Goal: Communication & Community: Participate in discussion

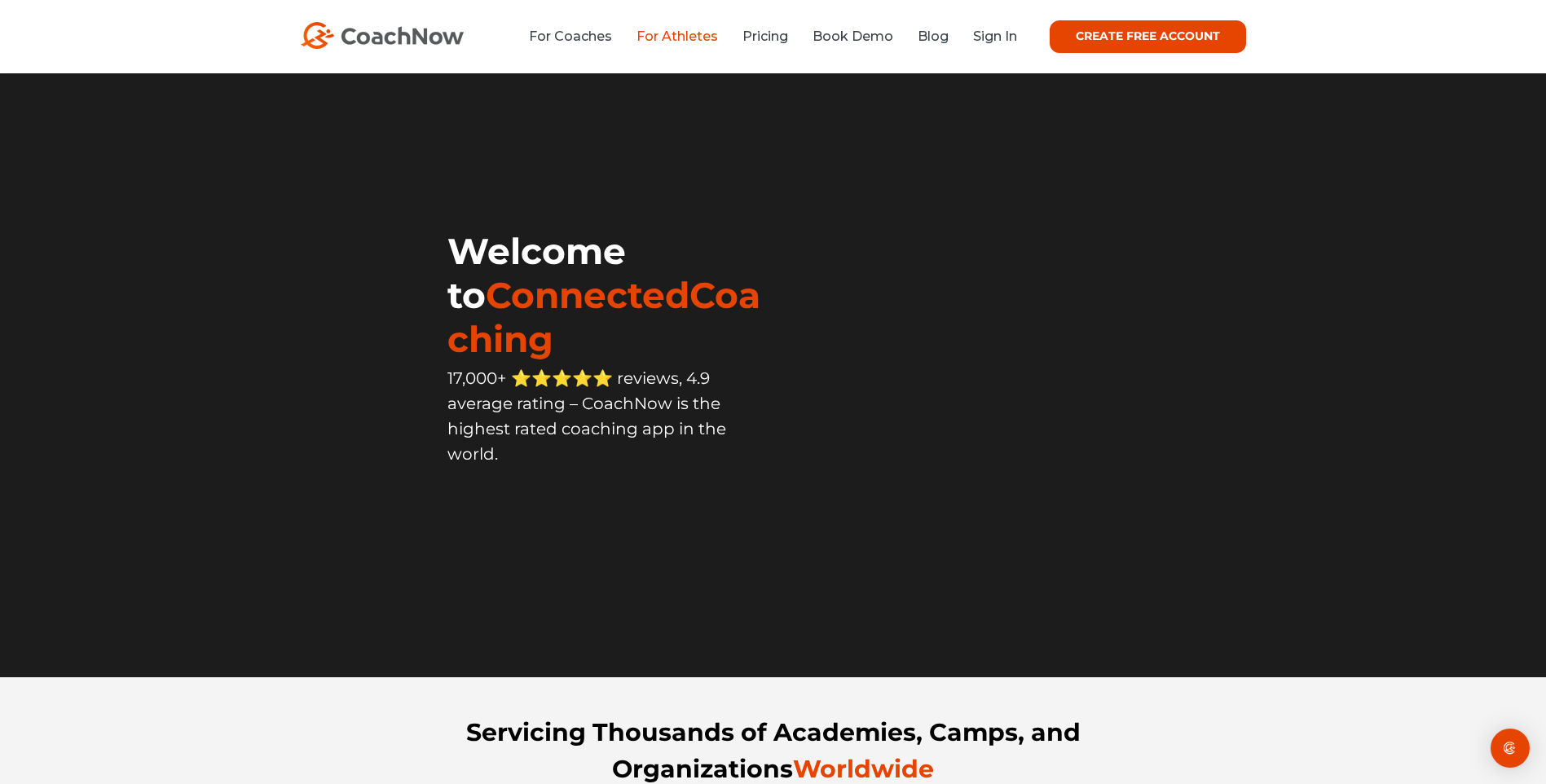
click at [687, 34] on link "For Athletes" at bounding box center [677, 36] width 82 height 16
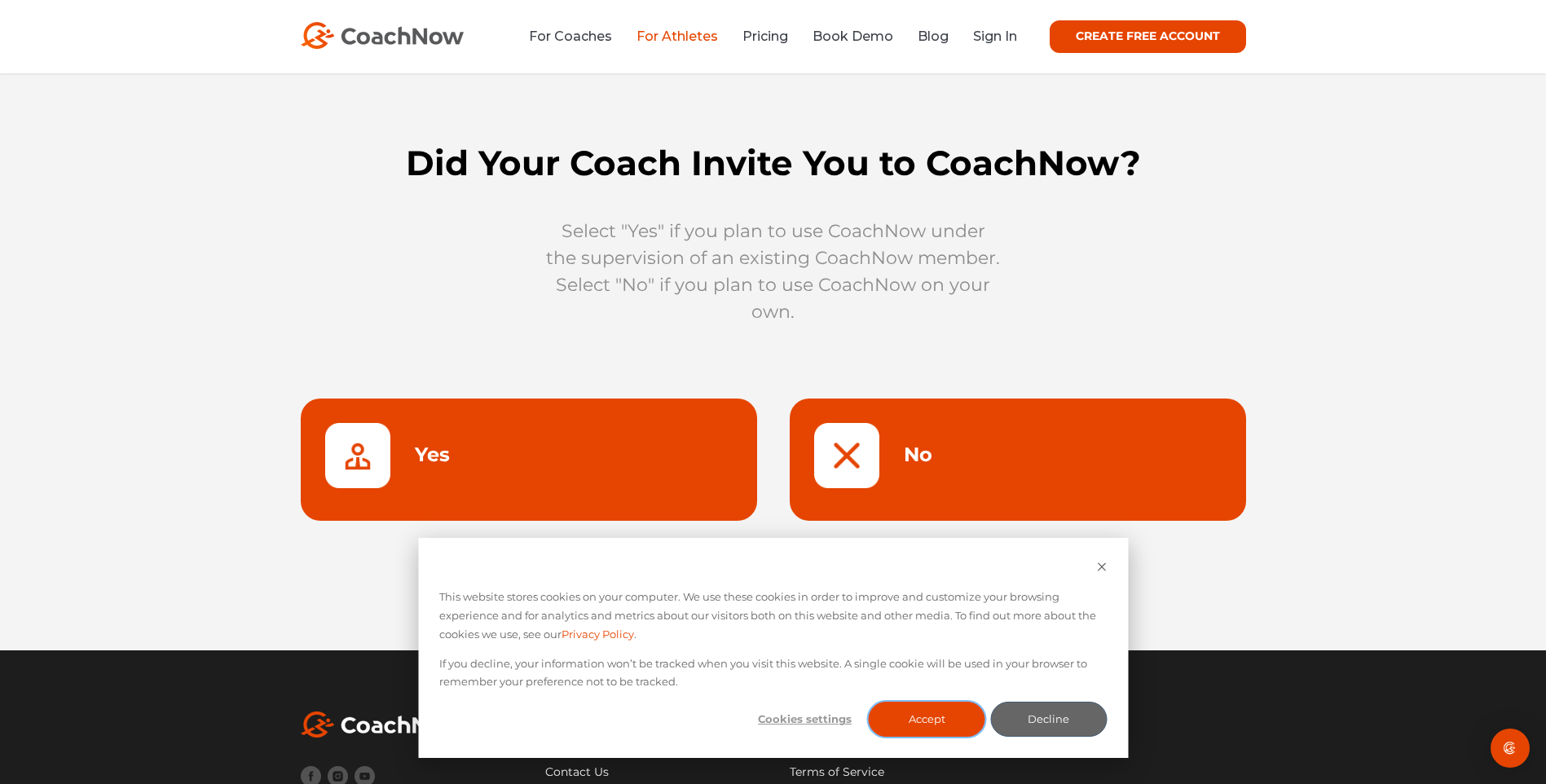
click at [943, 724] on button "Accept" at bounding box center [927, 719] width 116 height 35
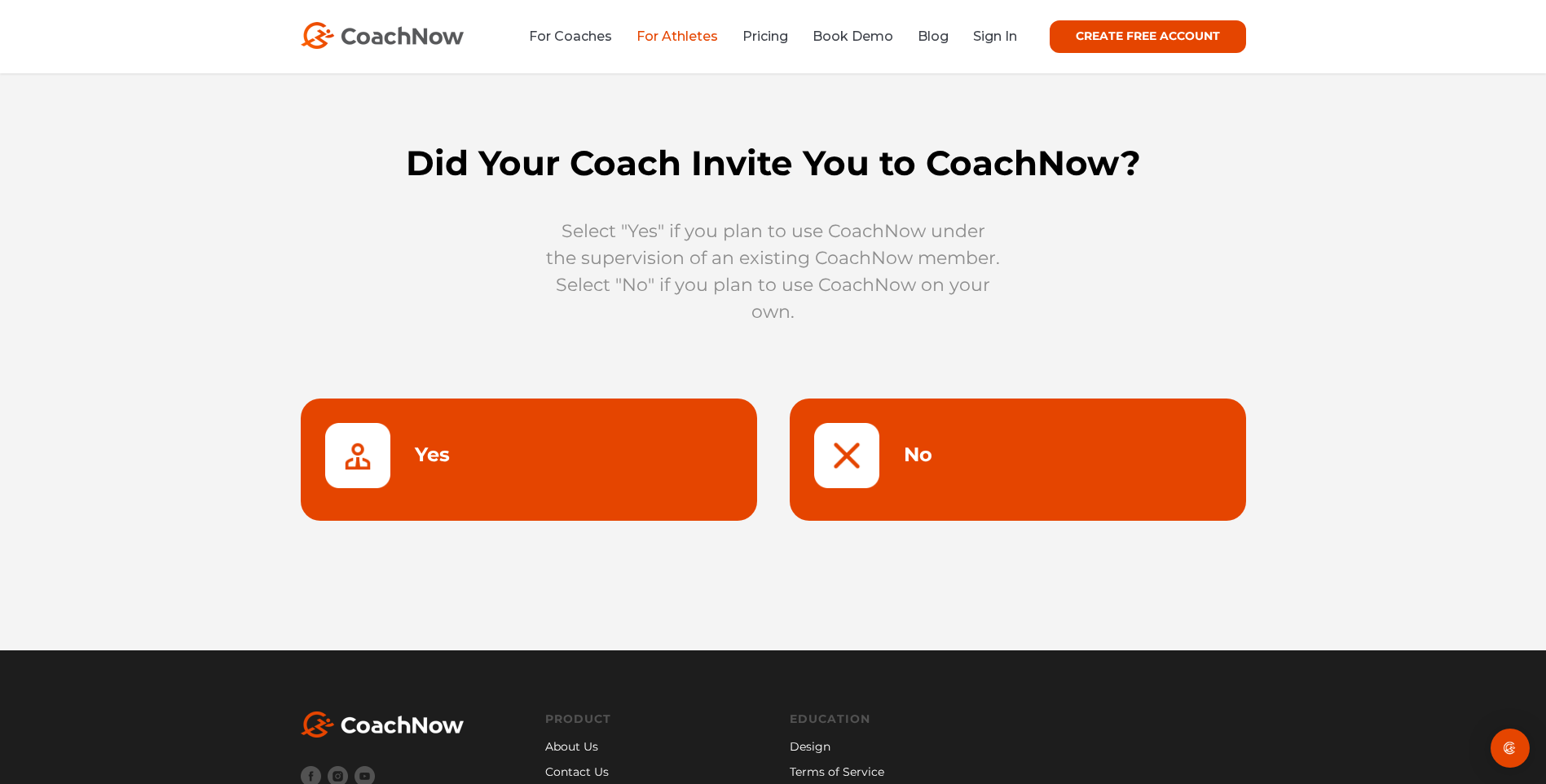
click at [467, 462] on link at bounding box center [529, 459] width 457 height 122
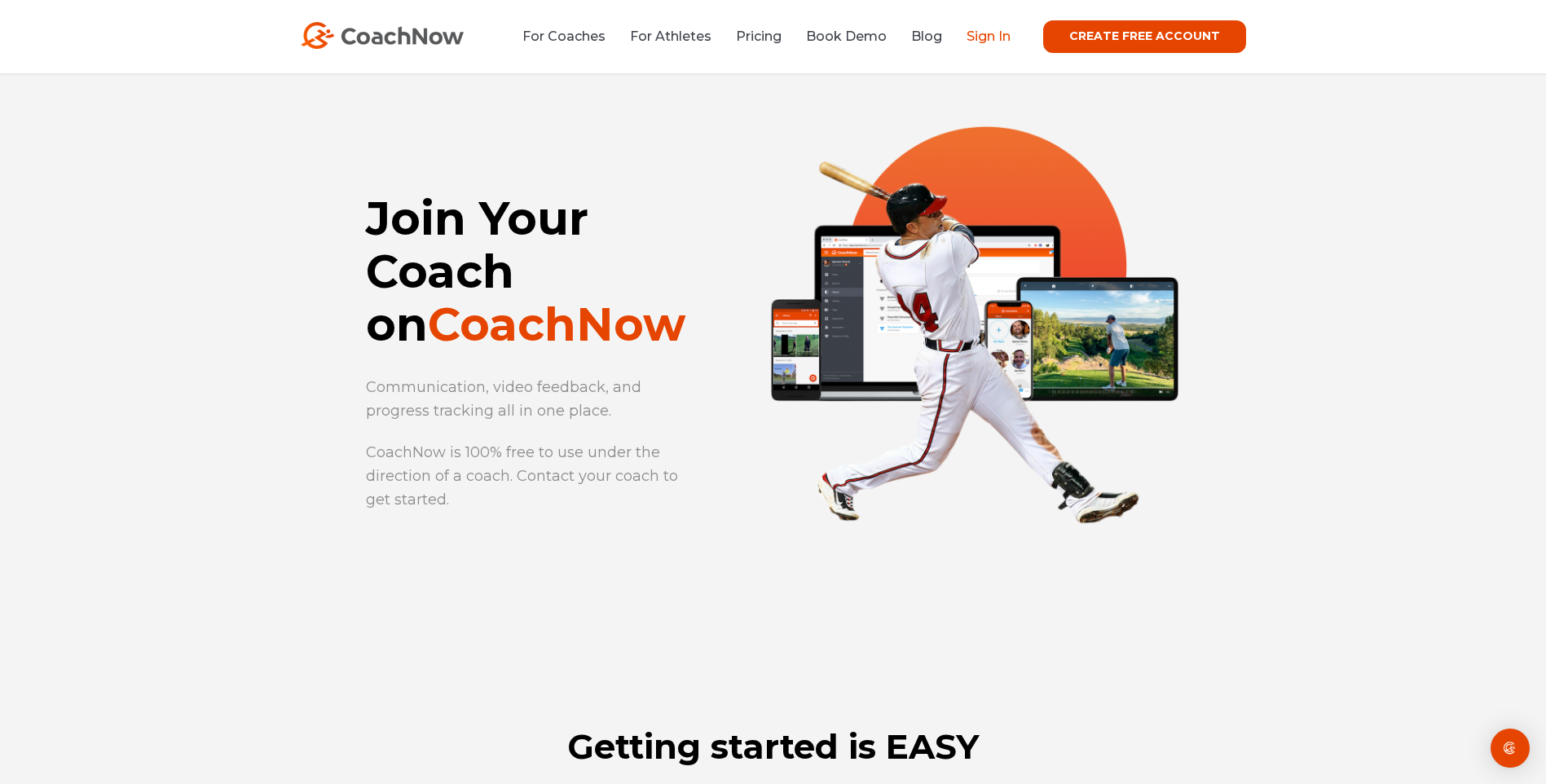
click at [997, 37] on link "Sign In" at bounding box center [988, 36] width 44 height 16
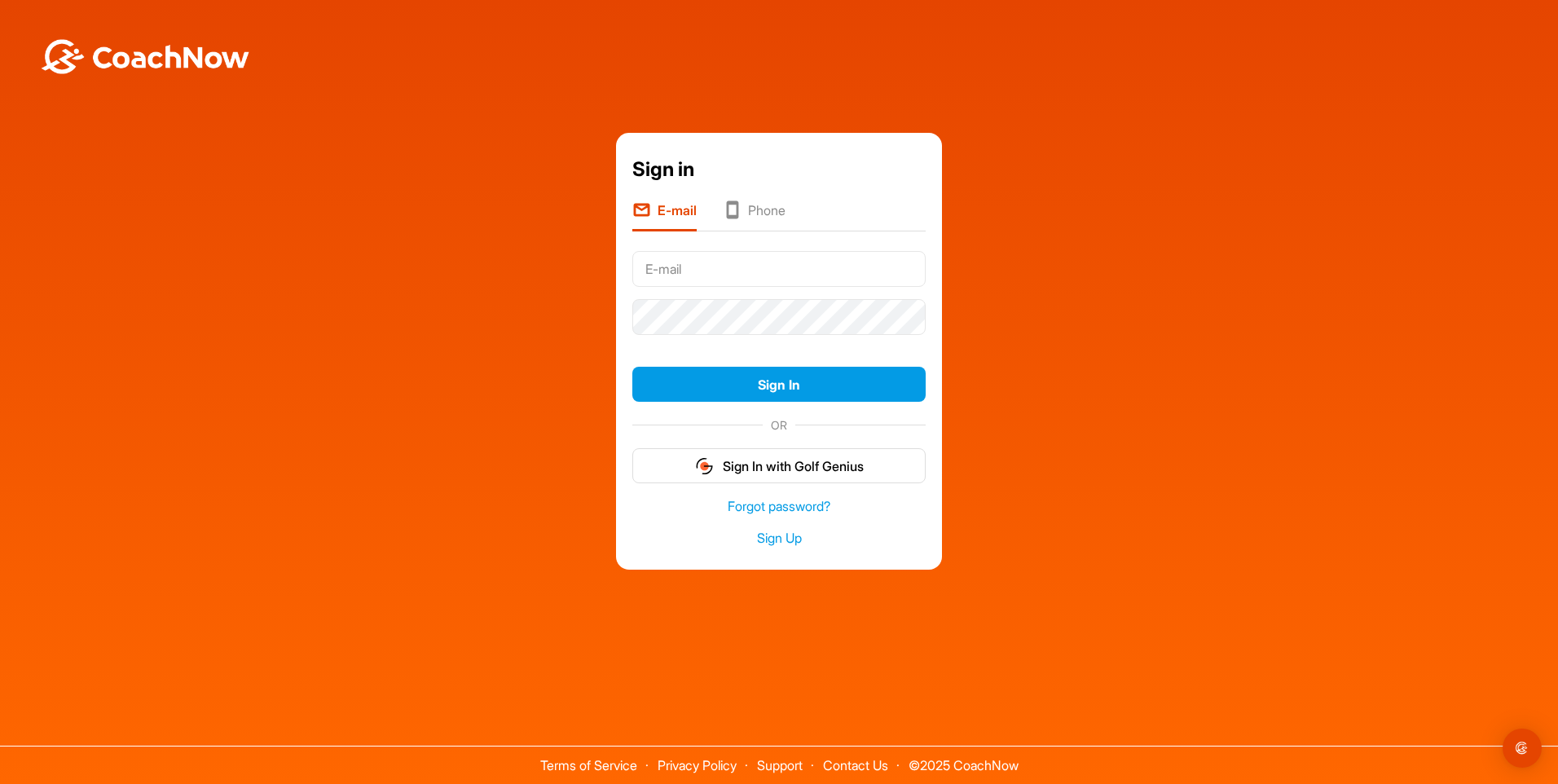
click at [739, 255] on input "text" at bounding box center [779, 269] width 293 height 36
type input "[EMAIL_ADDRESS][DOMAIN_NAME]"
click at [805, 380] on button "Sign In" at bounding box center [779, 384] width 293 height 35
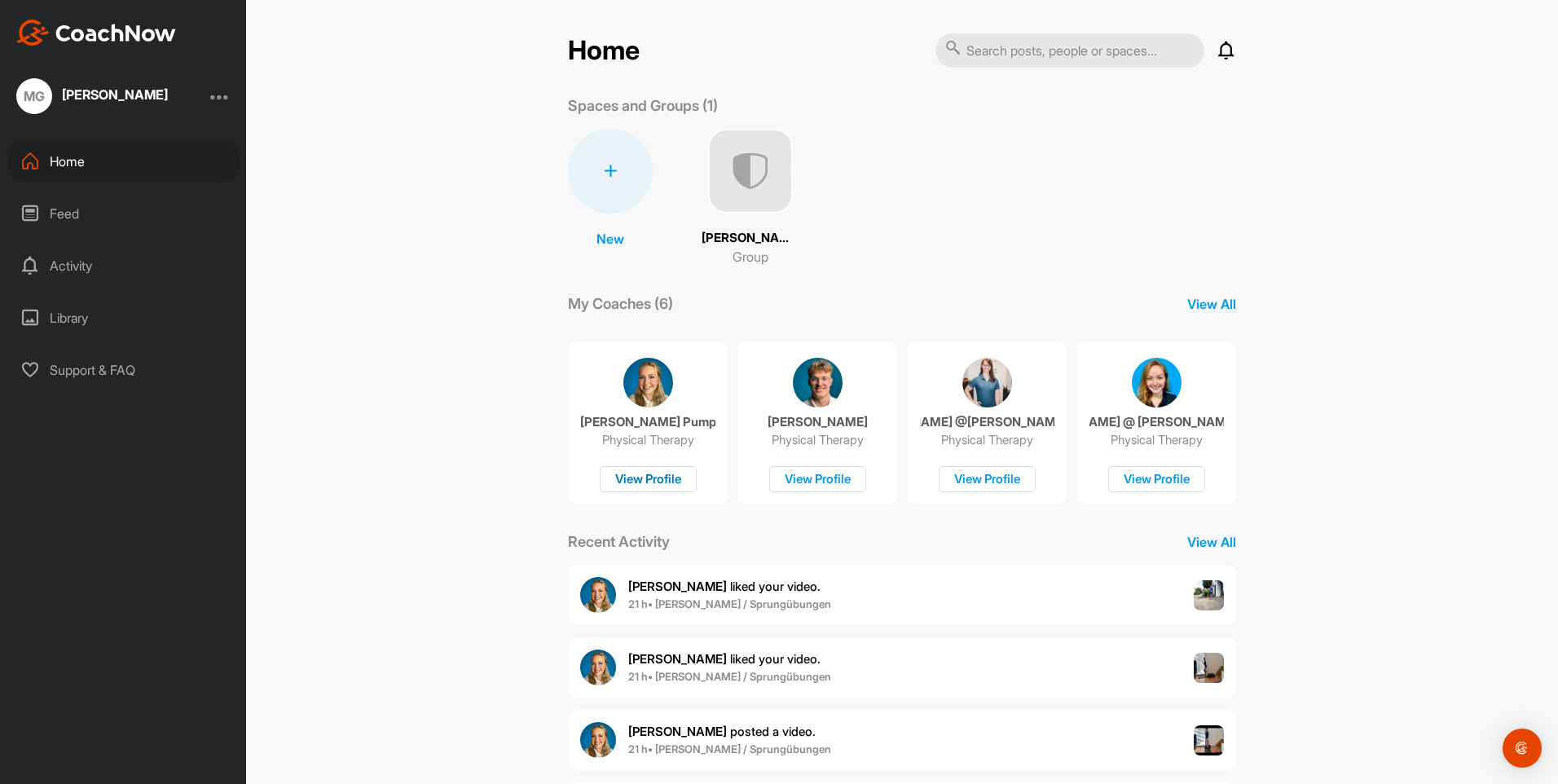
click at [634, 476] on div "View Profile" at bounding box center [648, 479] width 97 height 27
click at [1221, 300] on p "View All" at bounding box center [1211, 304] width 49 height 19
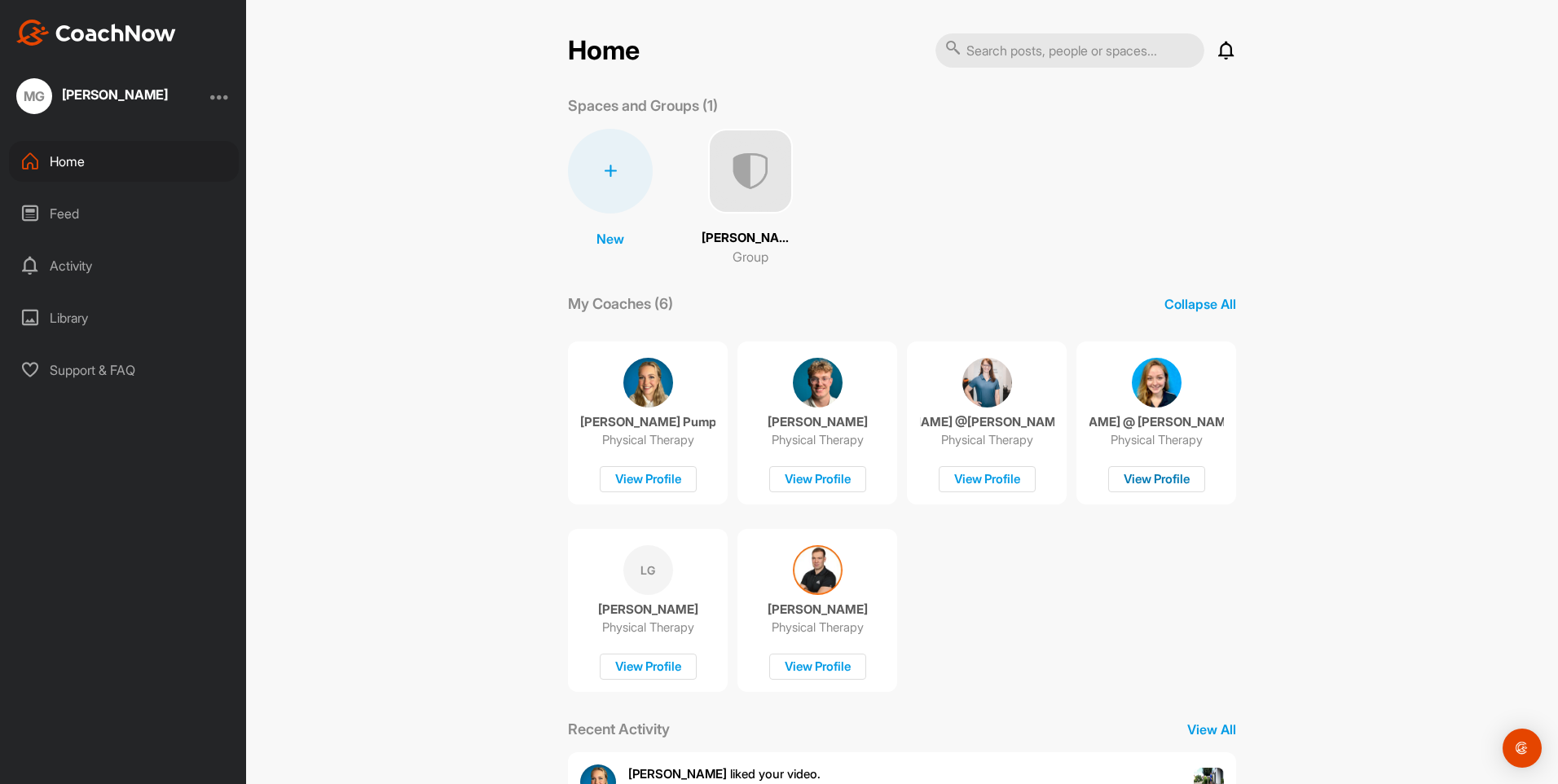
click at [1152, 477] on div "View Profile" at bounding box center [1157, 479] width 97 height 27
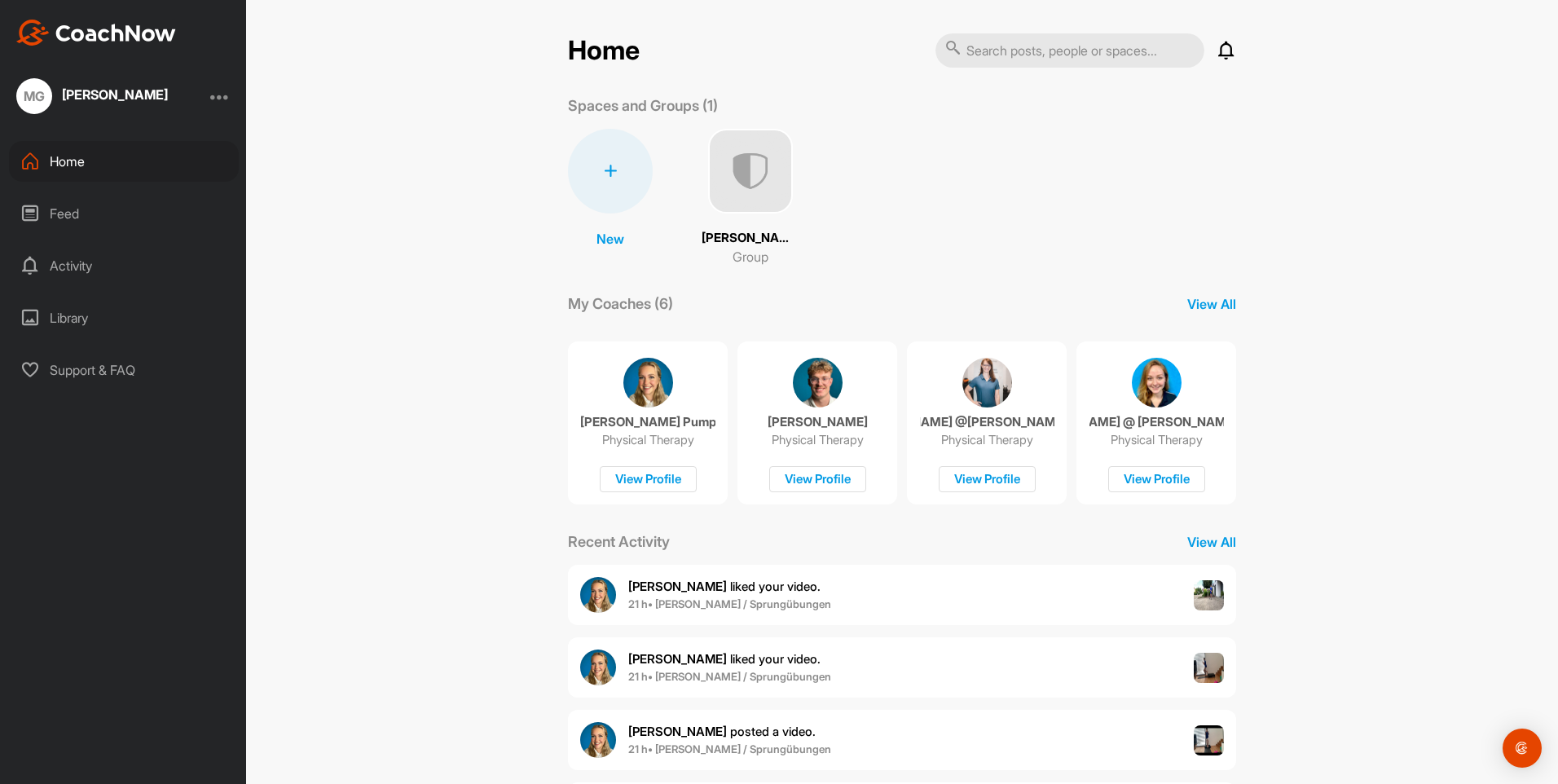
click at [73, 214] on div "Feed" at bounding box center [124, 214] width 230 height 40
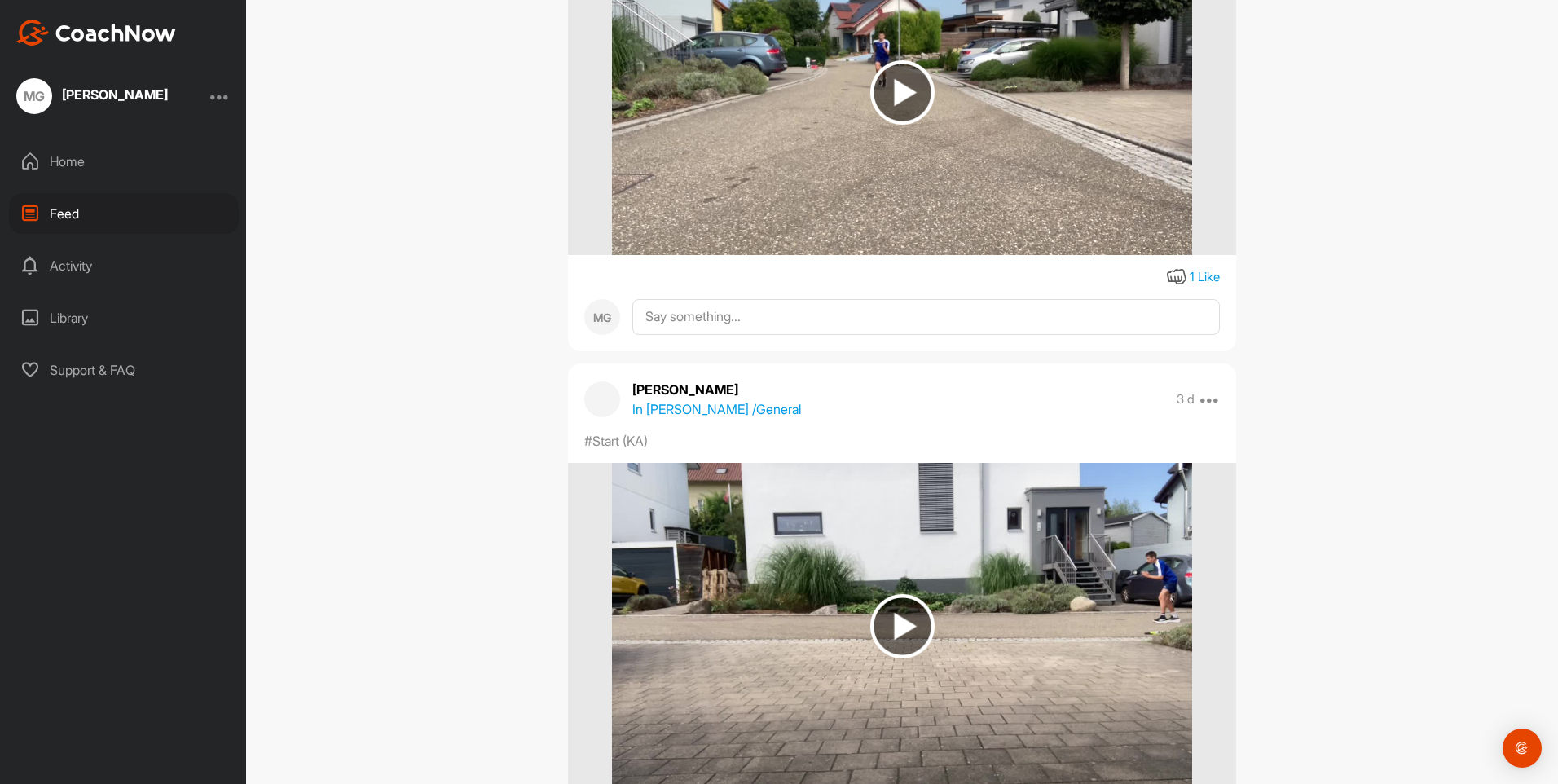
scroll to position [407, 0]
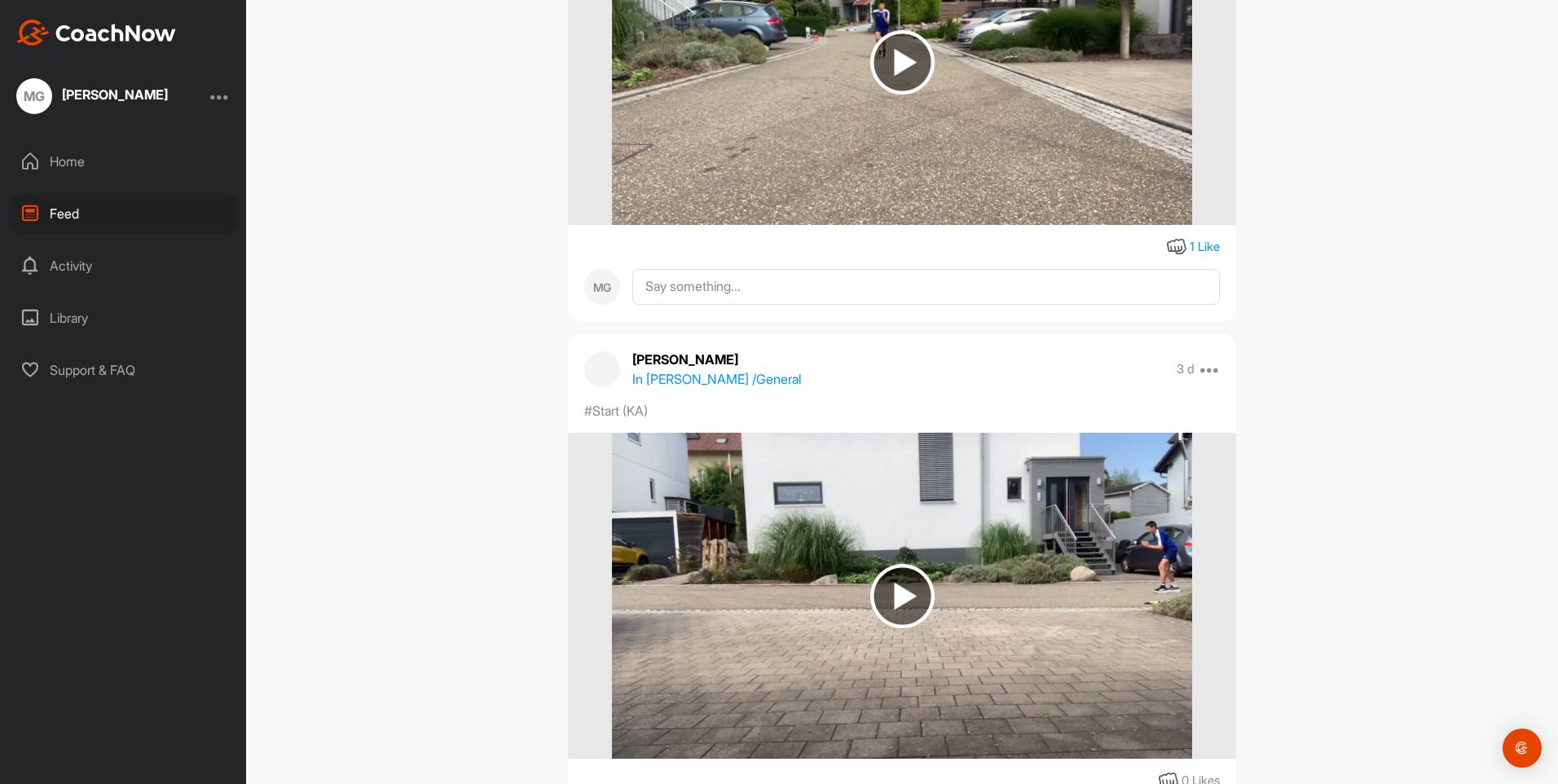
click at [85, 260] on div "Activity" at bounding box center [124, 266] width 230 height 40
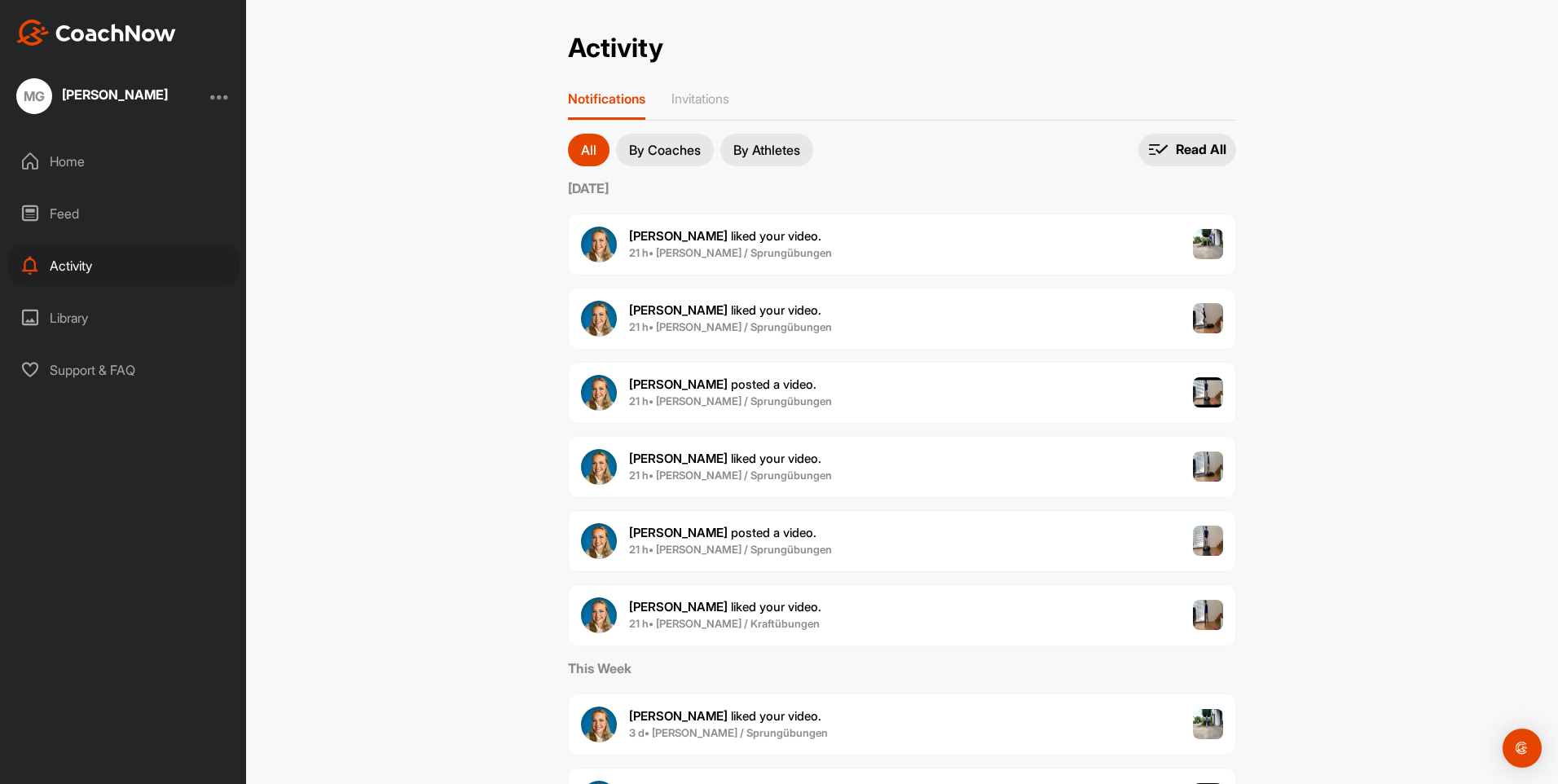
click at [781, 150] on p "By Athletes" at bounding box center [767, 149] width 67 height 13
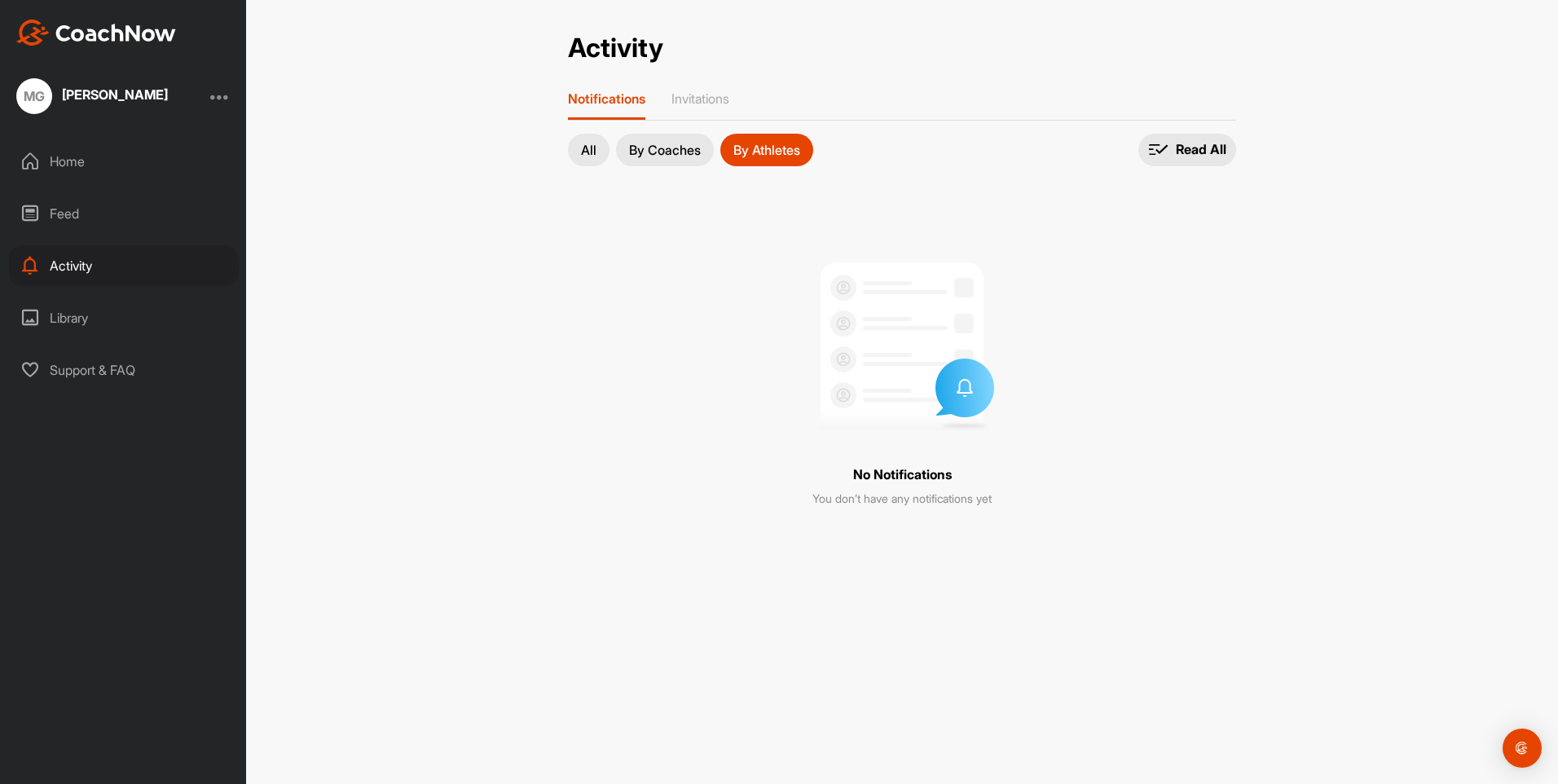
click at [680, 151] on p "By Coaches" at bounding box center [665, 149] width 72 height 13
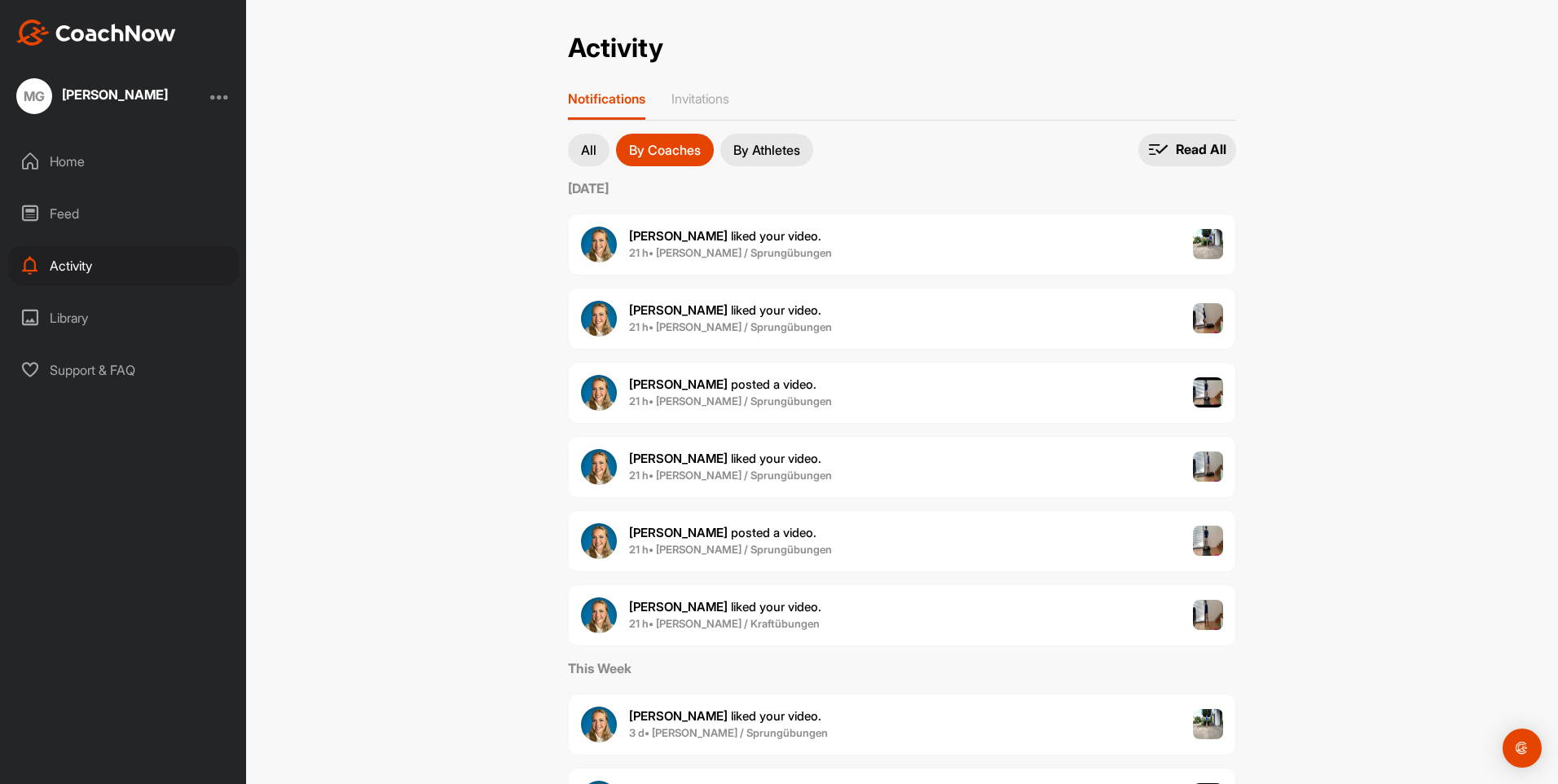
click at [83, 314] on div "Library" at bounding box center [124, 317] width 230 height 40
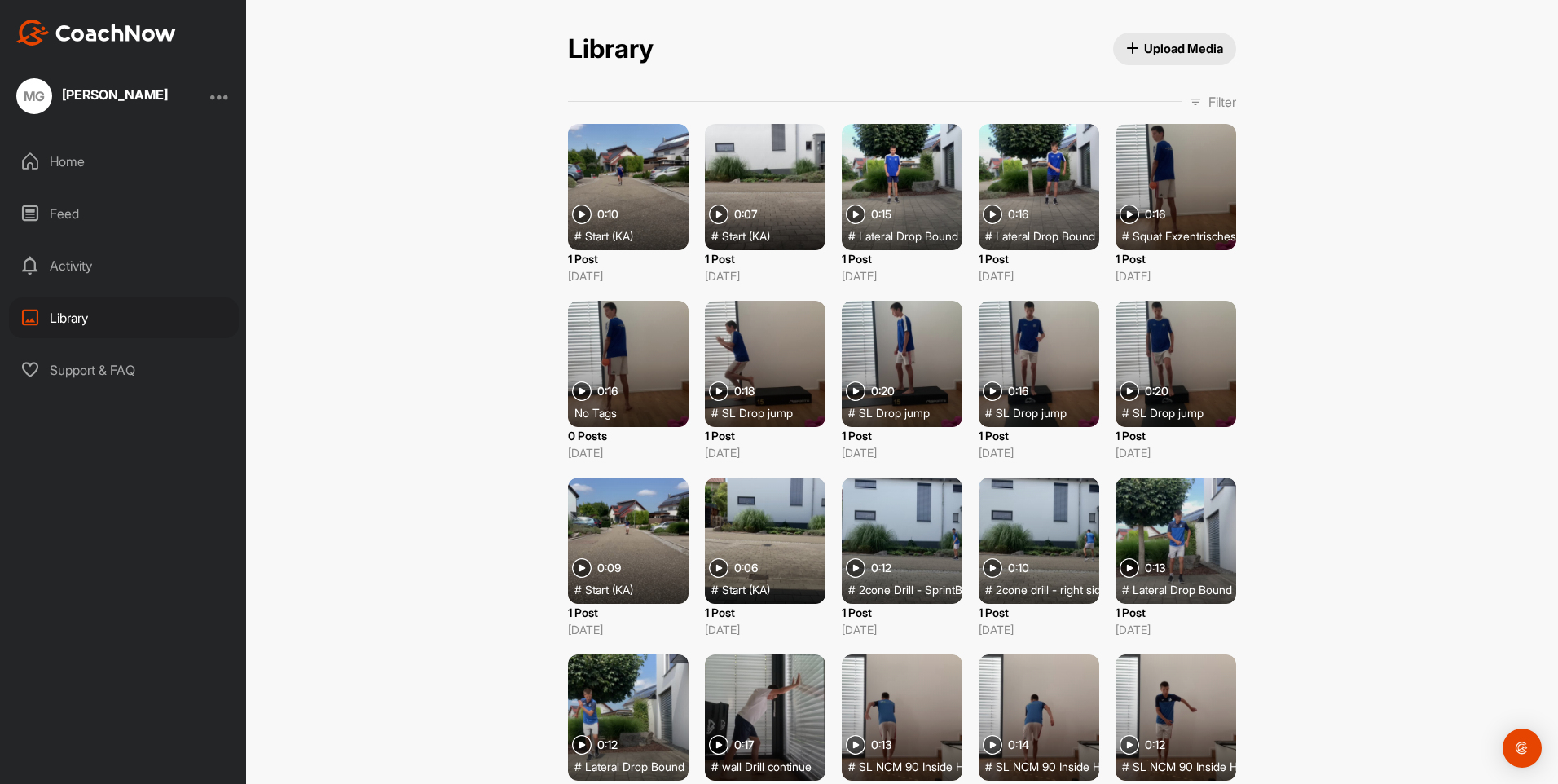
click at [53, 259] on div "Activity" at bounding box center [124, 266] width 230 height 40
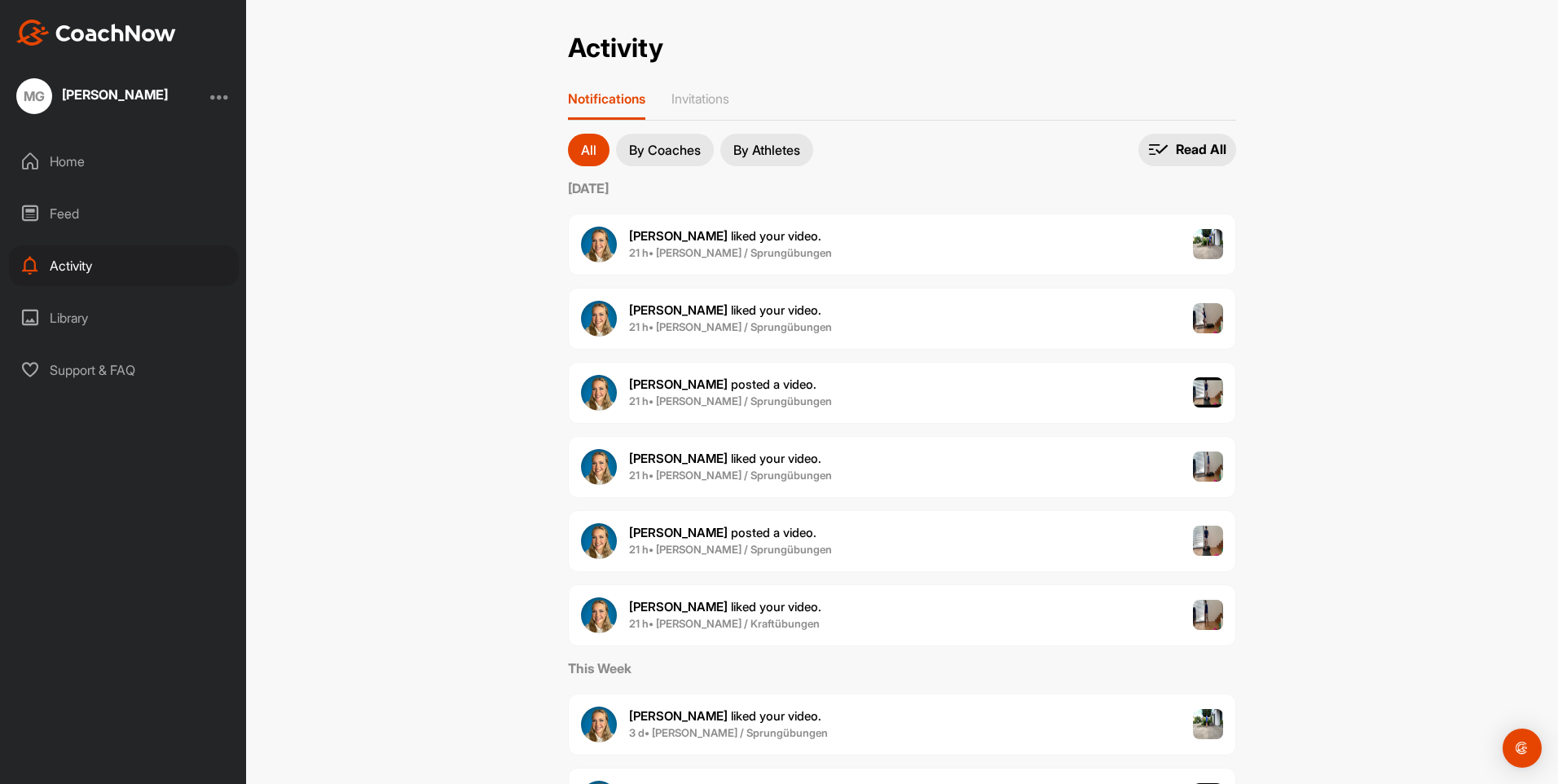
click at [840, 400] on div "Ann-Kathrin P. posted a video . 21 h • Samuel Gündert / Sprungübungen" at bounding box center [902, 393] width 669 height 62
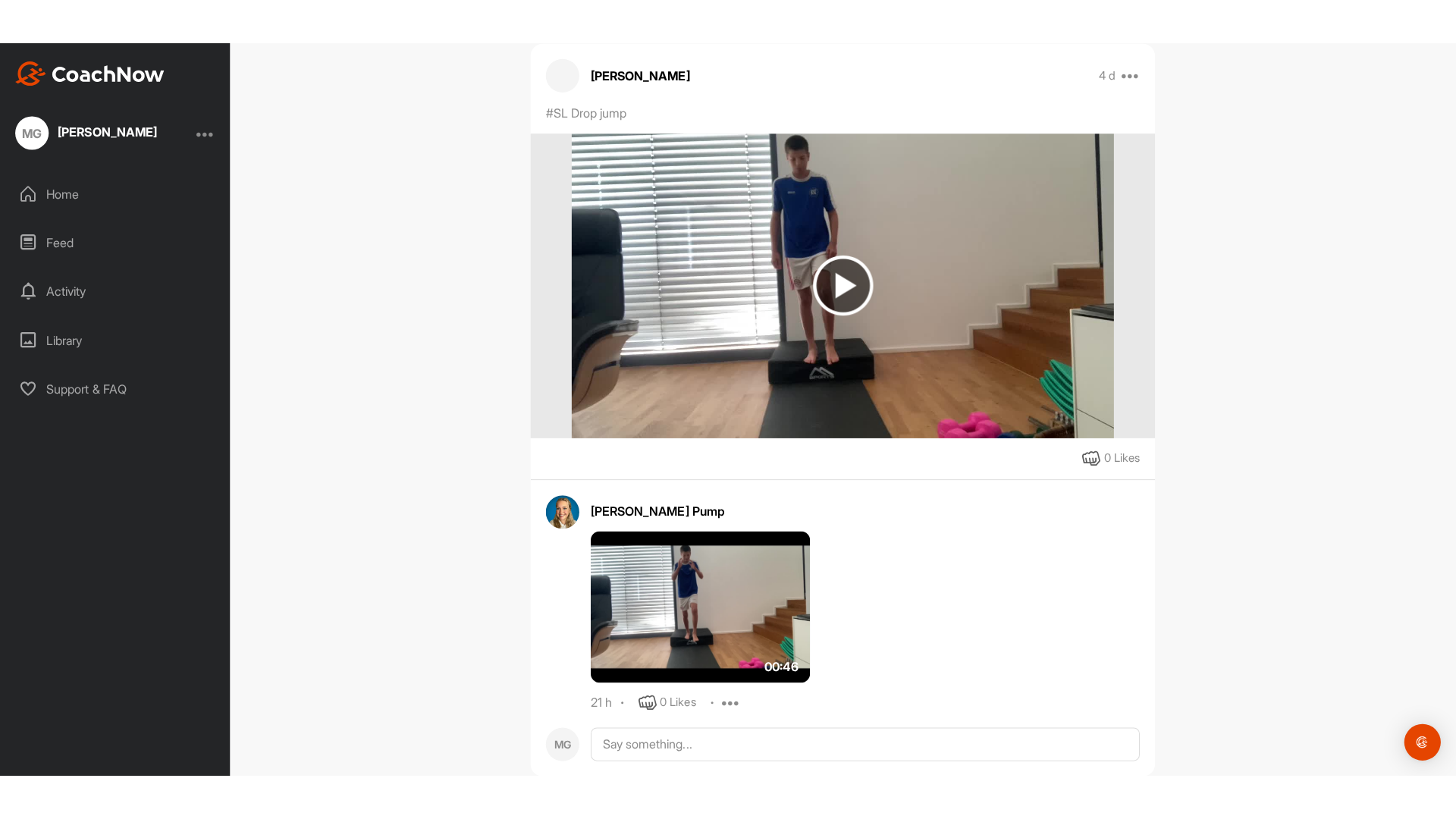
scroll to position [167, 0]
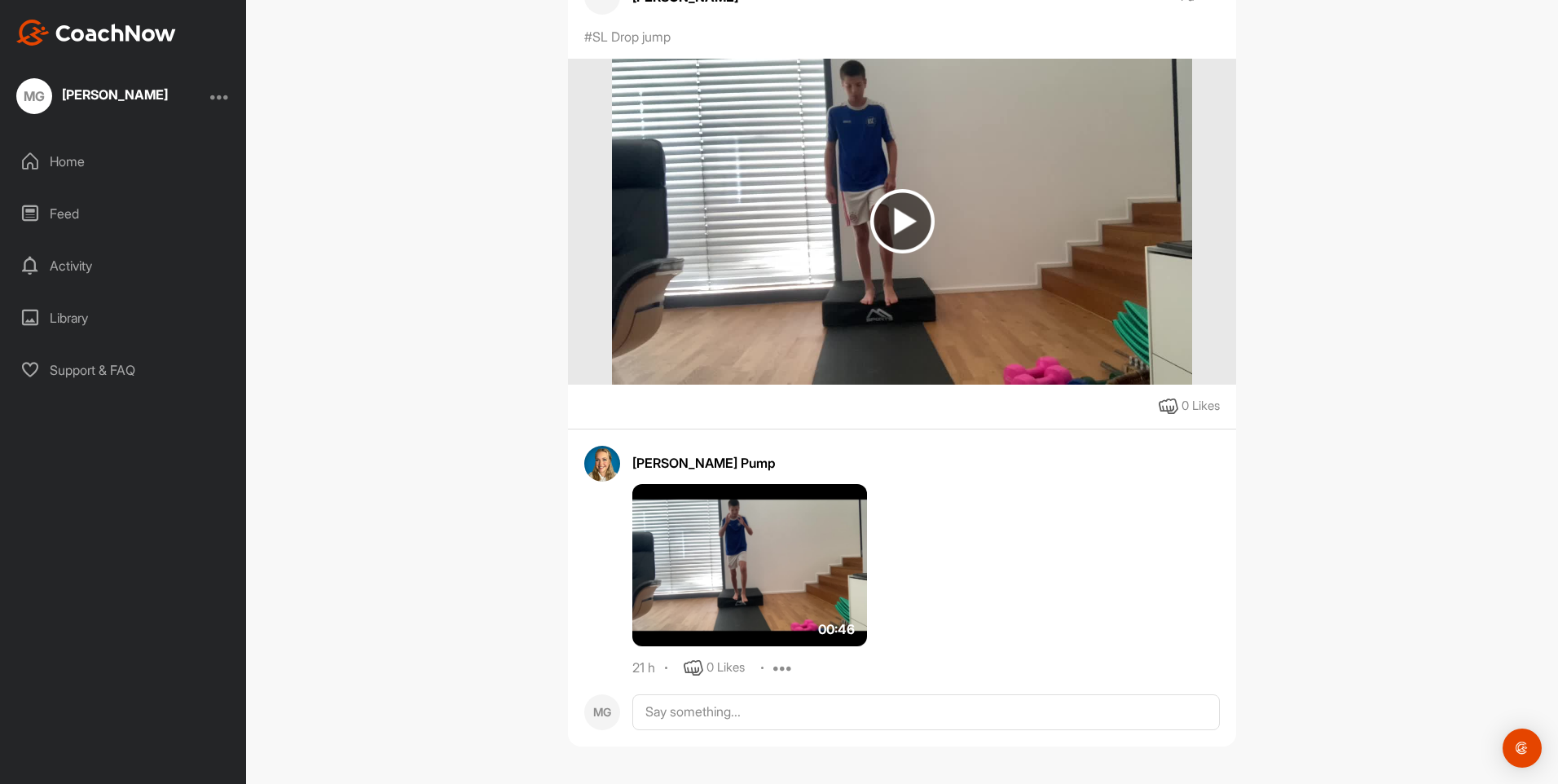
click at [723, 569] on img at bounding box center [750, 566] width 235 height 163
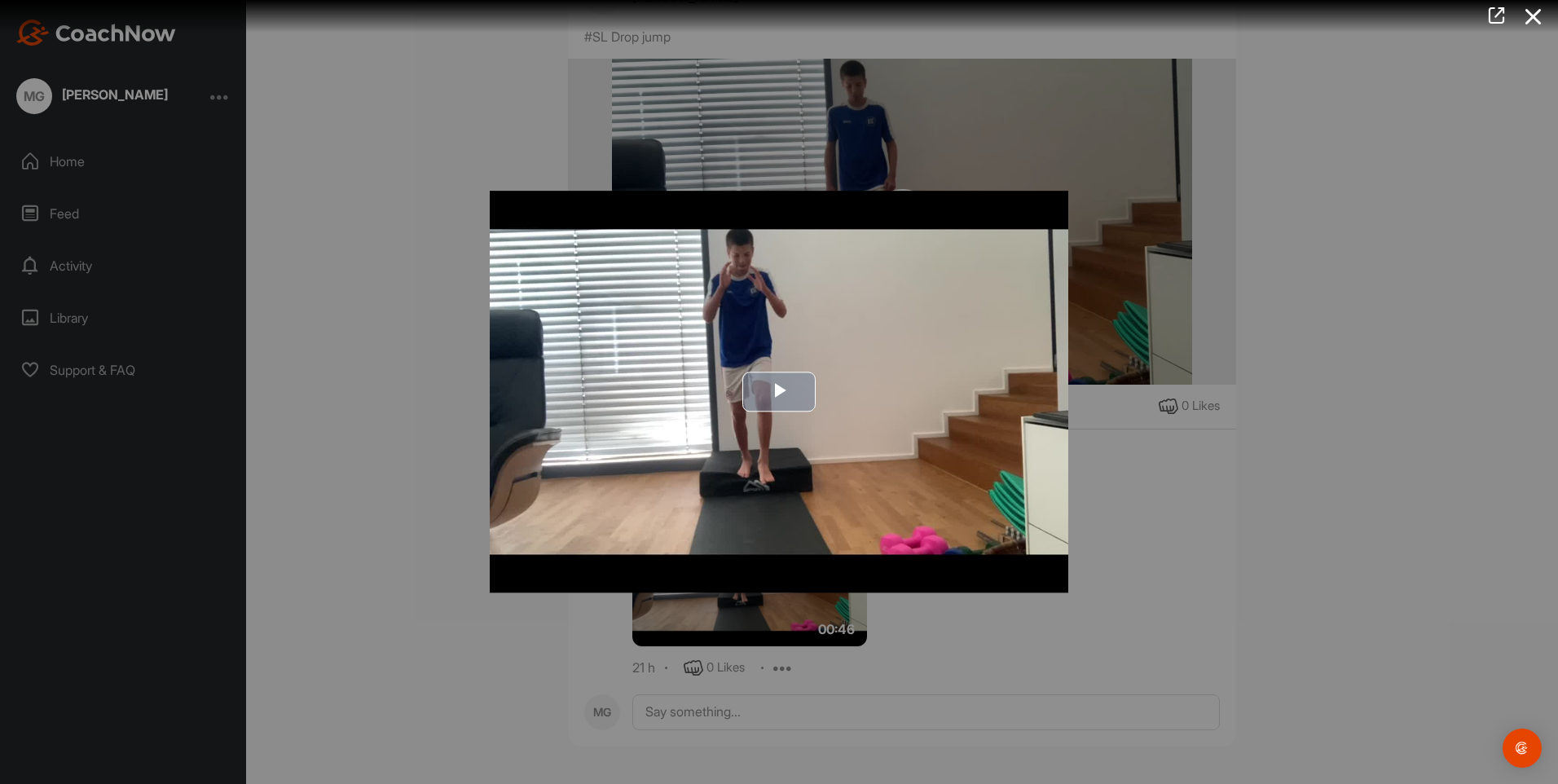
click at [779, 392] on span "Video Player" at bounding box center [779, 392] width 0 height 0
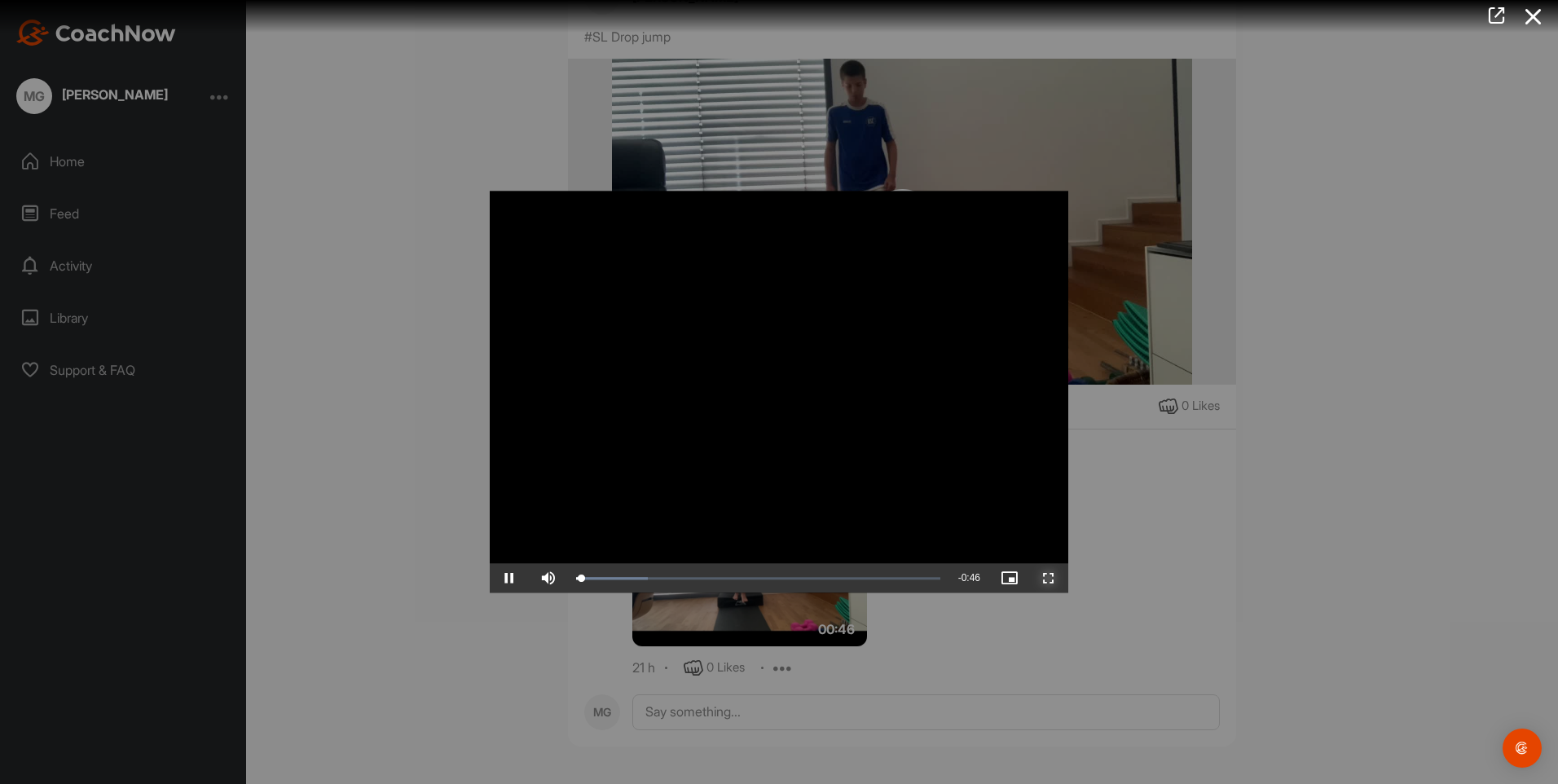
click at [1046, 579] on span "Video Player" at bounding box center [1049, 579] width 39 height 0
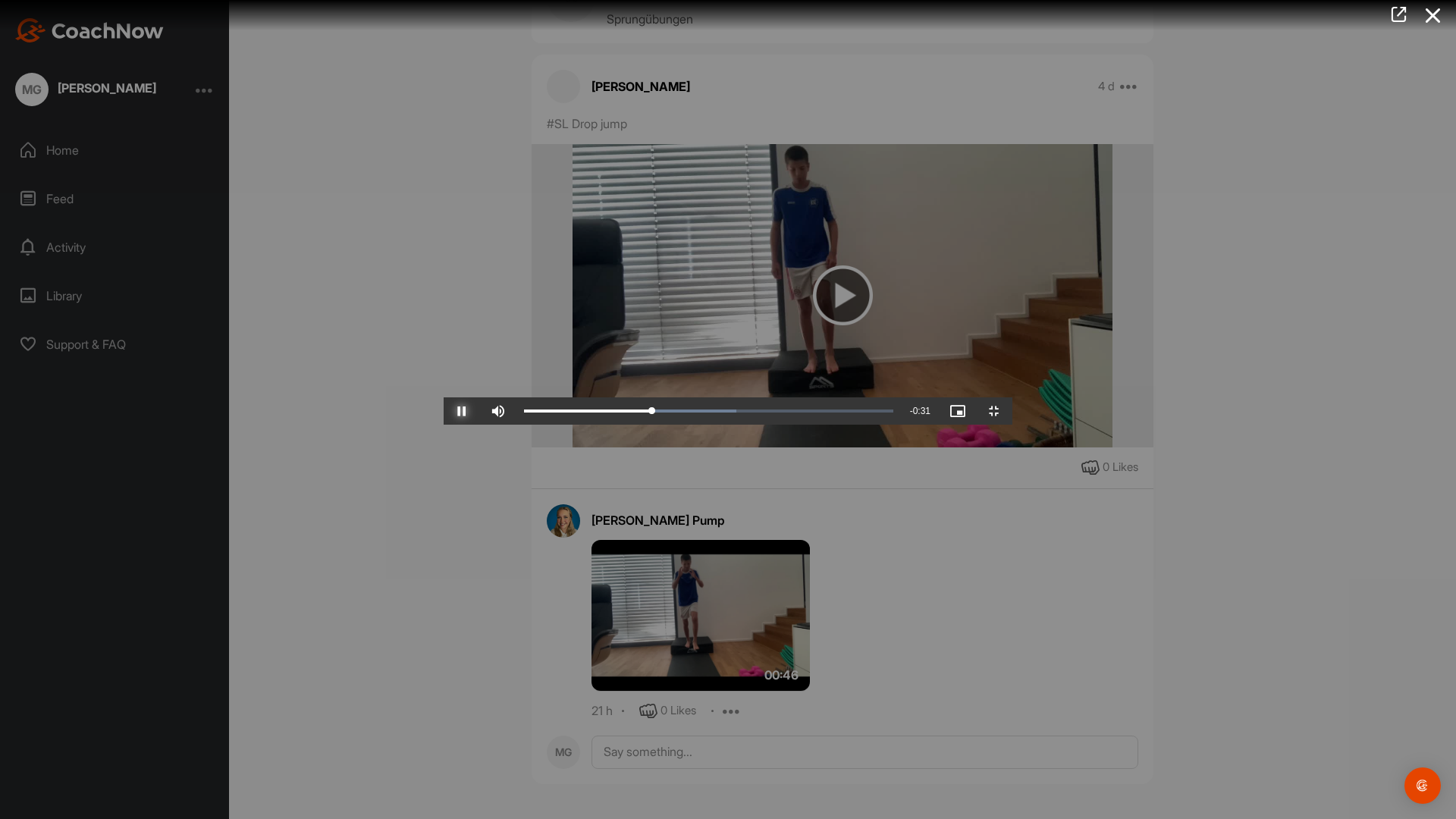
click at [444, 411] on span "Video Player" at bounding box center [461, 411] width 37 height 0
click at [1012, 411] on span "Video Player" at bounding box center [994, 411] width 37 height 0
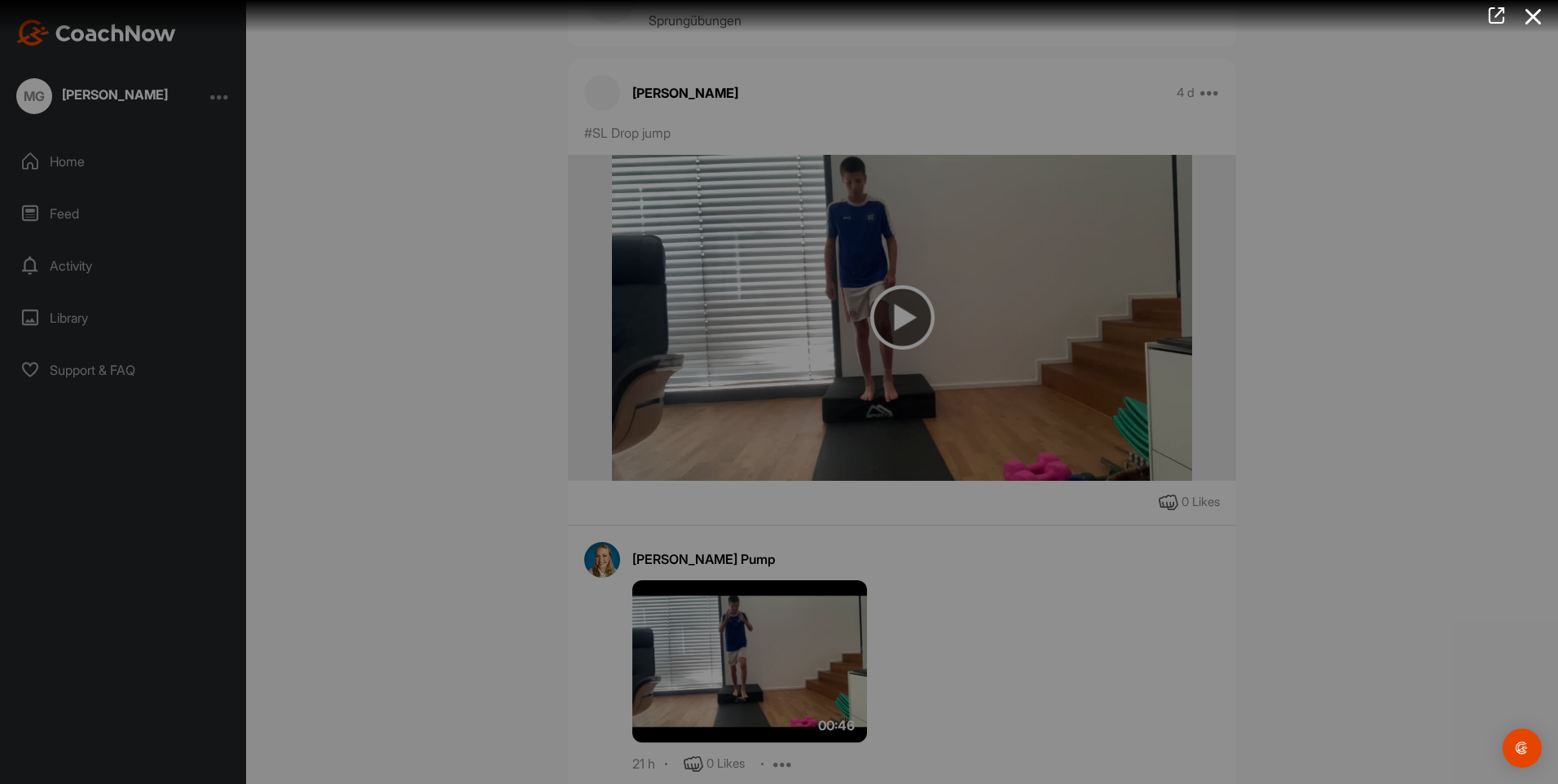
scroll to position [180, 0]
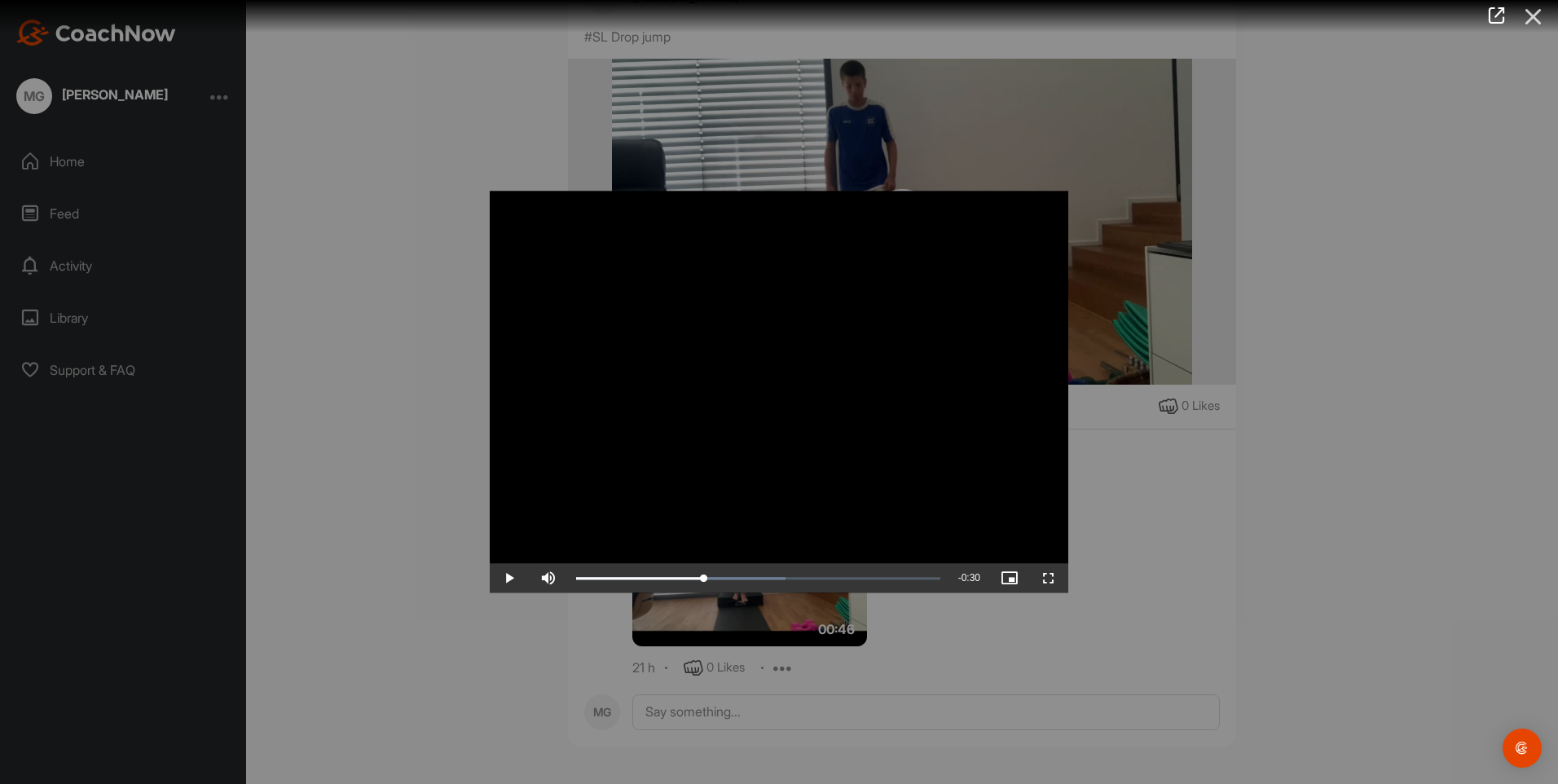
click at [1537, 18] on icon at bounding box center [1533, 17] width 38 height 30
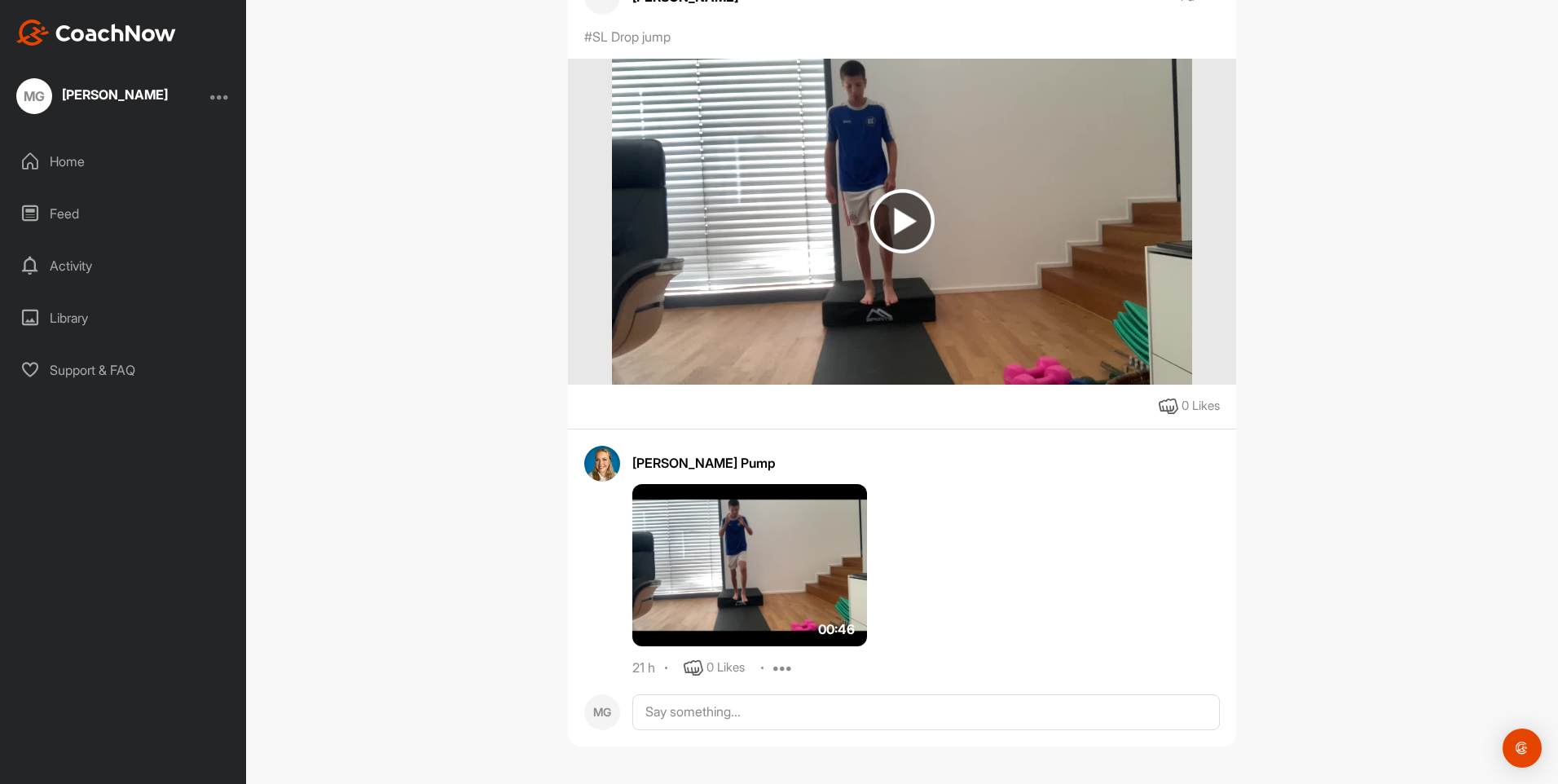
click at [62, 264] on div "Activity" at bounding box center [124, 266] width 230 height 40
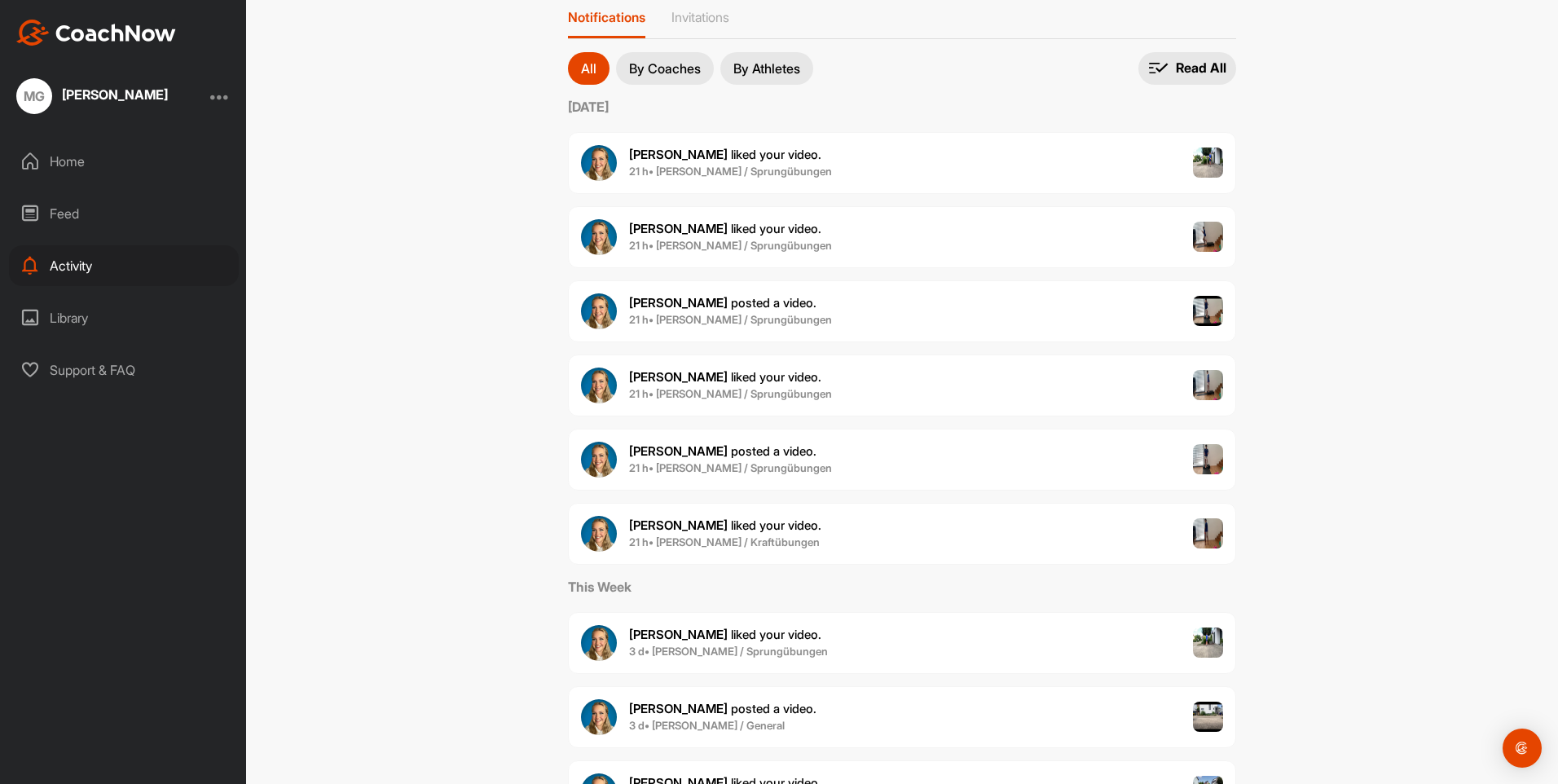
scroll to position [163, 0]
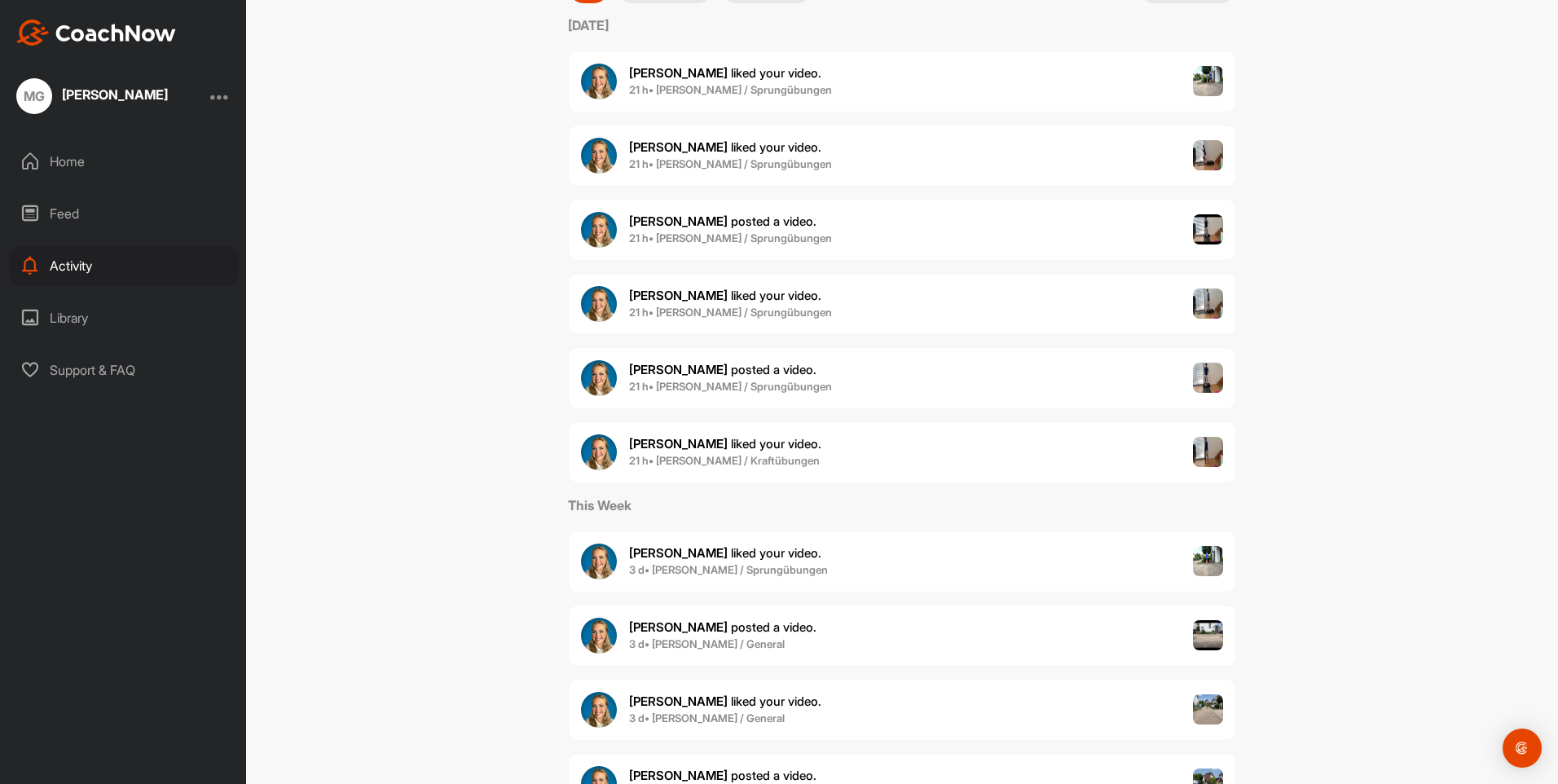
click at [971, 642] on div "Ann-Kathrin P. posted a video . 3 d • Samuel Gündert / General" at bounding box center [902, 636] width 669 height 62
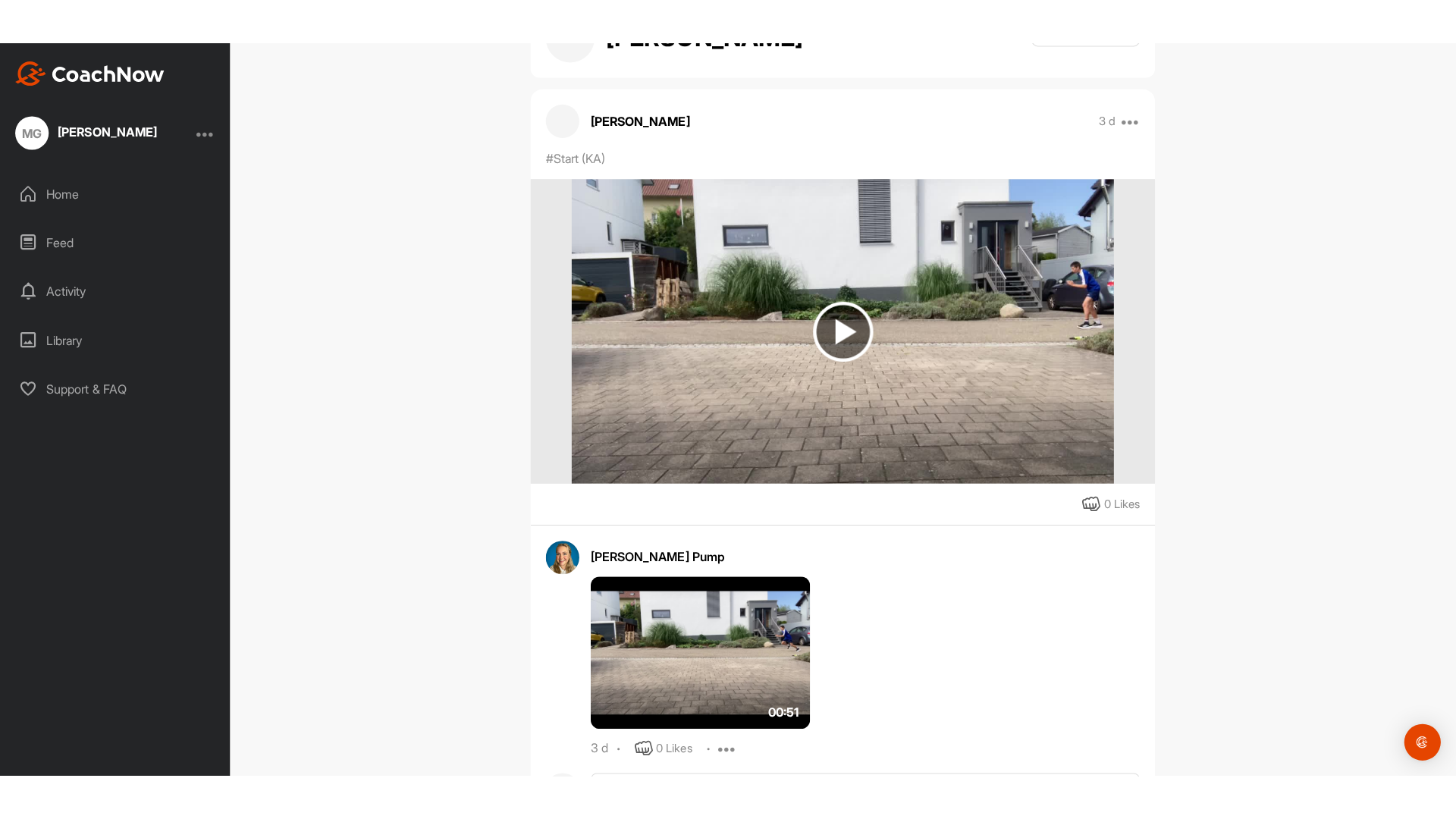
scroll to position [155, 0]
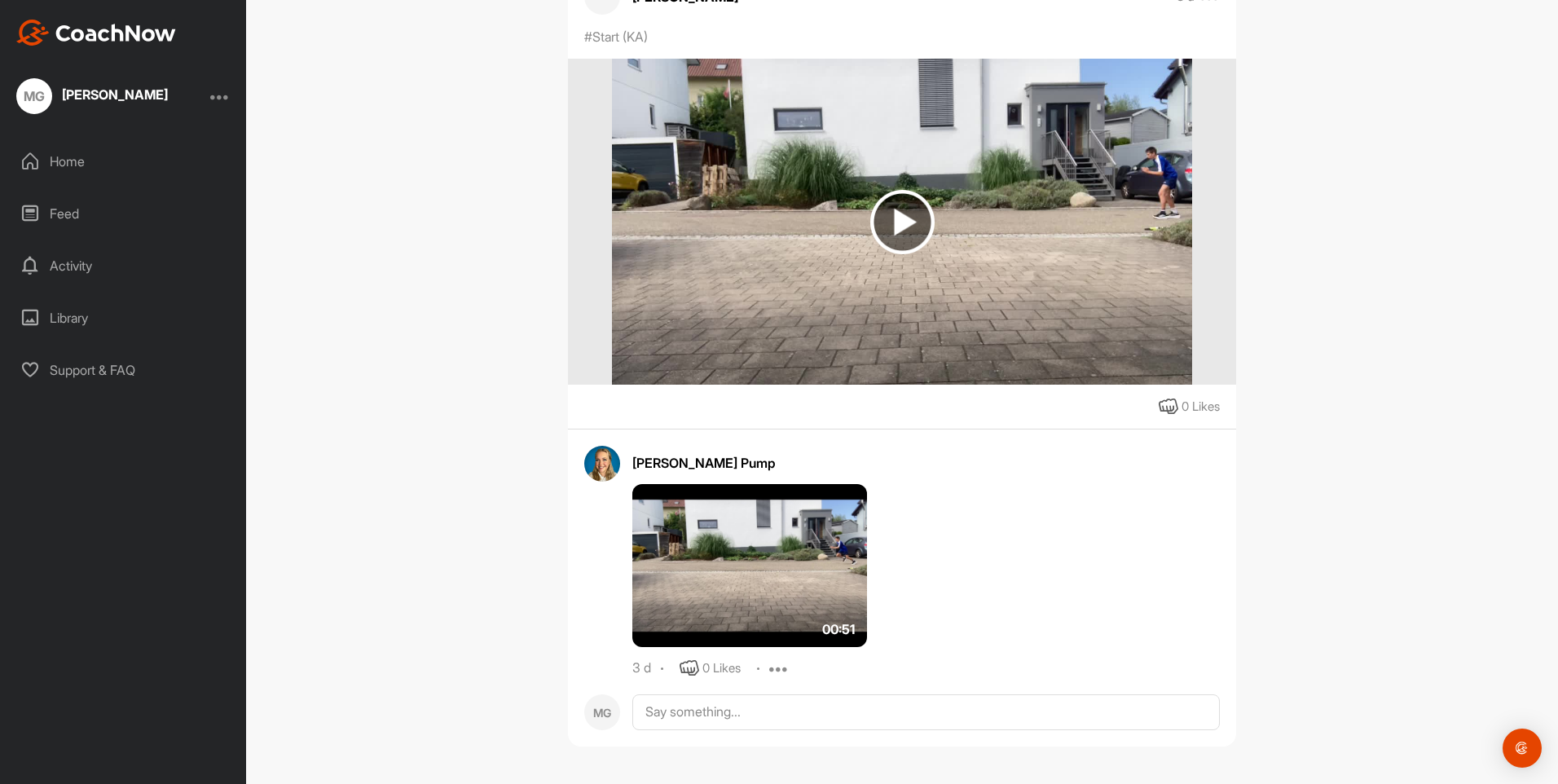
click at [745, 556] on img at bounding box center [750, 566] width 235 height 163
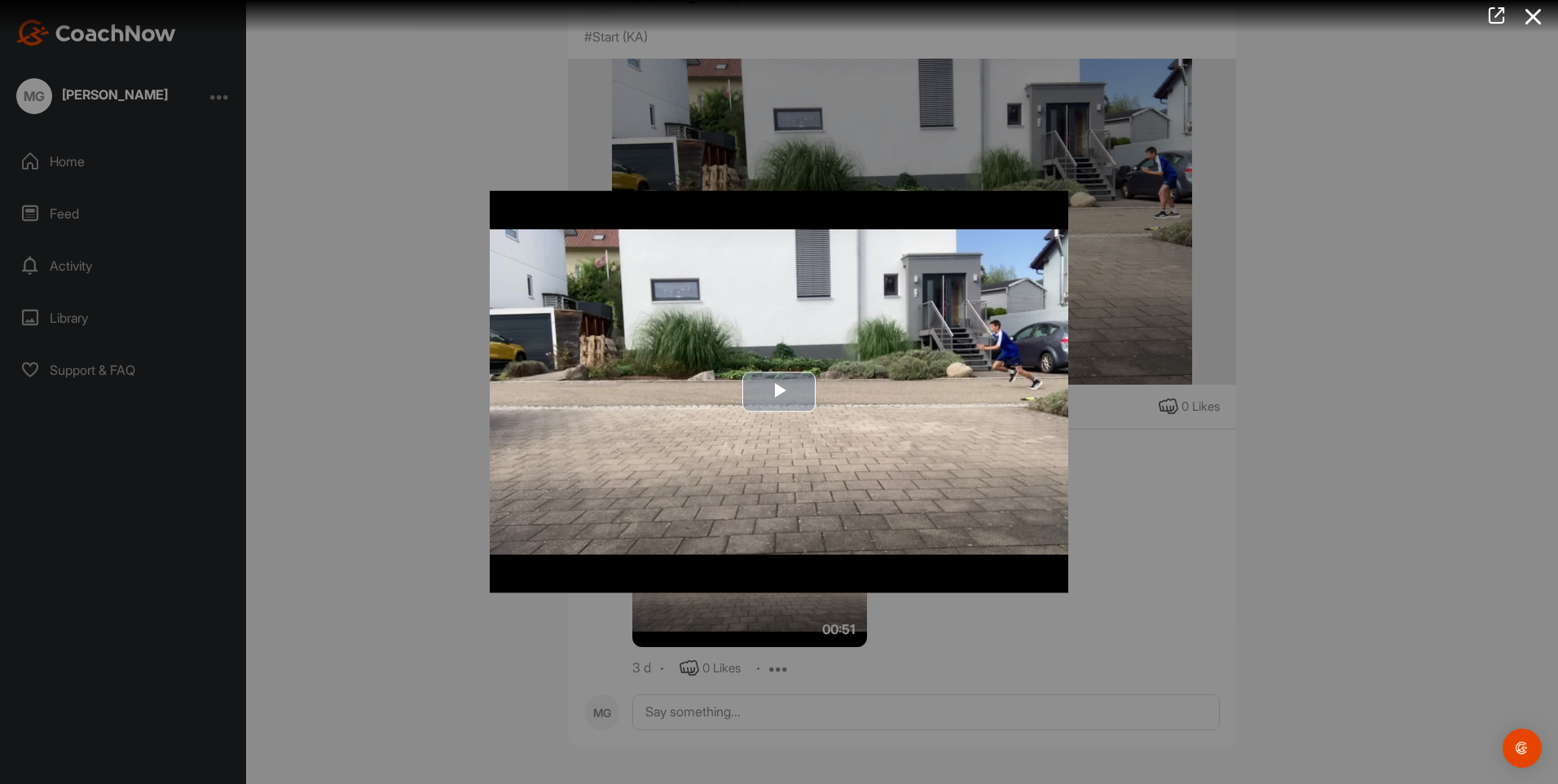
drag, startPoint x: 778, startPoint y: 389, endPoint x: 898, endPoint y: 442, distance: 131.2
click at [779, 392] on span "Video Player" at bounding box center [779, 392] width 0 height 0
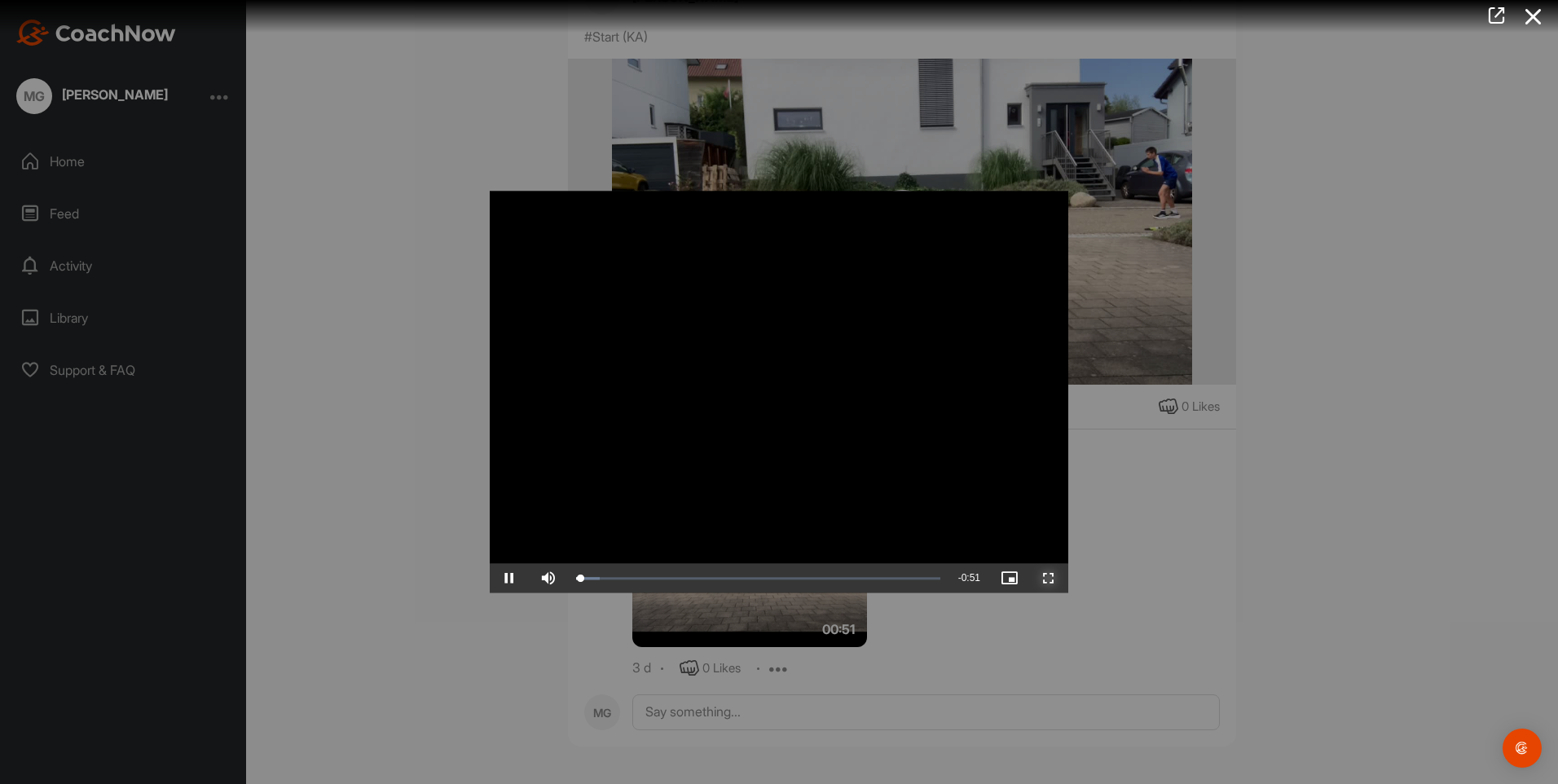
click at [1053, 579] on span "Video Player" at bounding box center [1049, 579] width 39 height 0
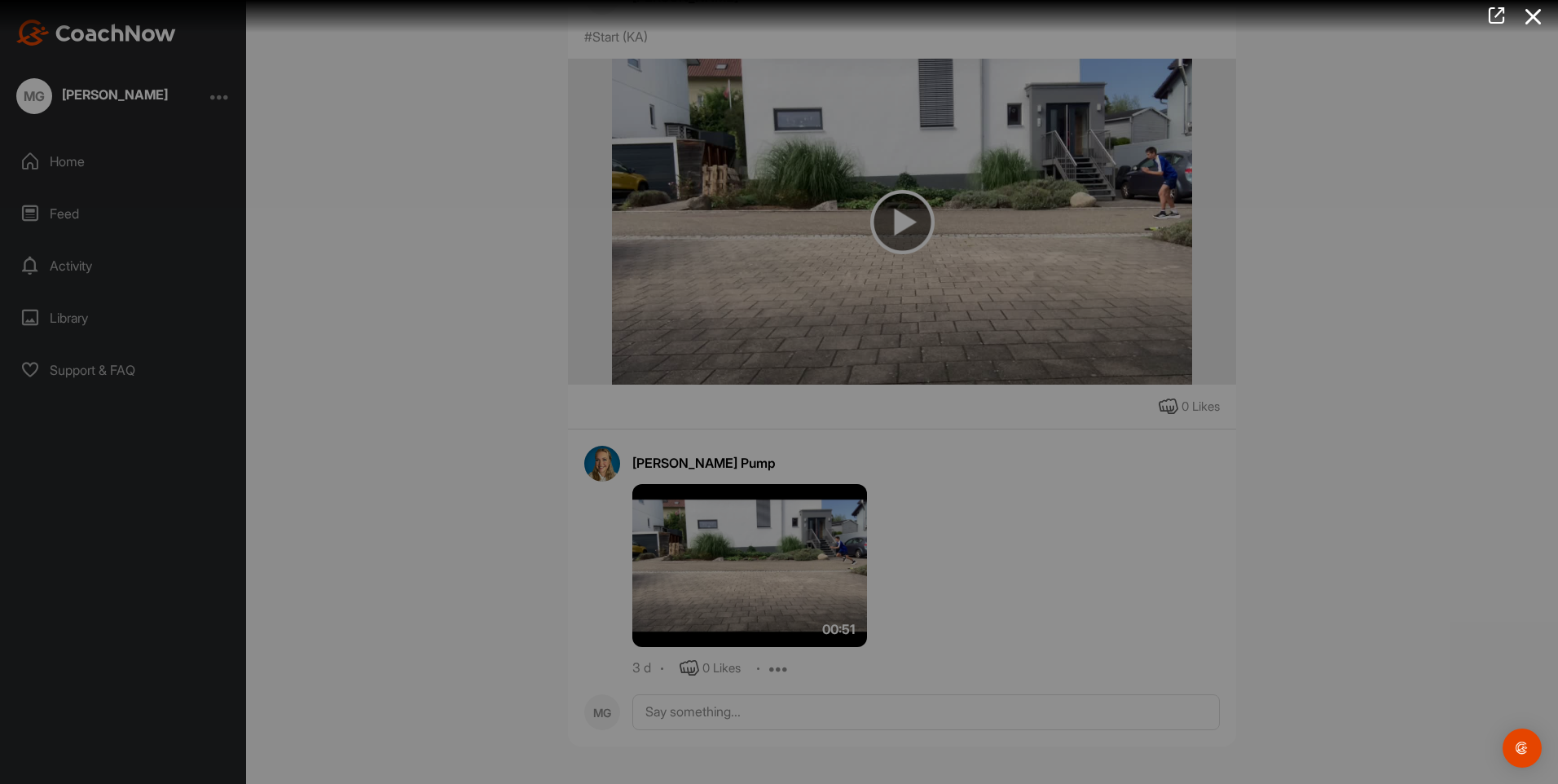
scroll to position [71, 0]
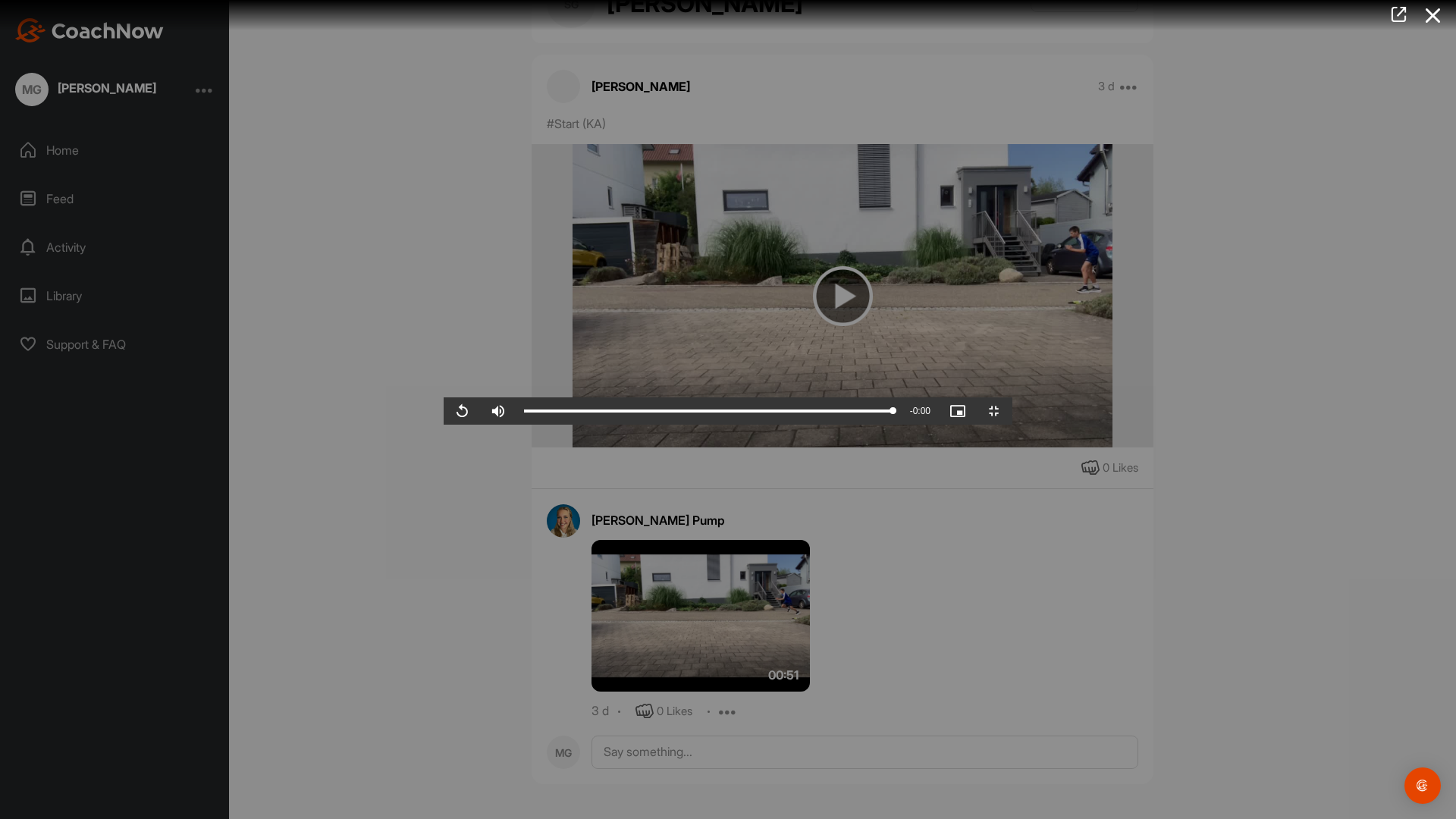
click at [1012, 394] on video "Video Player" at bounding box center [728, 410] width 569 height 31
click at [1012, 411] on span "Video Player" at bounding box center [994, 411] width 37 height 0
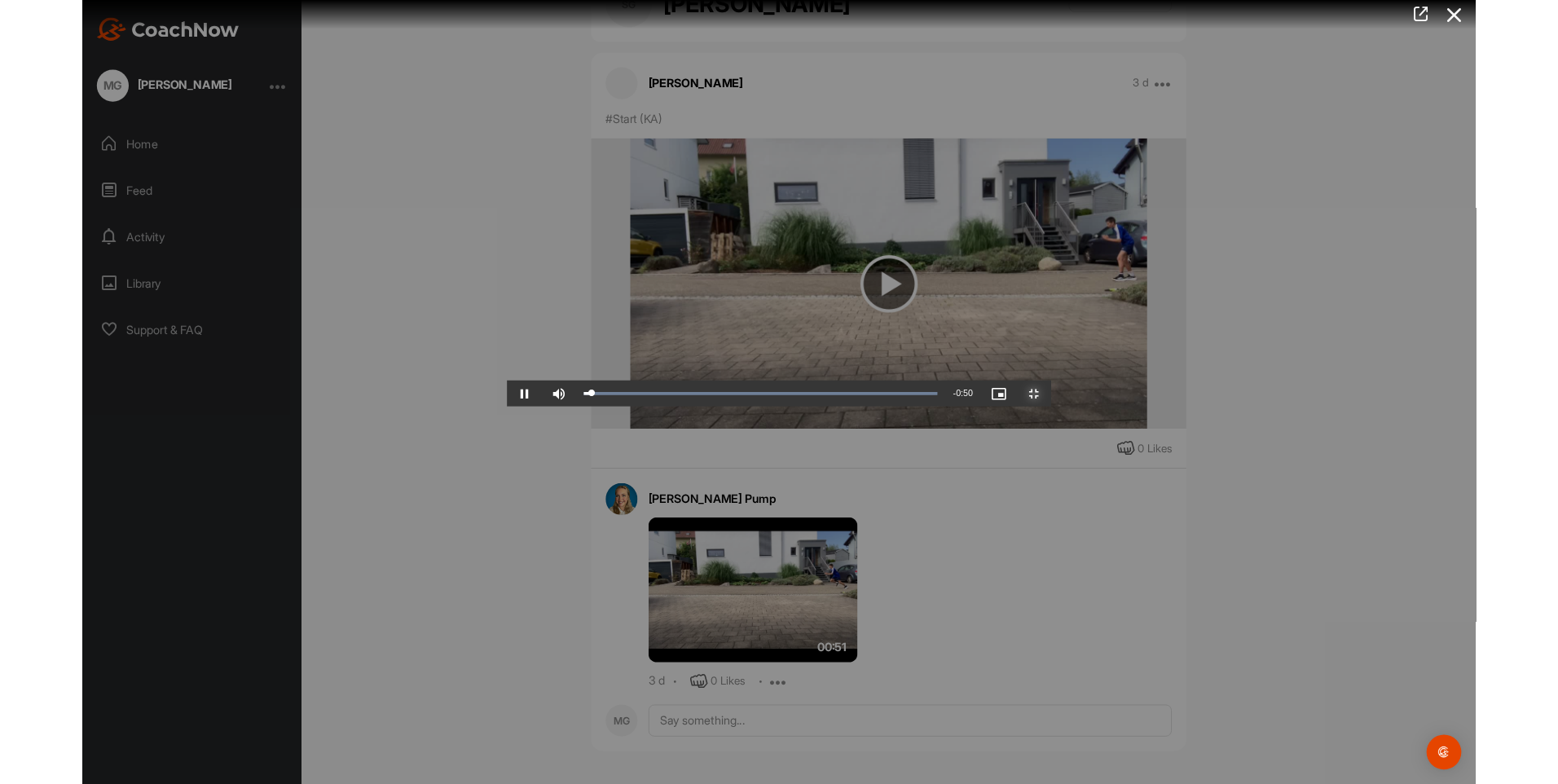
scroll to position [167, 0]
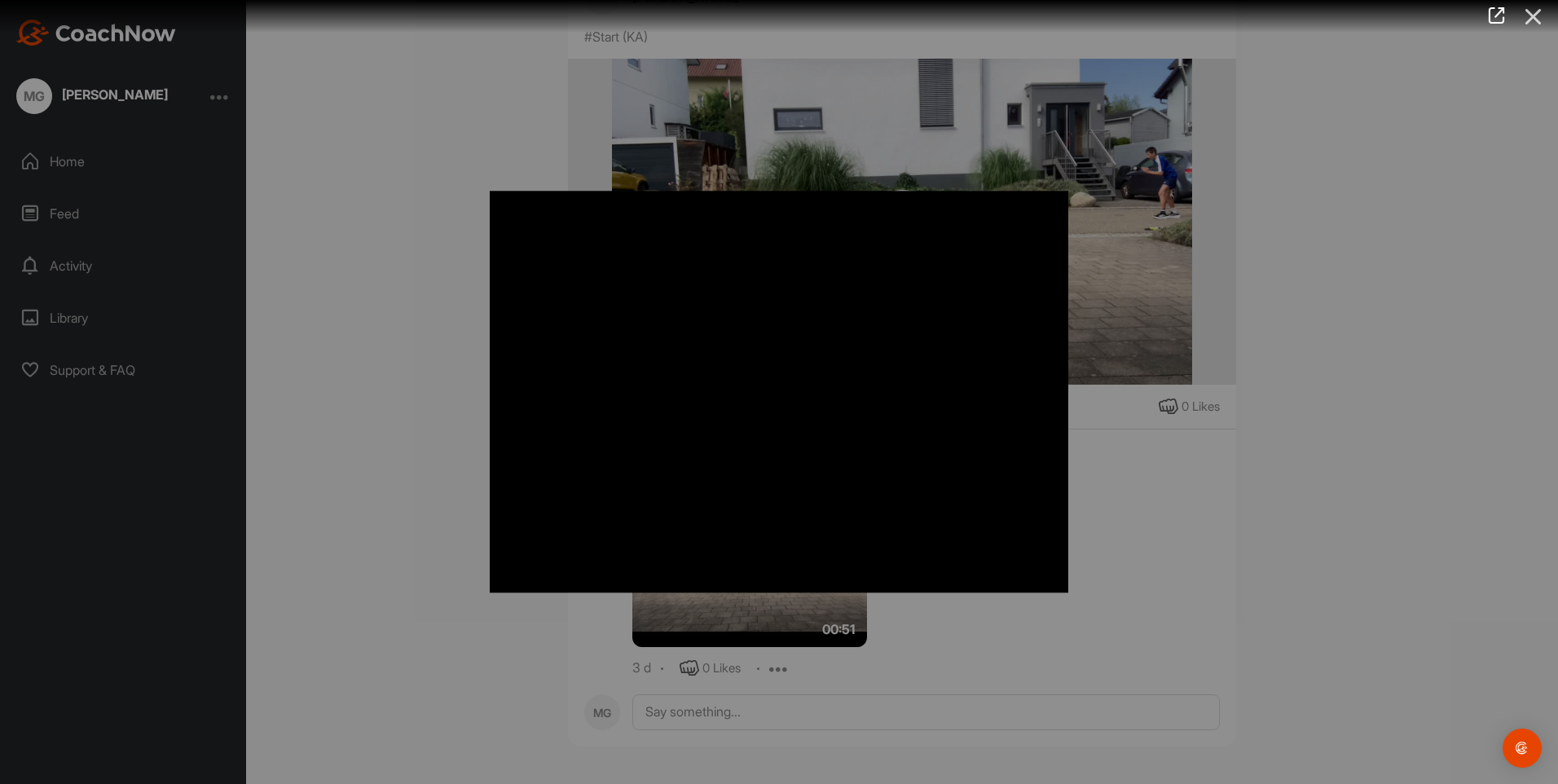
click at [1543, 18] on icon at bounding box center [1533, 17] width 38 height 30
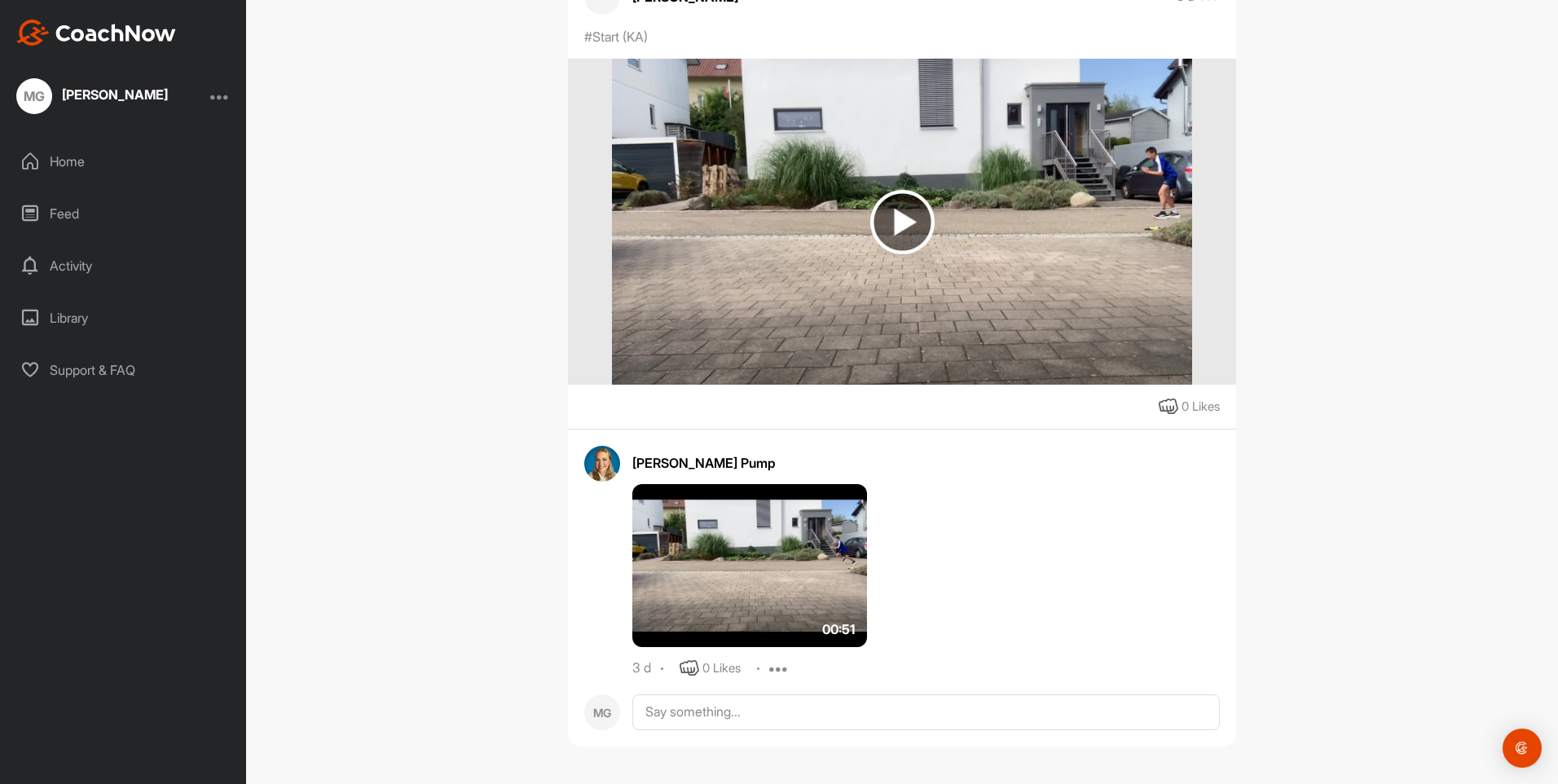
click at [61, 268] on div "Activity" at bounding box center [124, 266] width 230 height 40
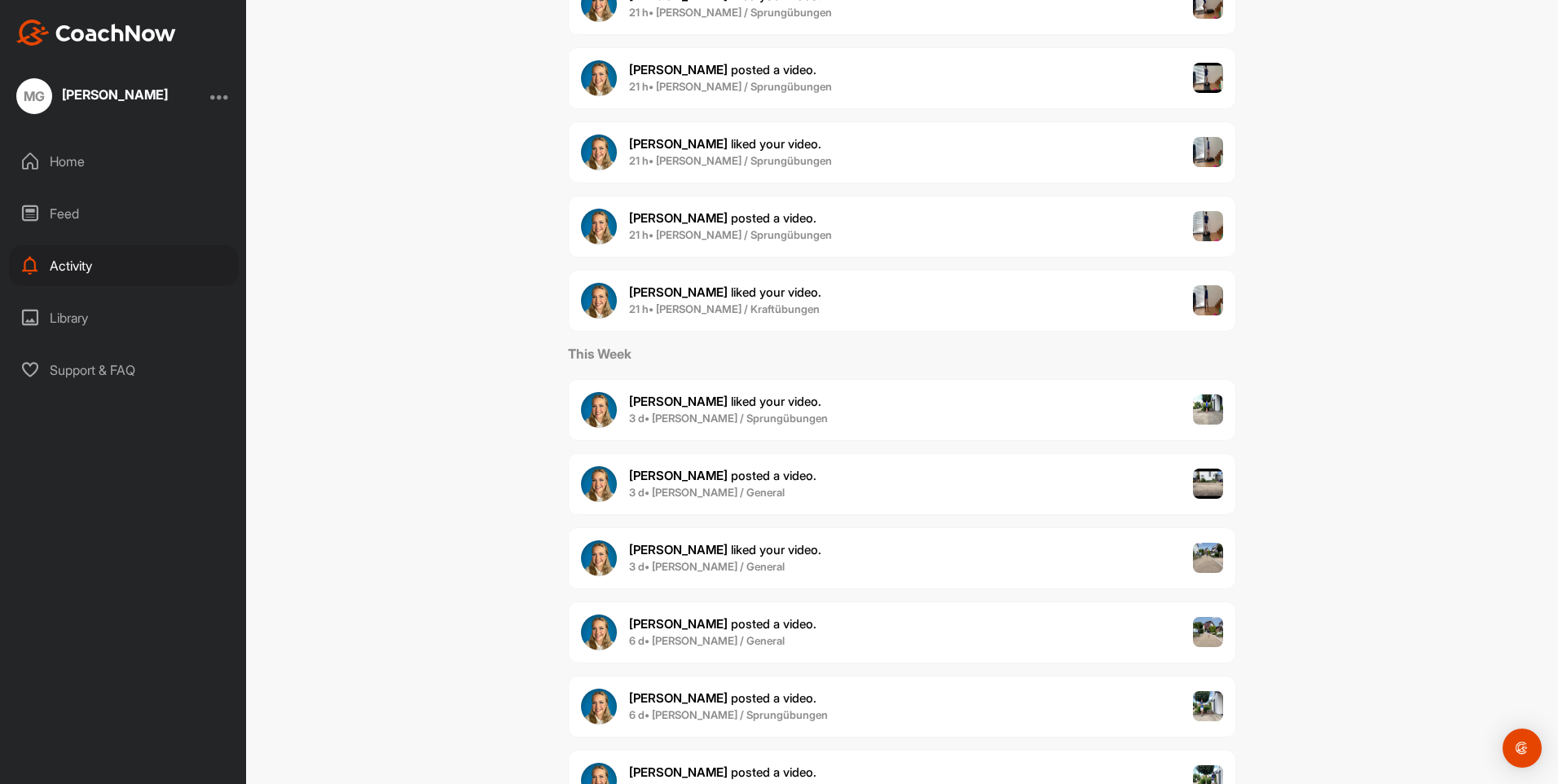
scroll to position [326, 0]
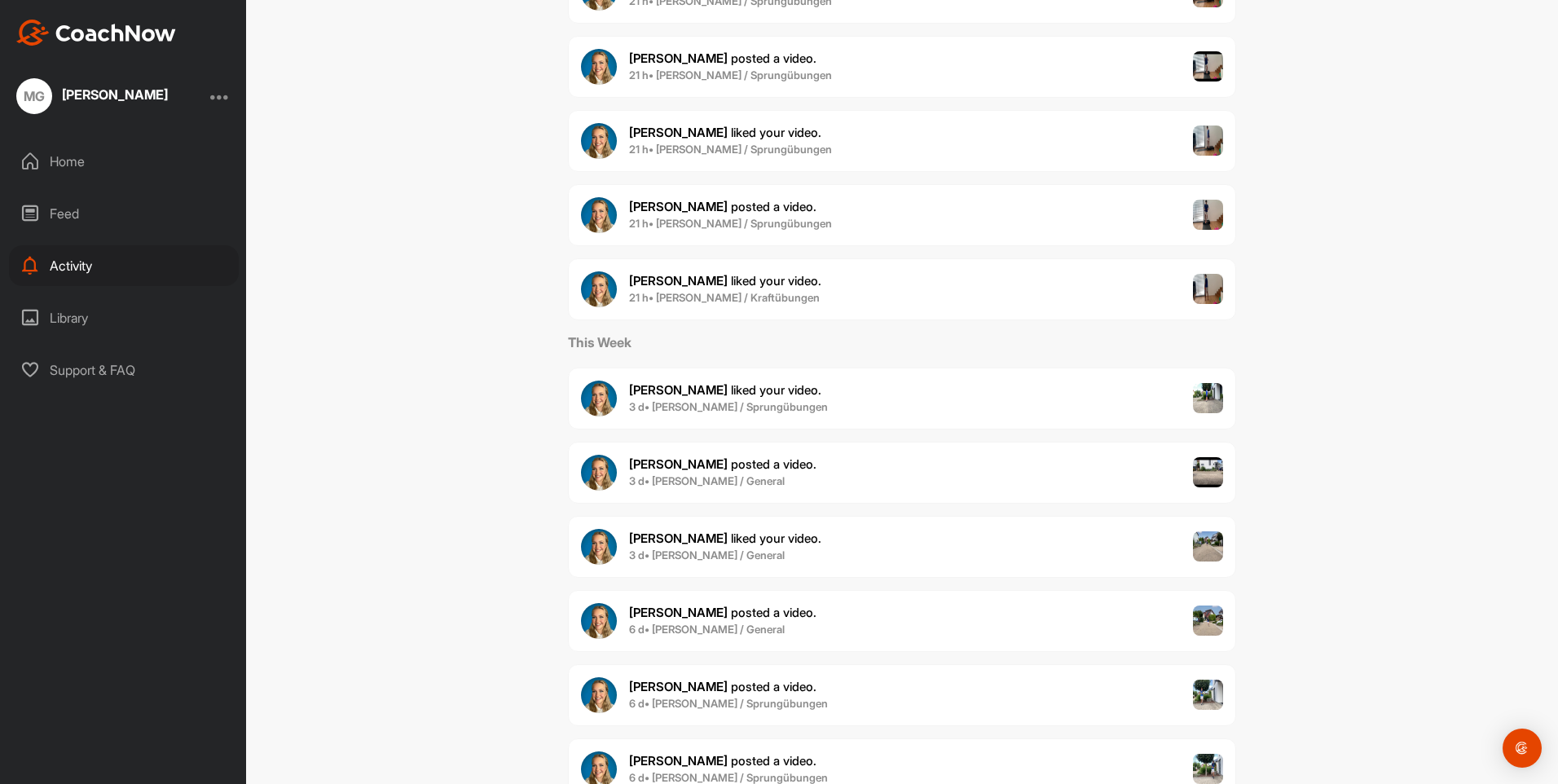
click at [1204, 553] on img at bounding box center [1209, 547] width 31 height 31
click at [1049, 624] on div "Ann-Kathrin P. posted a video . 6 d • Samuel Gündert / General" at bounding box center [902, 622] width 669 height 62
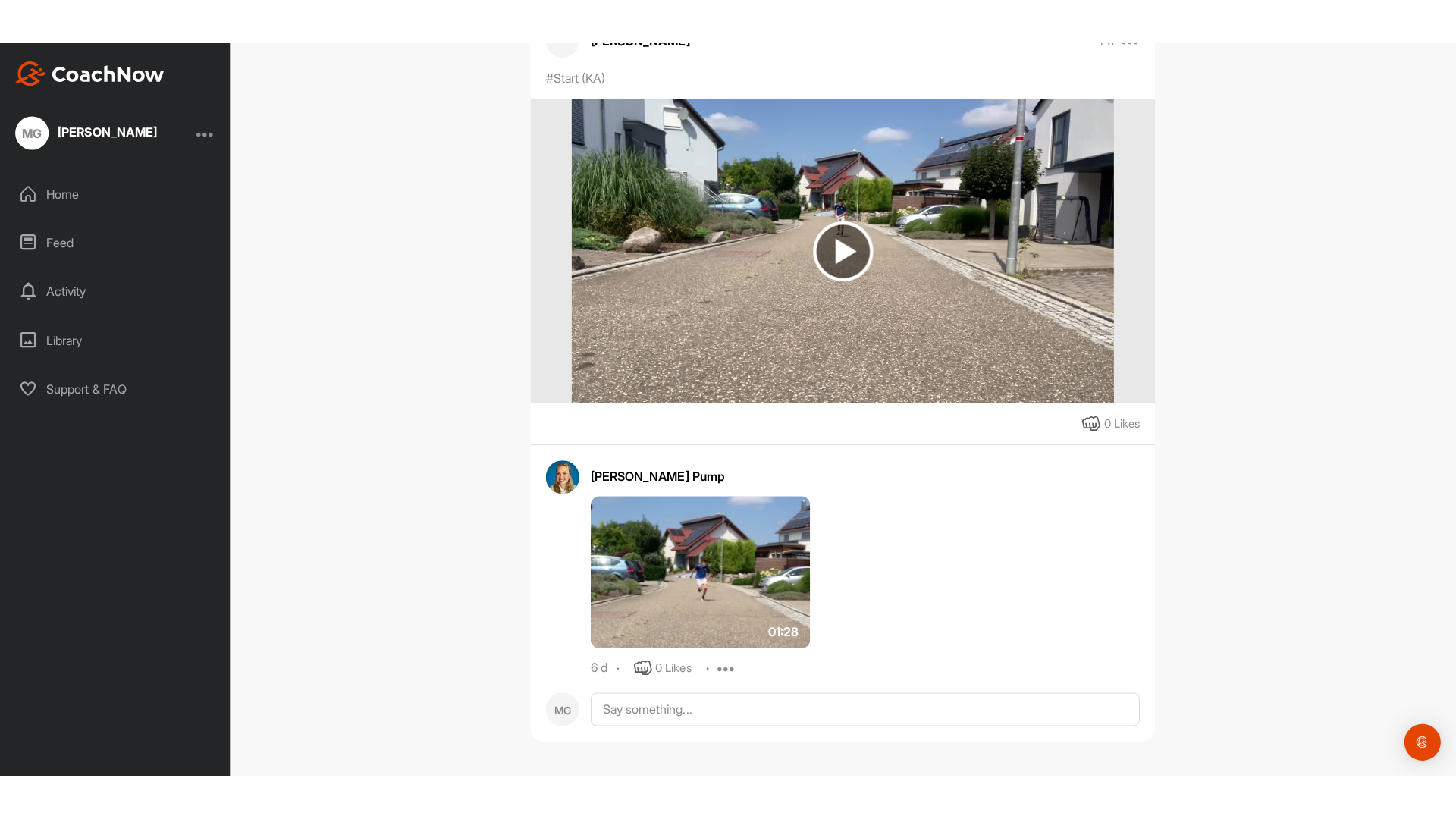
scroll to position [155, 0]
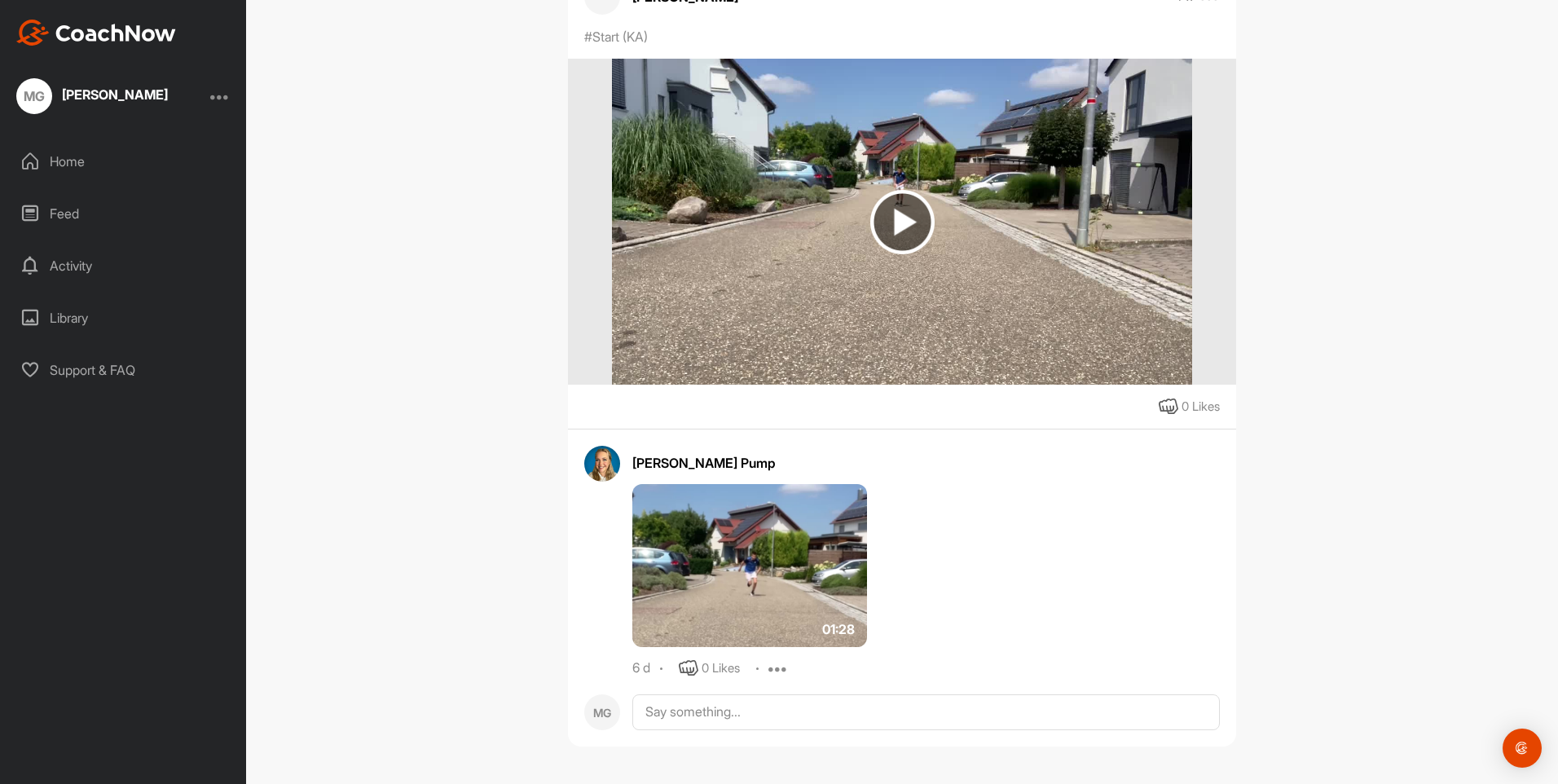
click at [746, 544] on img at bounding box center [750, 566] width 235 height 163
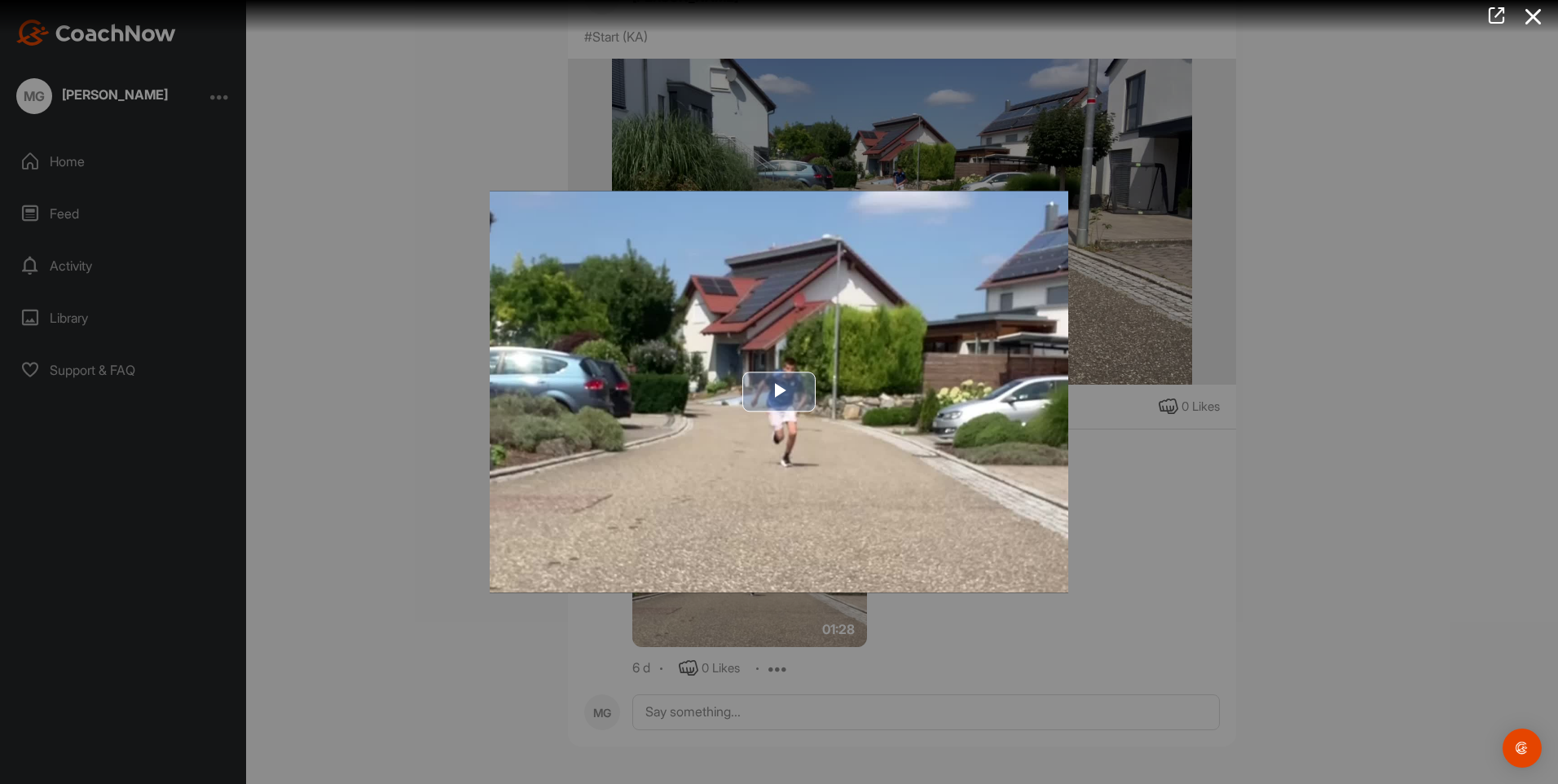
click at [779, 392] on span "Video Player" at bounding box center [779, 392] width 0 height 0
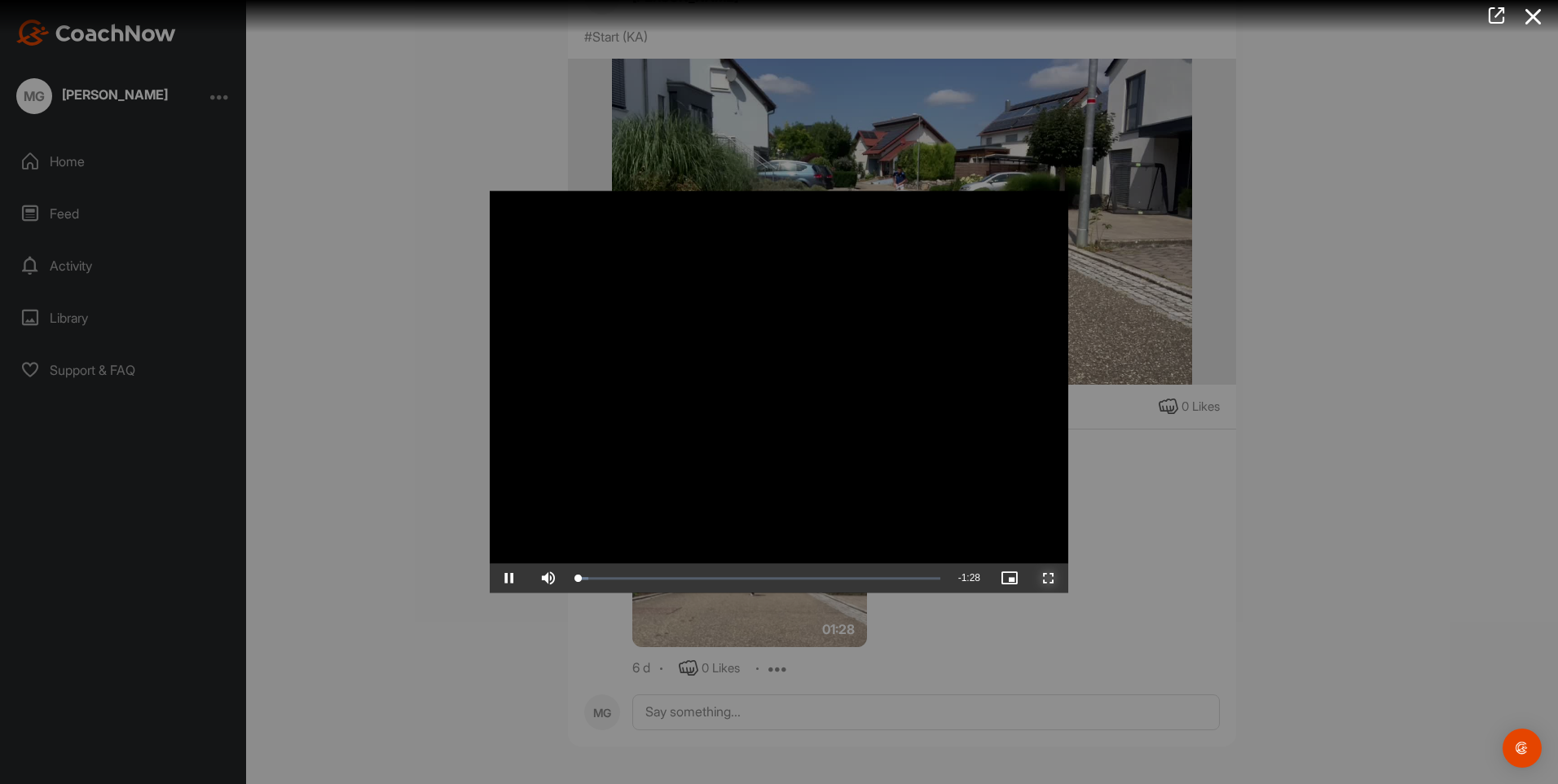
click at [1046, 579] on span "Video Player" at bounding box center [1049, 579] width 39 height 0
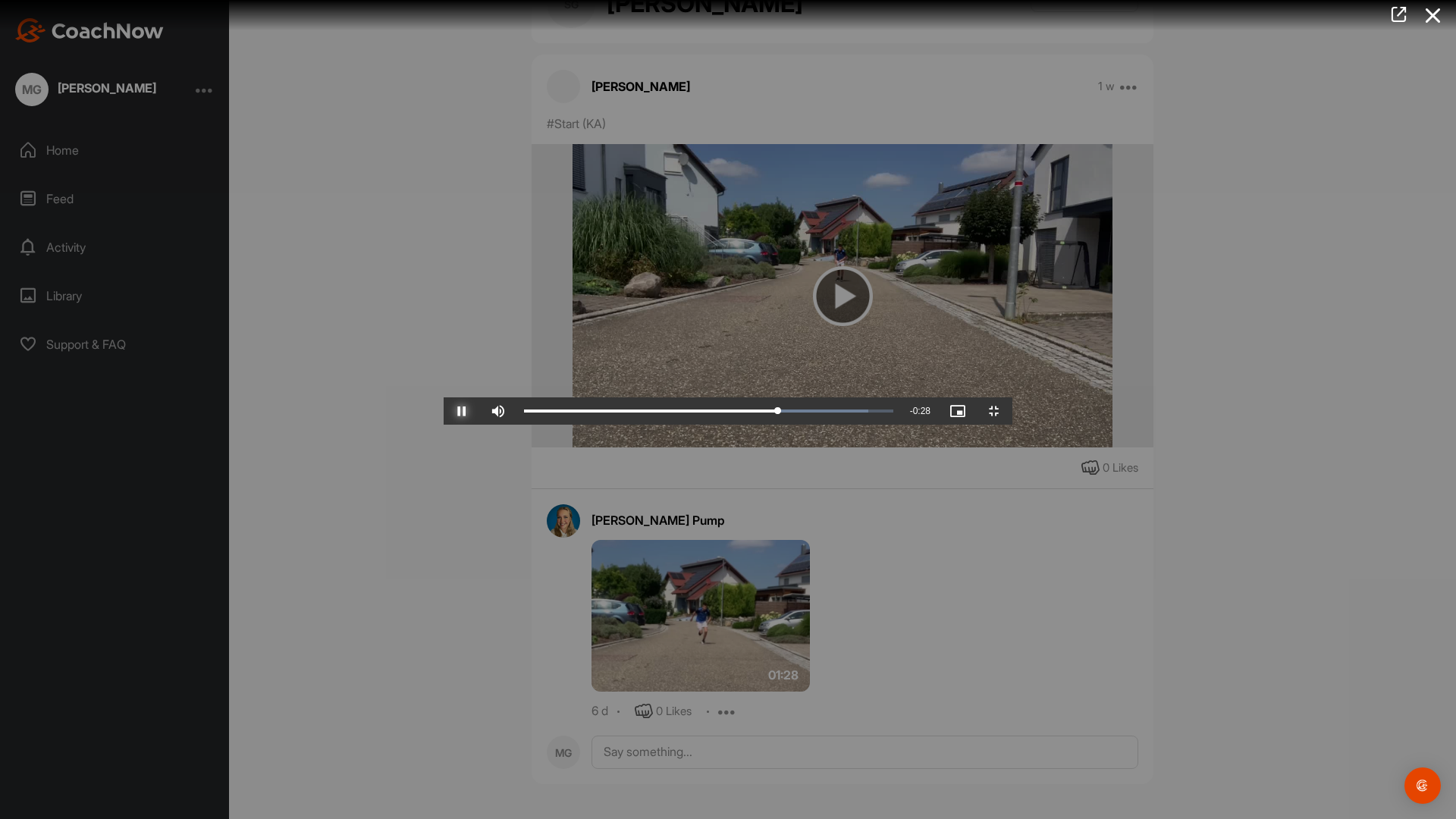
click at [444, 411] on span "Video Player" at bounding box center [461, 411] width 37 height 0
click at [1012, 411] on span "Video Player" at bounding box center [994, 411] width 37 height 0
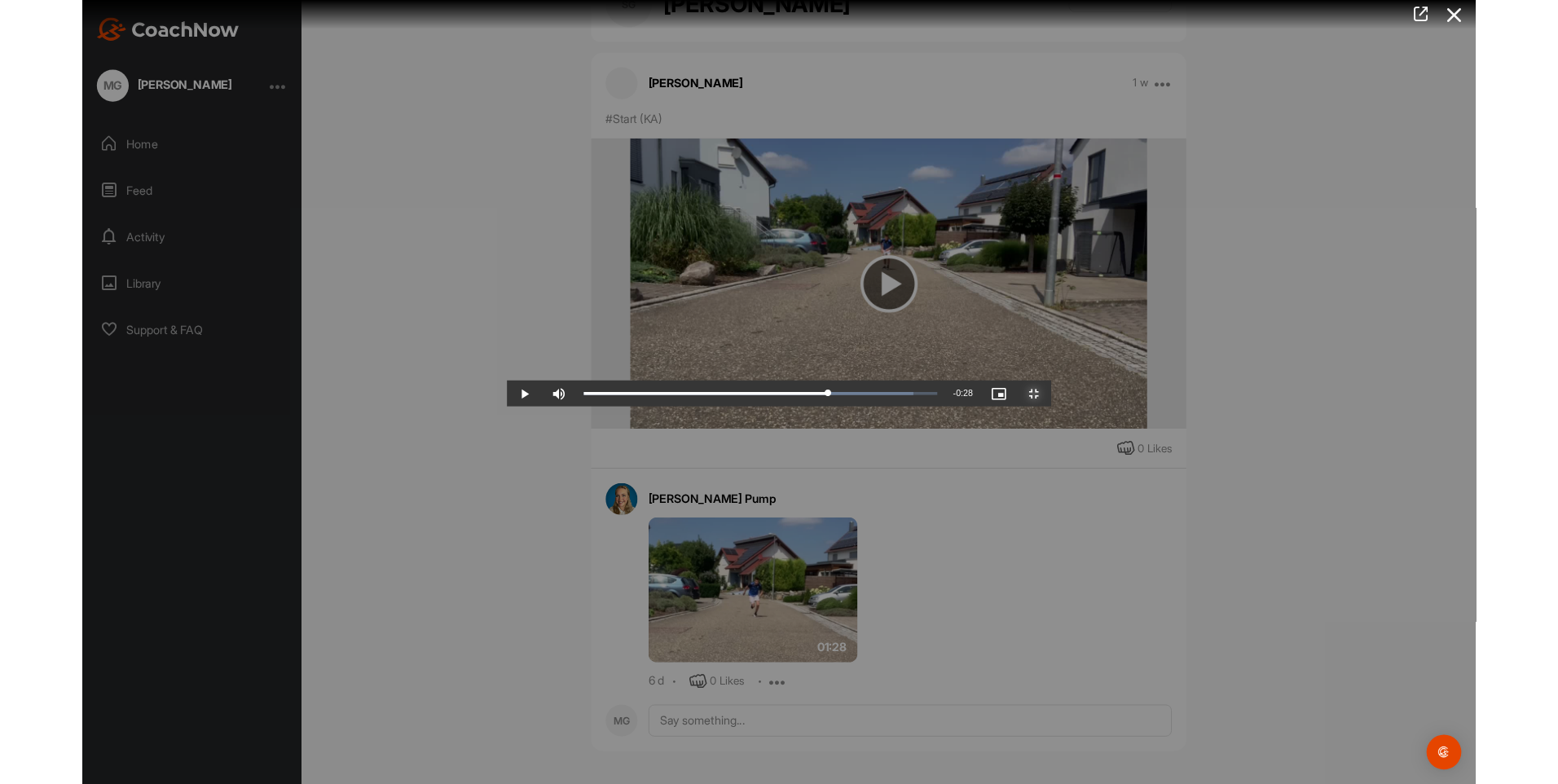
scroll to position [167, 0]
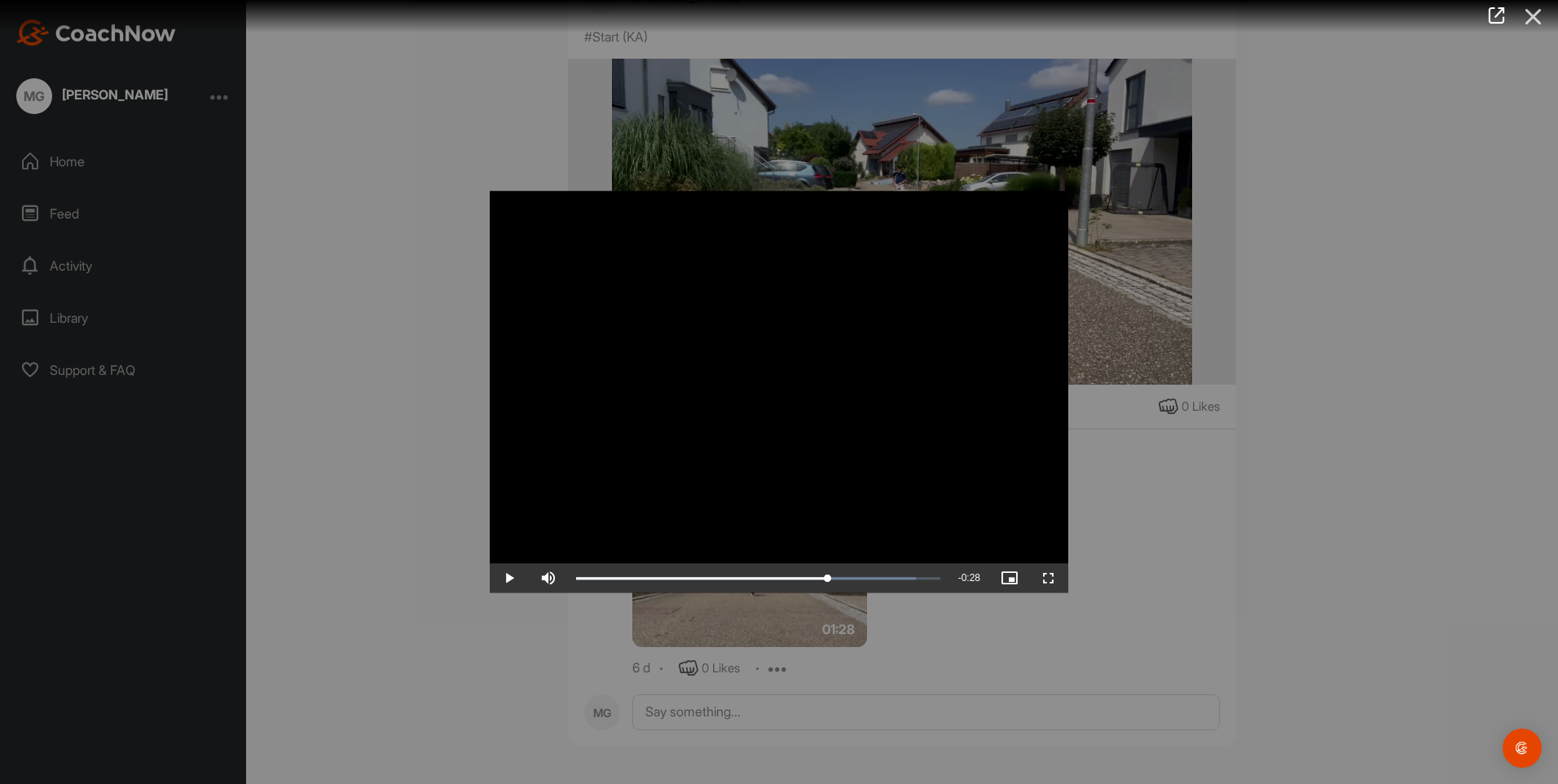
click at [1539, 12] on icon at bounding box center [1533, 17] width 38 height 30
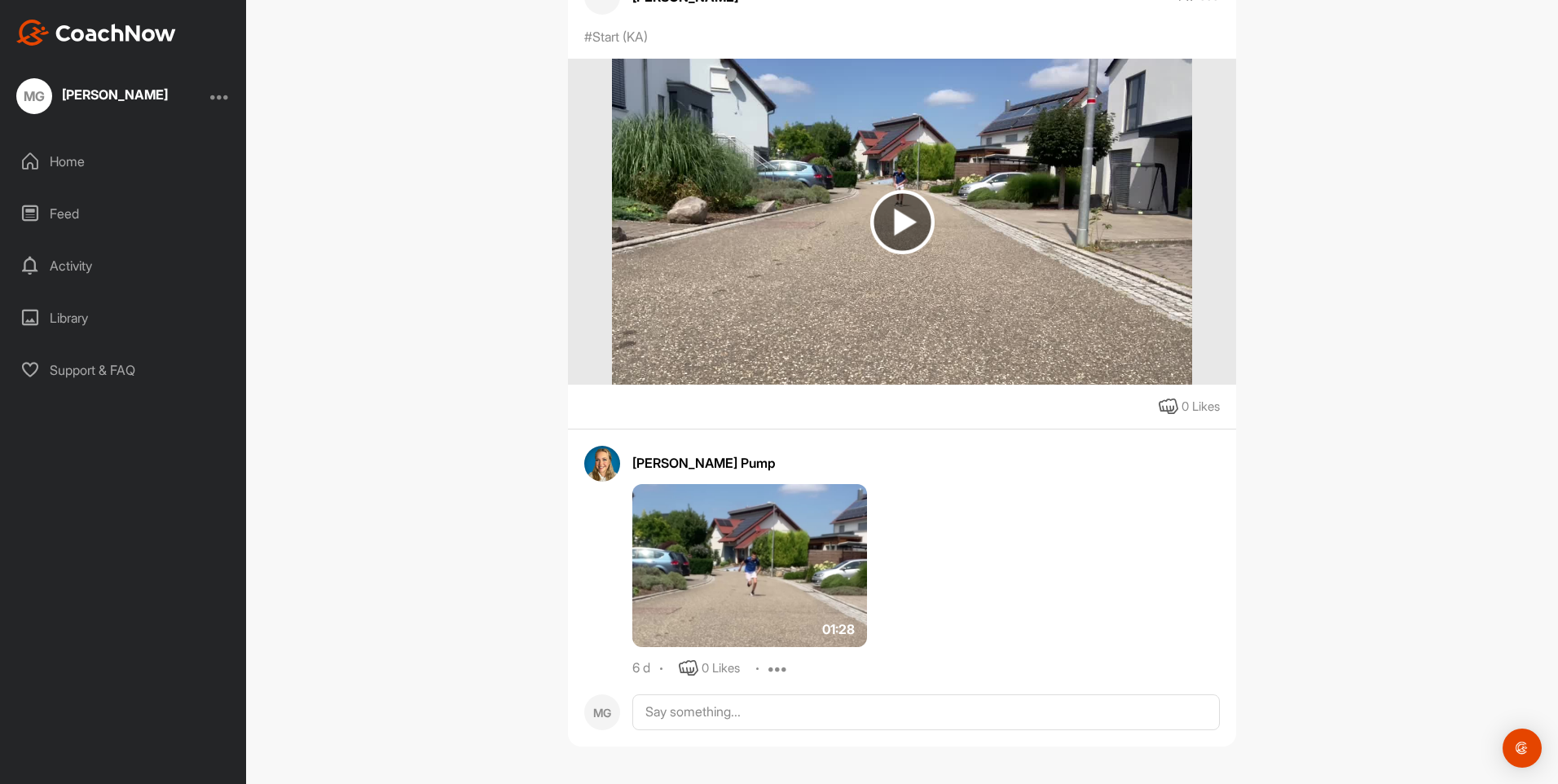
click at [54, 262] on div "Activity" at bounding box center [124, 266] width 230 height 40
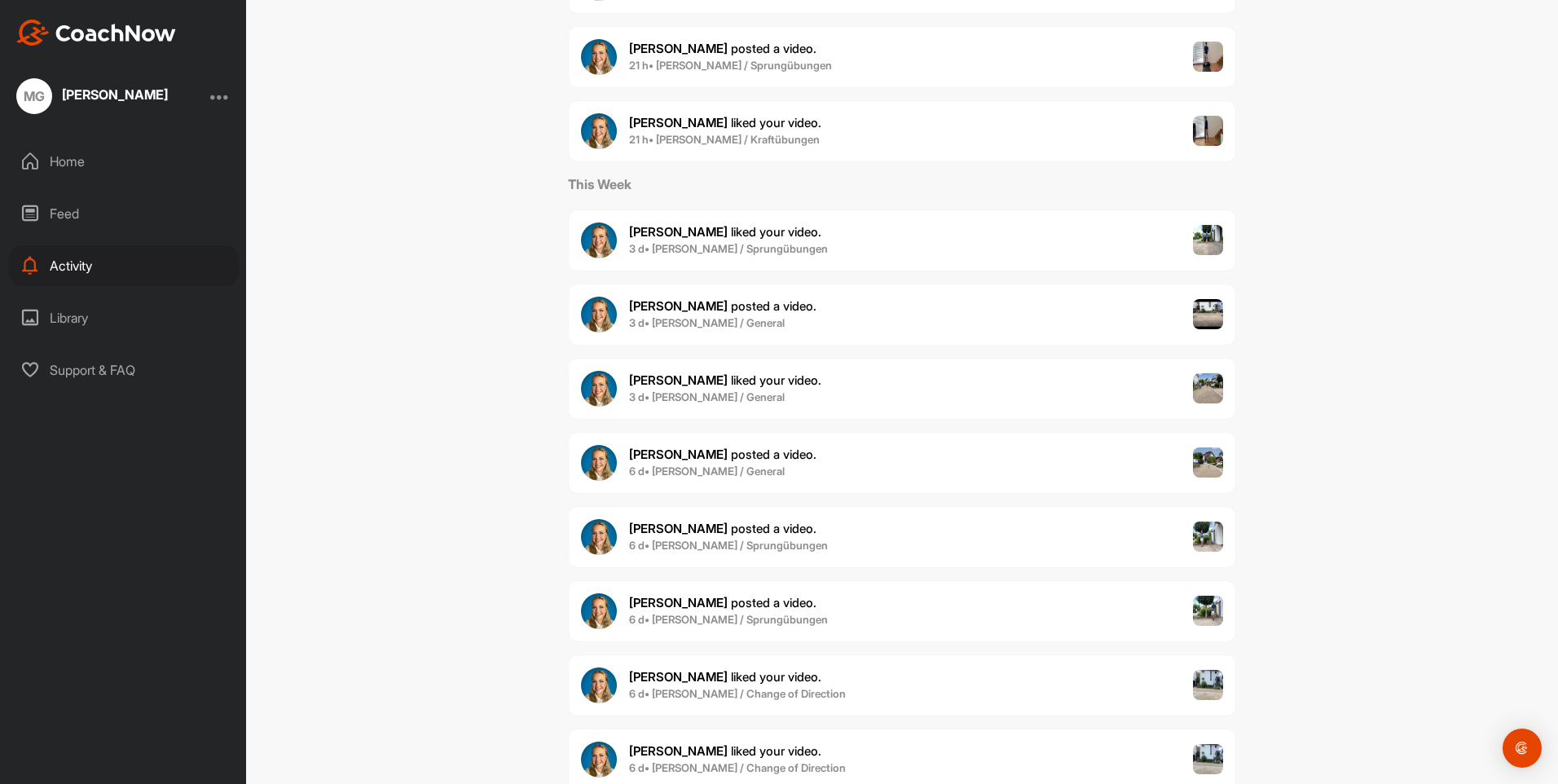
scroll to position [489, 0]
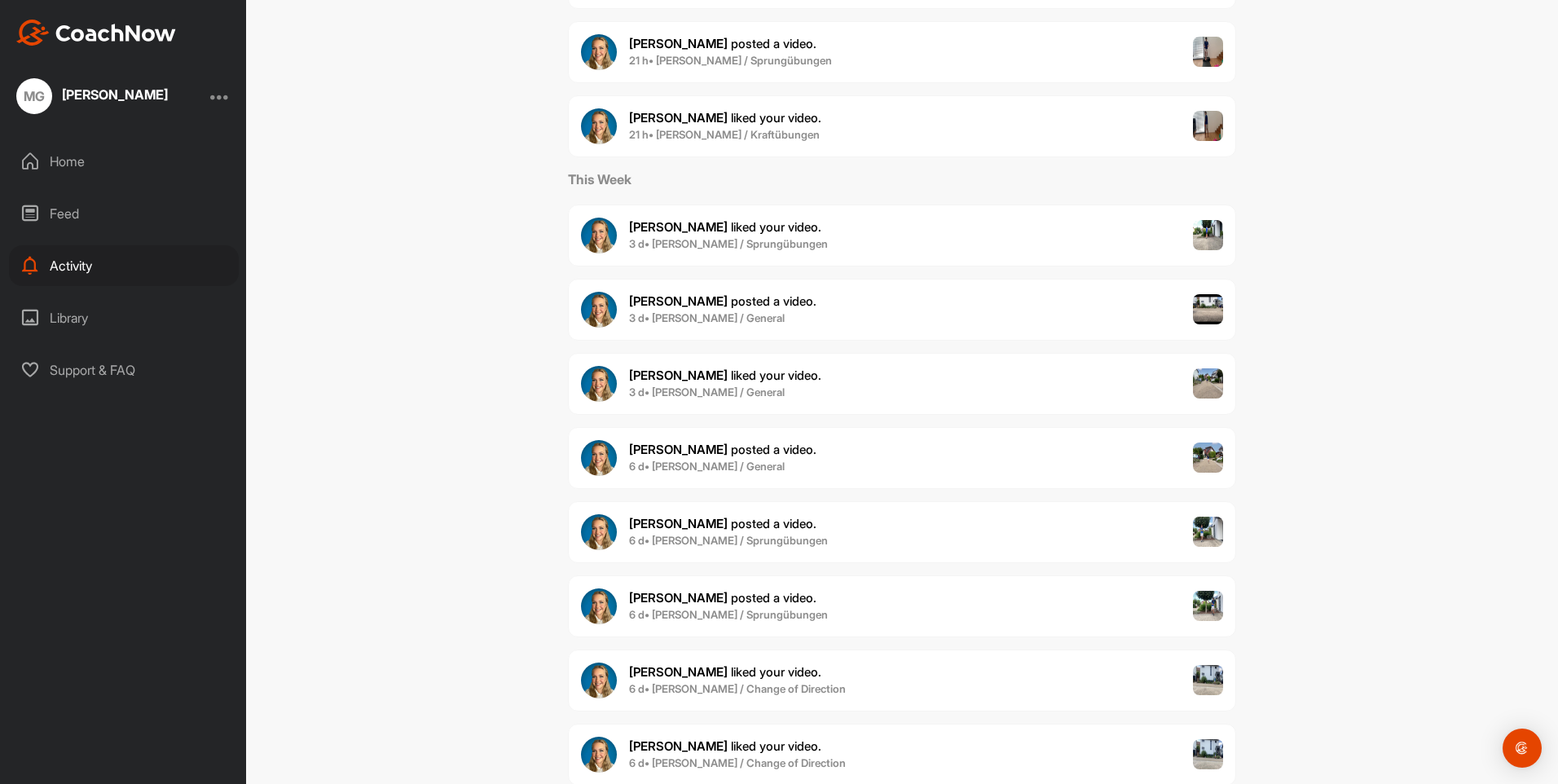
click at [1045, 682] on div "Ann-Kathrin P. liked your video . 6 d • Samuel Gündert / Change of Direction" at bounding box center [902, 680] width 669 height 62
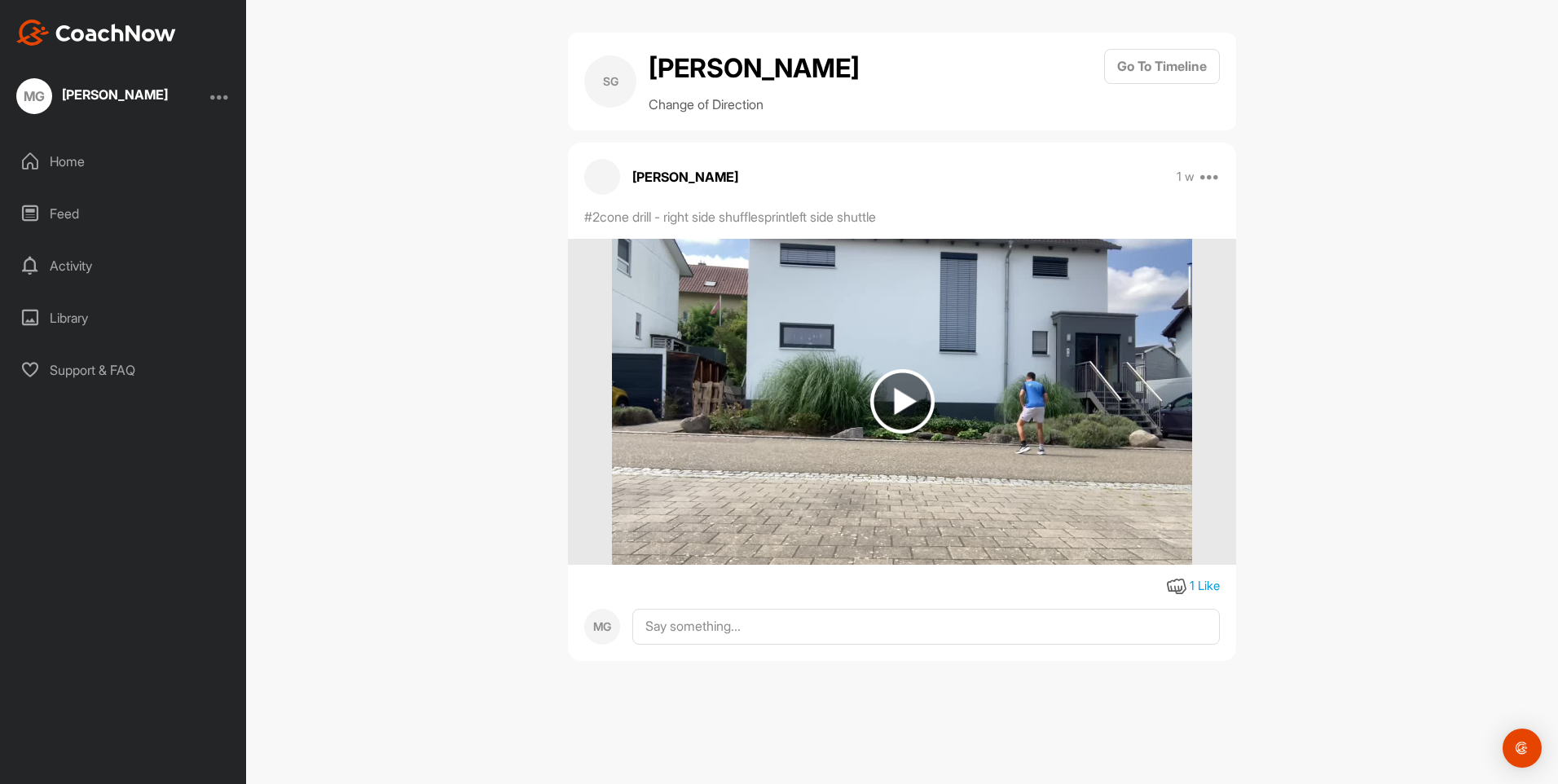
click at [899, 396] on img at bounding box center [902, 402] width 64 height 64
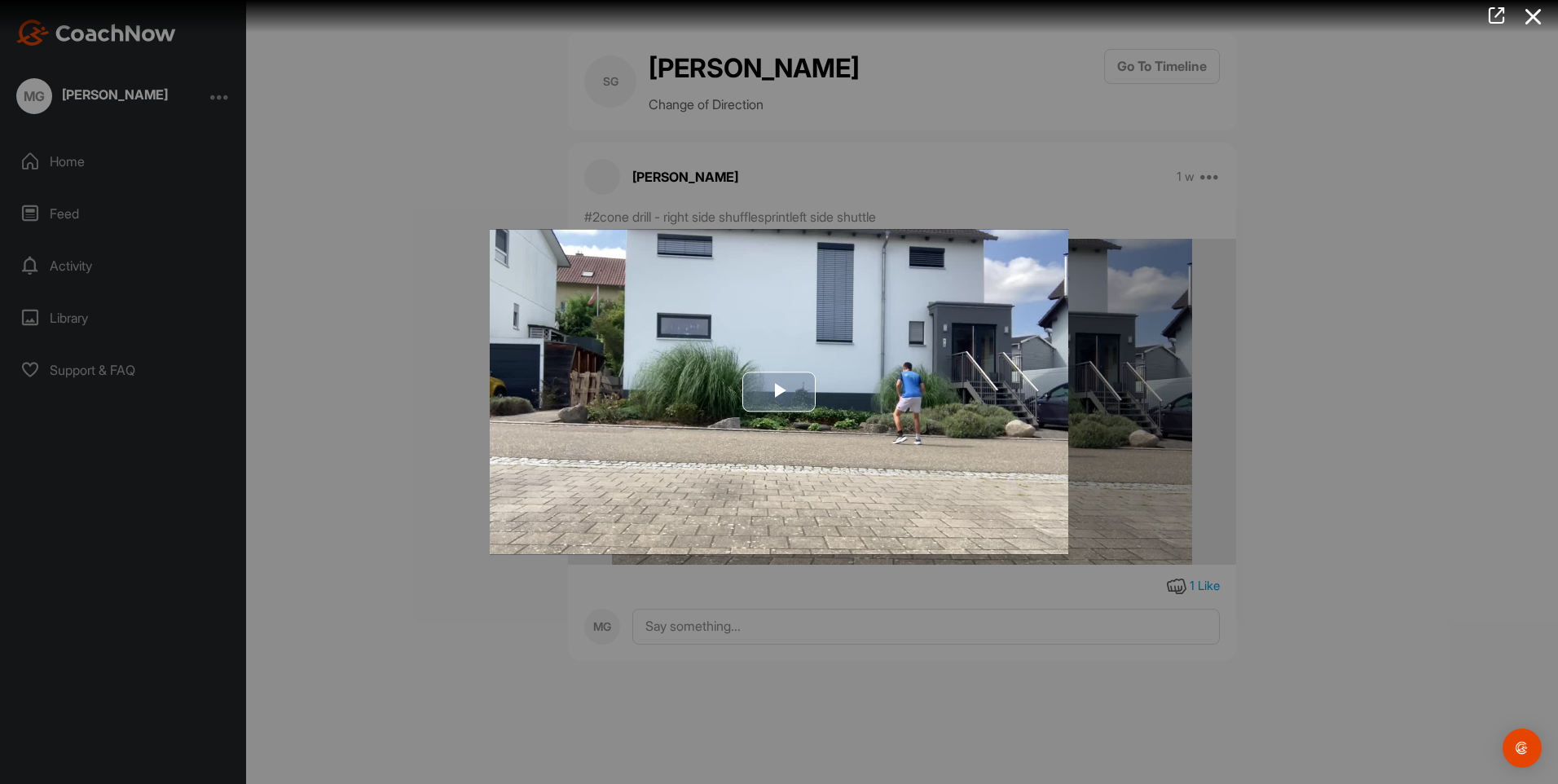
drag, startPoint x: 781, startPoint y: 392, endPoint x: 1086, endPoint y: 539, distance: 338.6
click at [779, 392] on span "Video Player" at bounding box center [779, 392] width 0 height 0
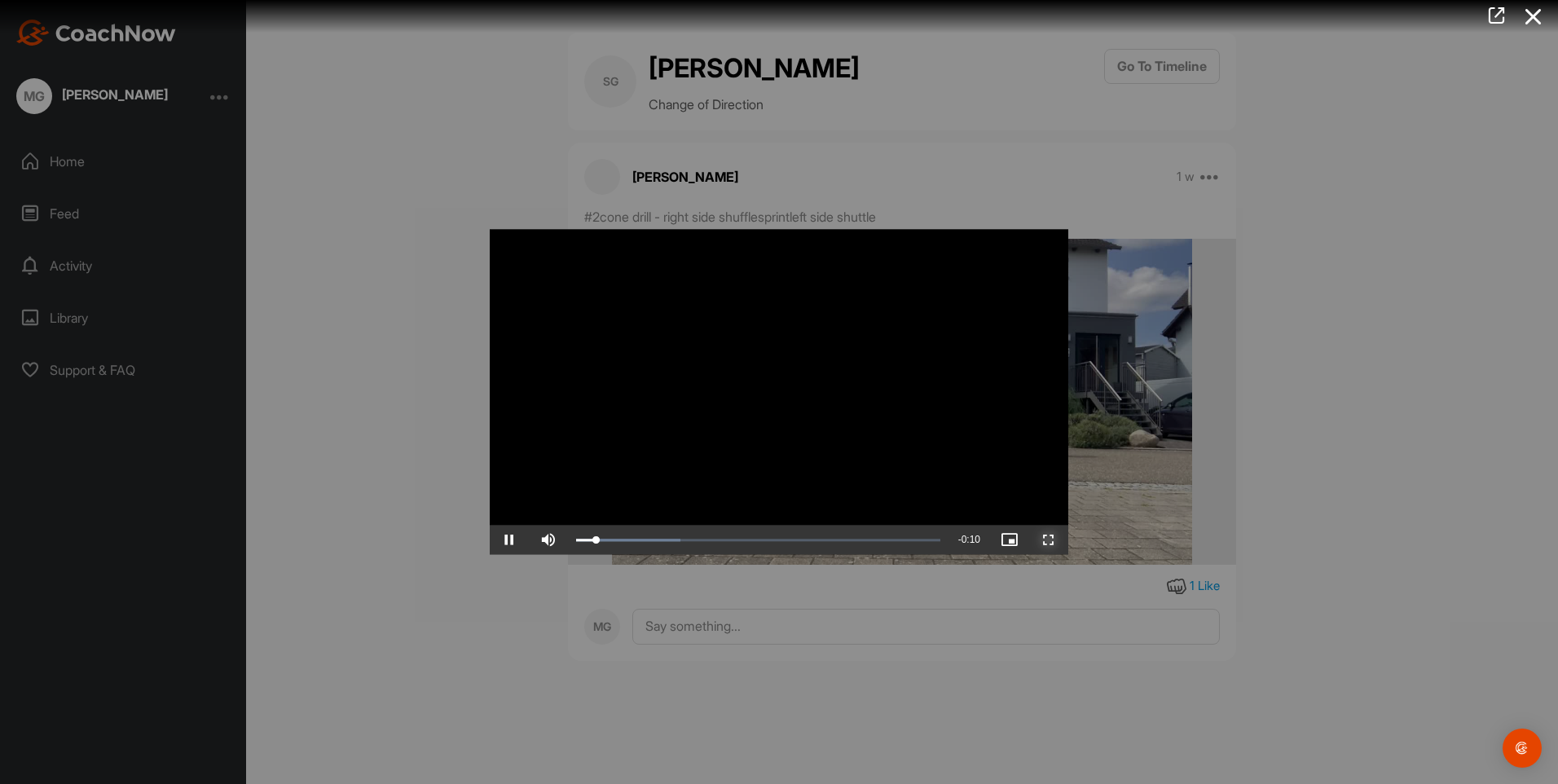
click at [1049, 540] on span "Video Player" at bounding box center [1049, 540] width 39 height 0
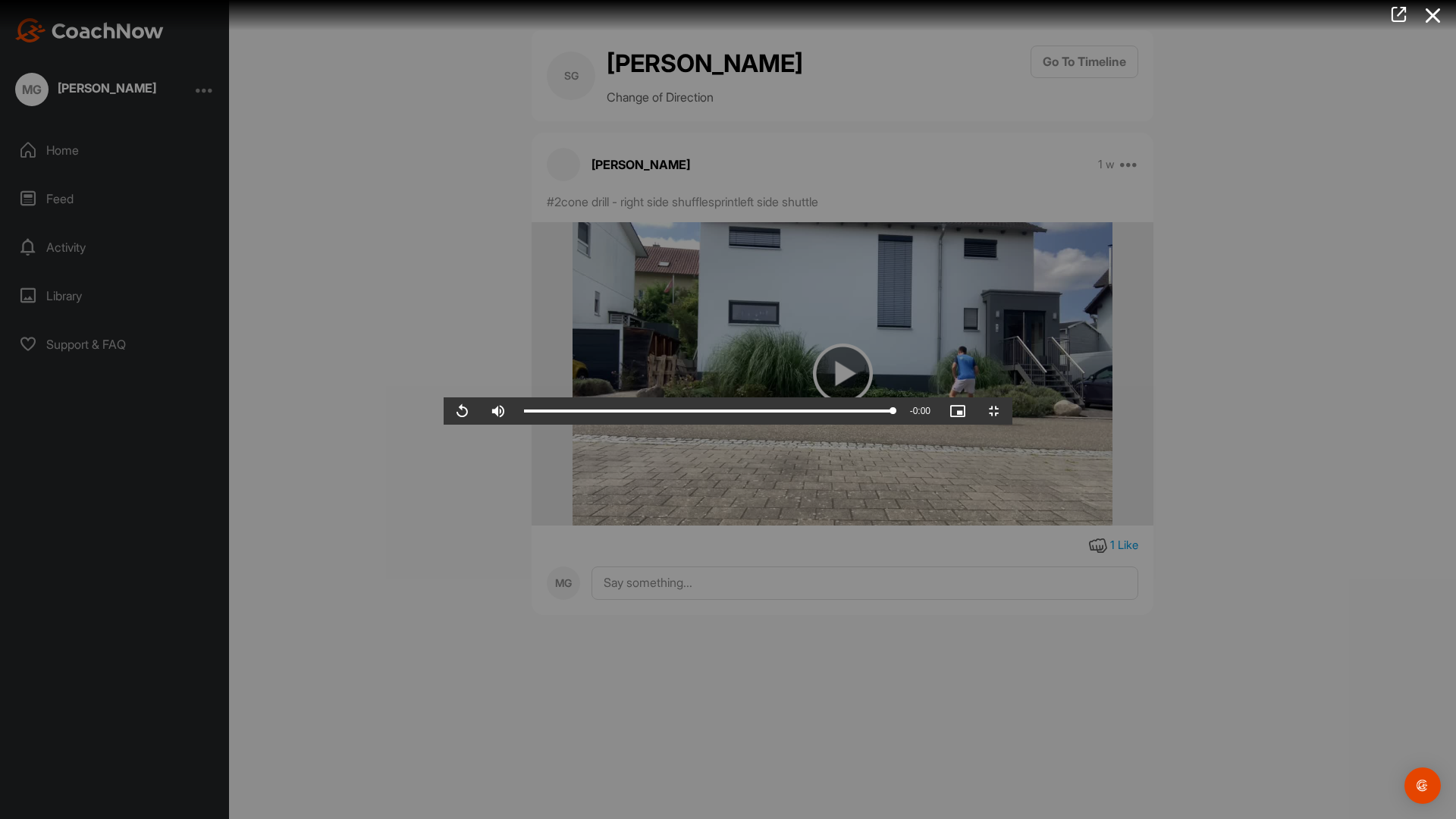
click at [832, 394] on video "Video Player" at bounding box center [728, 410] width 569 height 31
click at [444, 394] on video "Video Player" at bounding box center [728, 410] width 569 height 31
click at [1012, 411] on span "Video Player" at bounding box center [994, 411] width 37 height 0
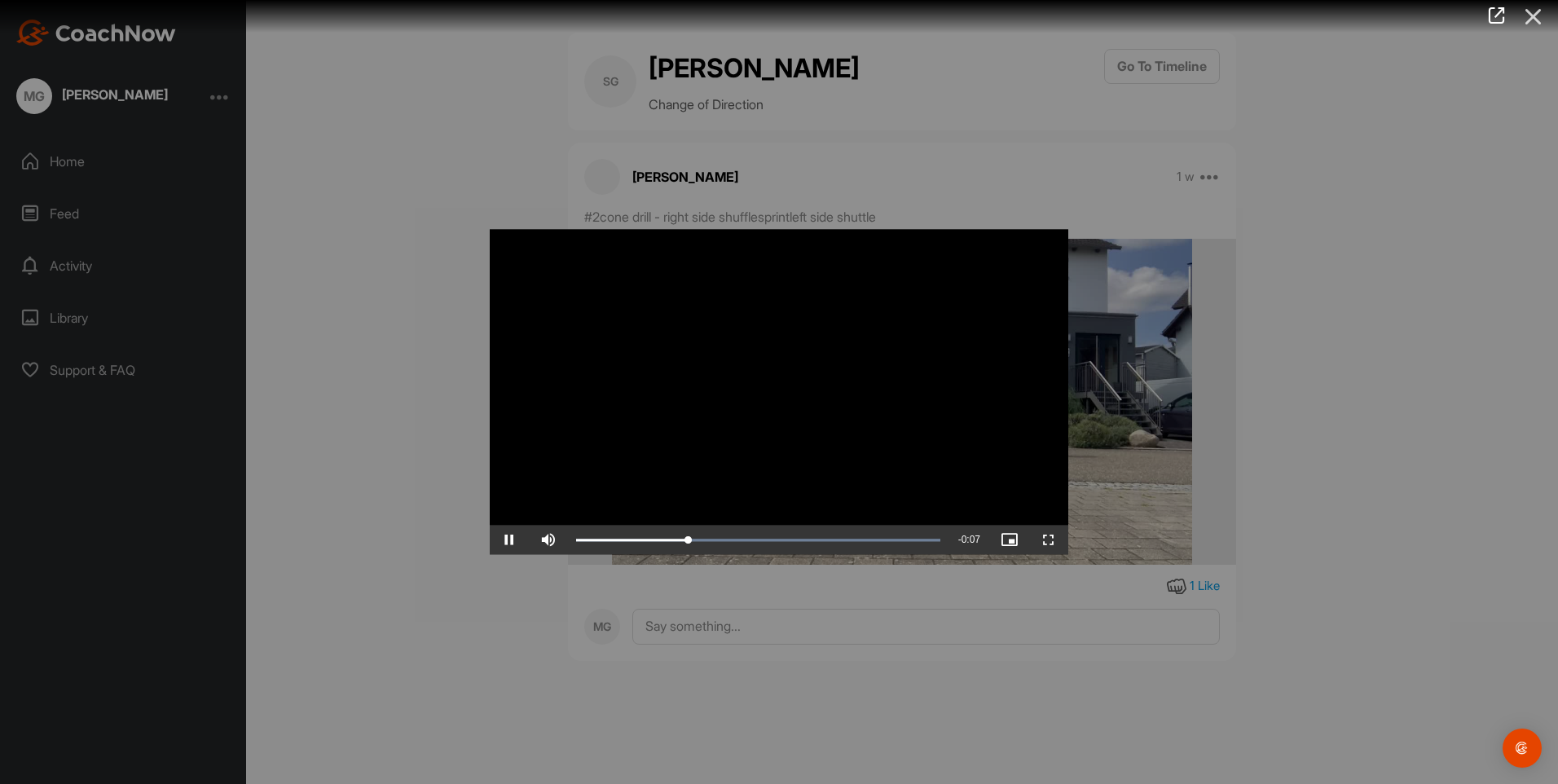
click at [1538, 17] on icon at bounding box center [1533, 17] width 38 height 30
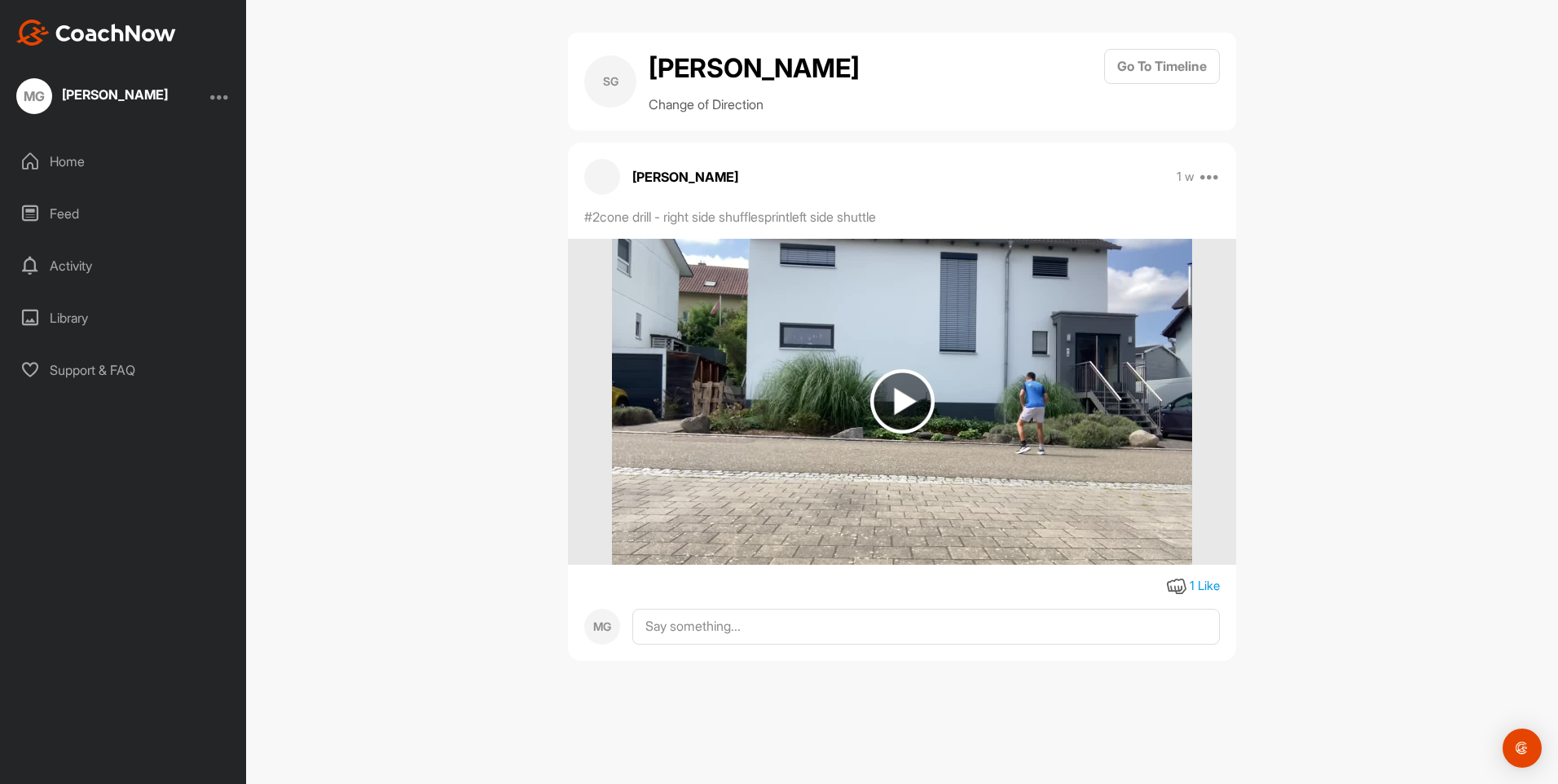
click at [56, 268] on div "Activity" at bounding box center [124, 266] width 230 height 40
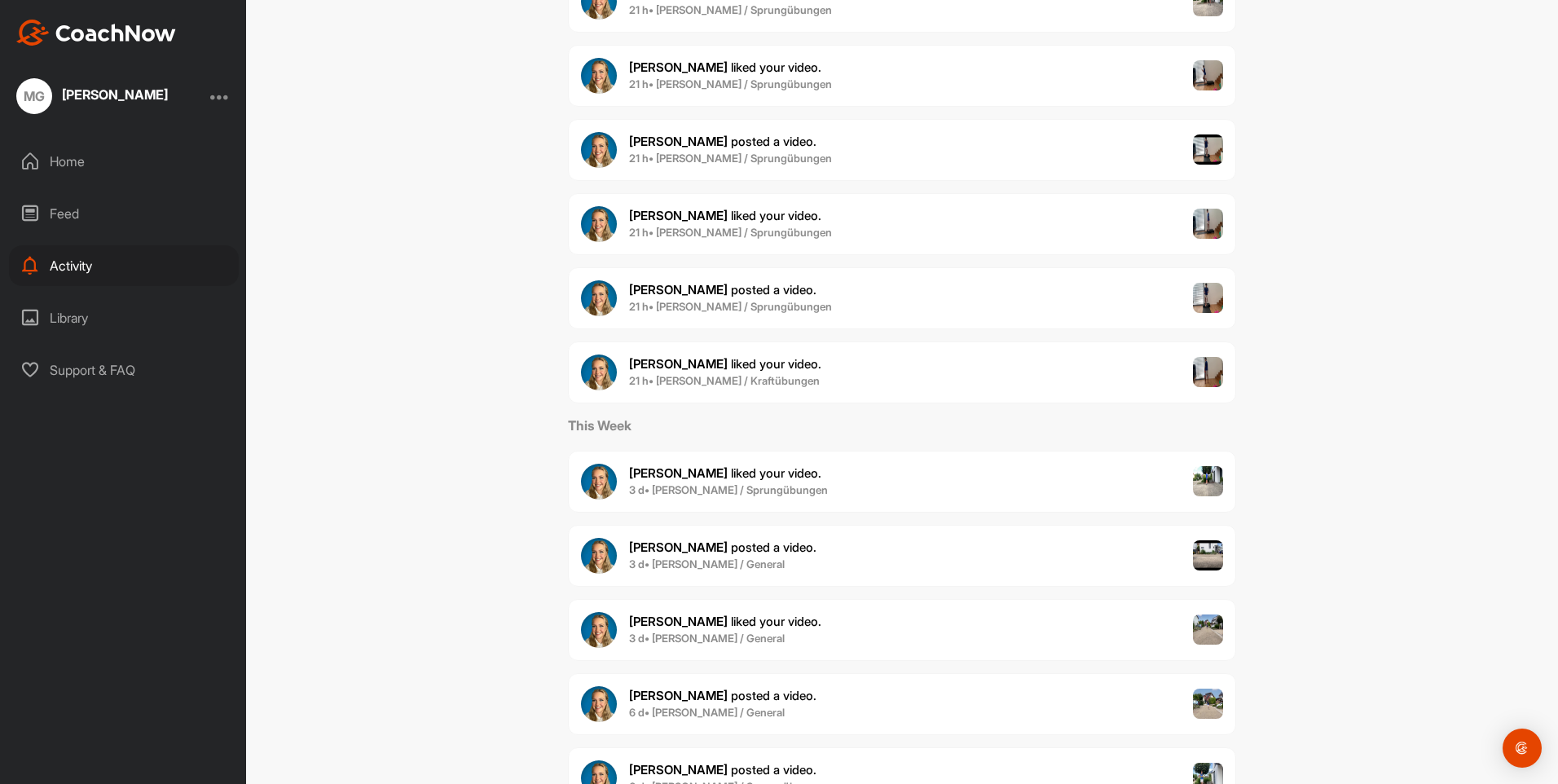
scroll to position [245, 0]
click at [1050, 483] on div "Ann-Kathrin P. liked your video . 3 d • Samuel Gündert / Sprungübungen" at bounding box center [902, 480] width 669 height 62
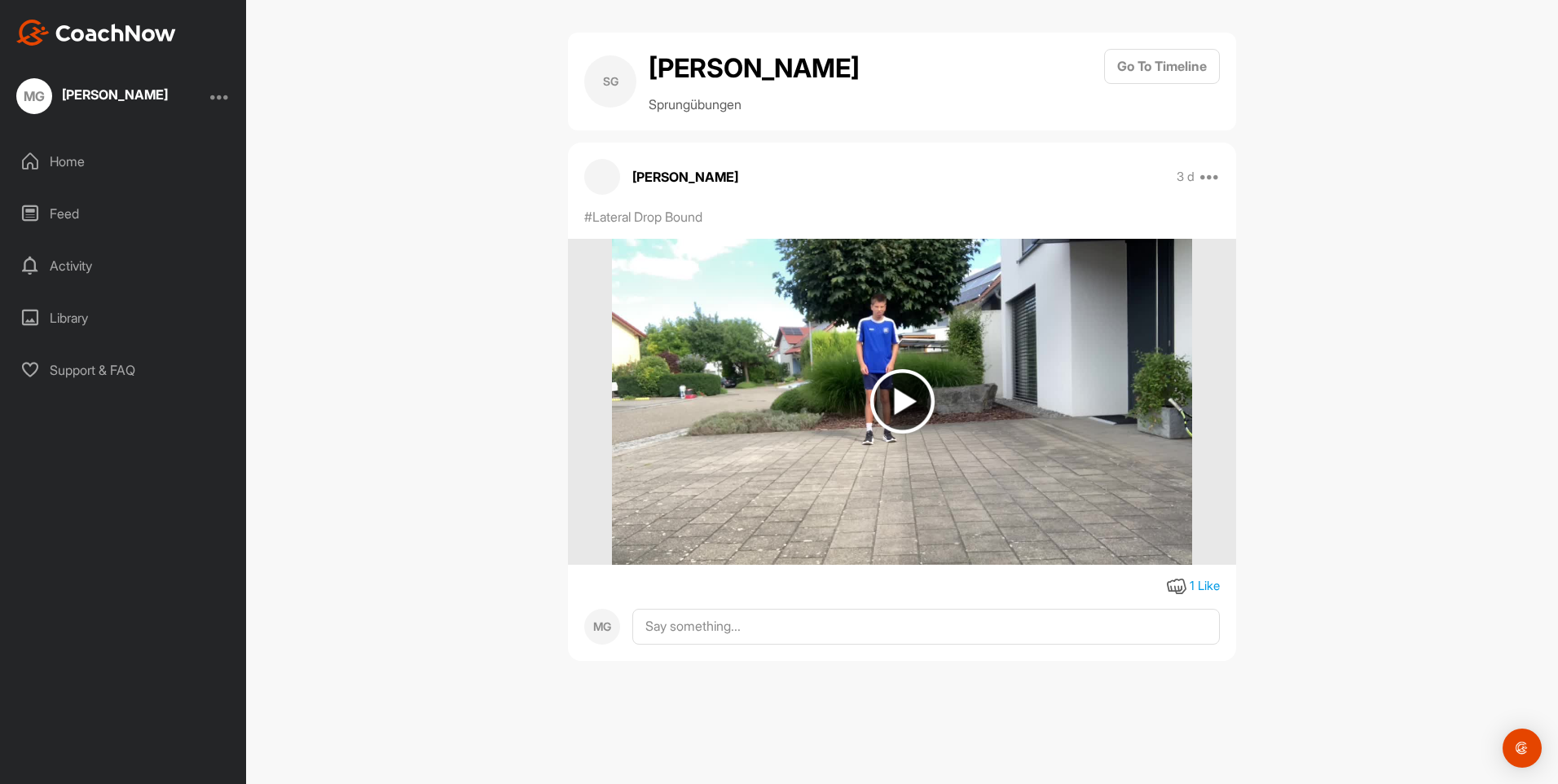
click at [894, 396] on img at bounding box center [902, 402] width 64 height 64
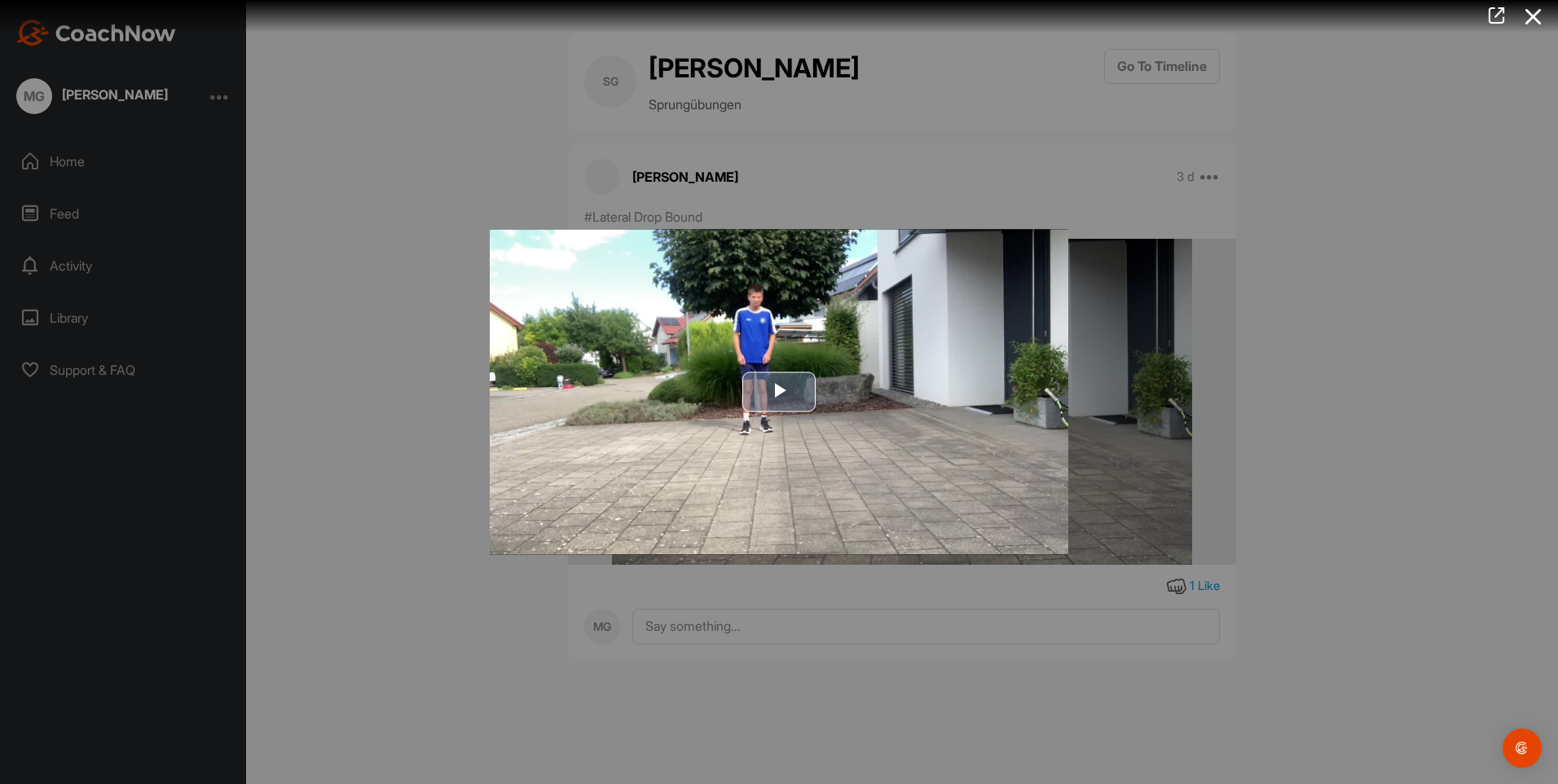
click at [779, 392] on span "Video Player" at bounding box center [779, 392] width 0 height 0
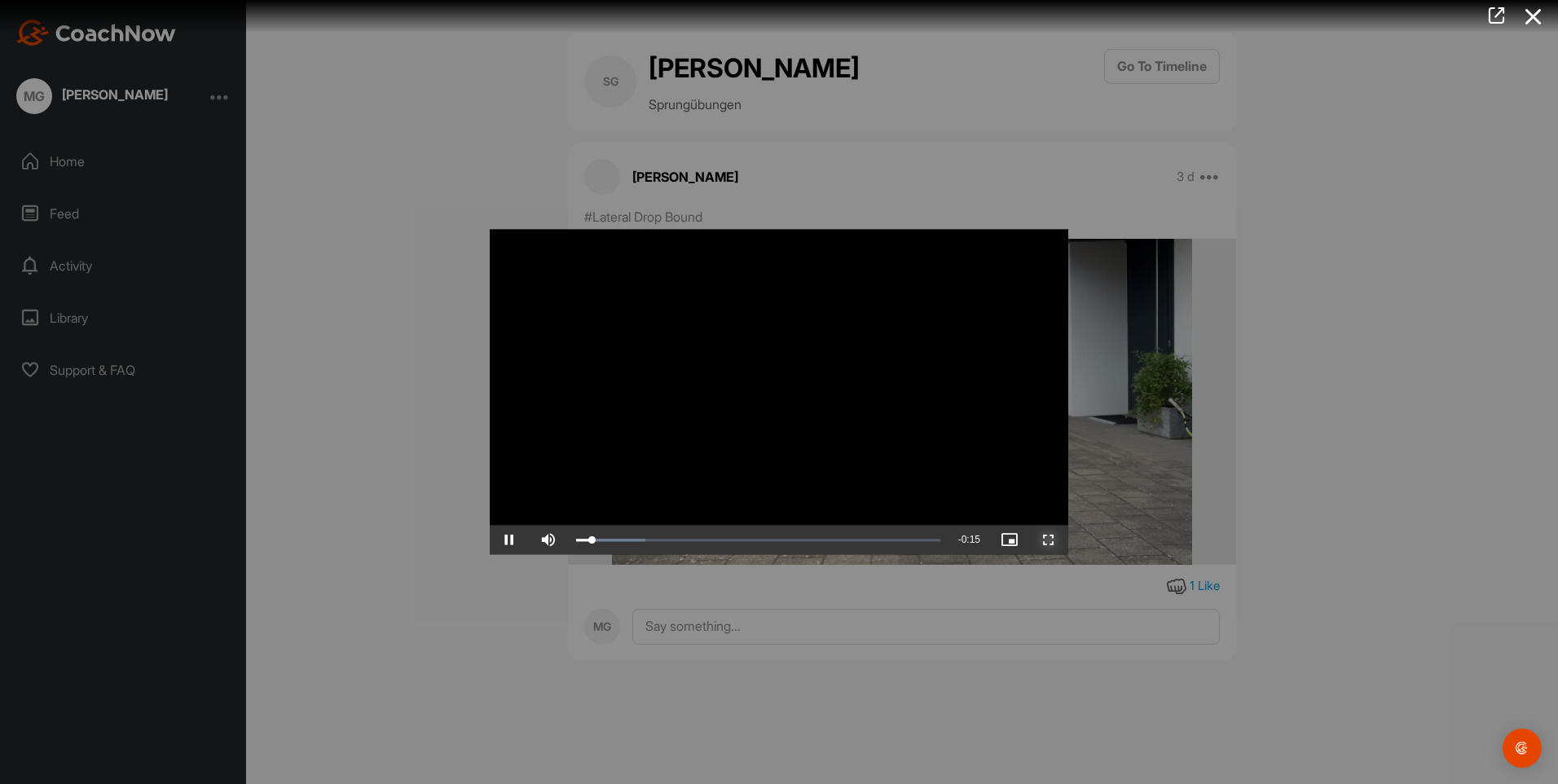
click at [1050, 540] on span "Video Player" at bounding box center [1049, 540] width 39 height 0
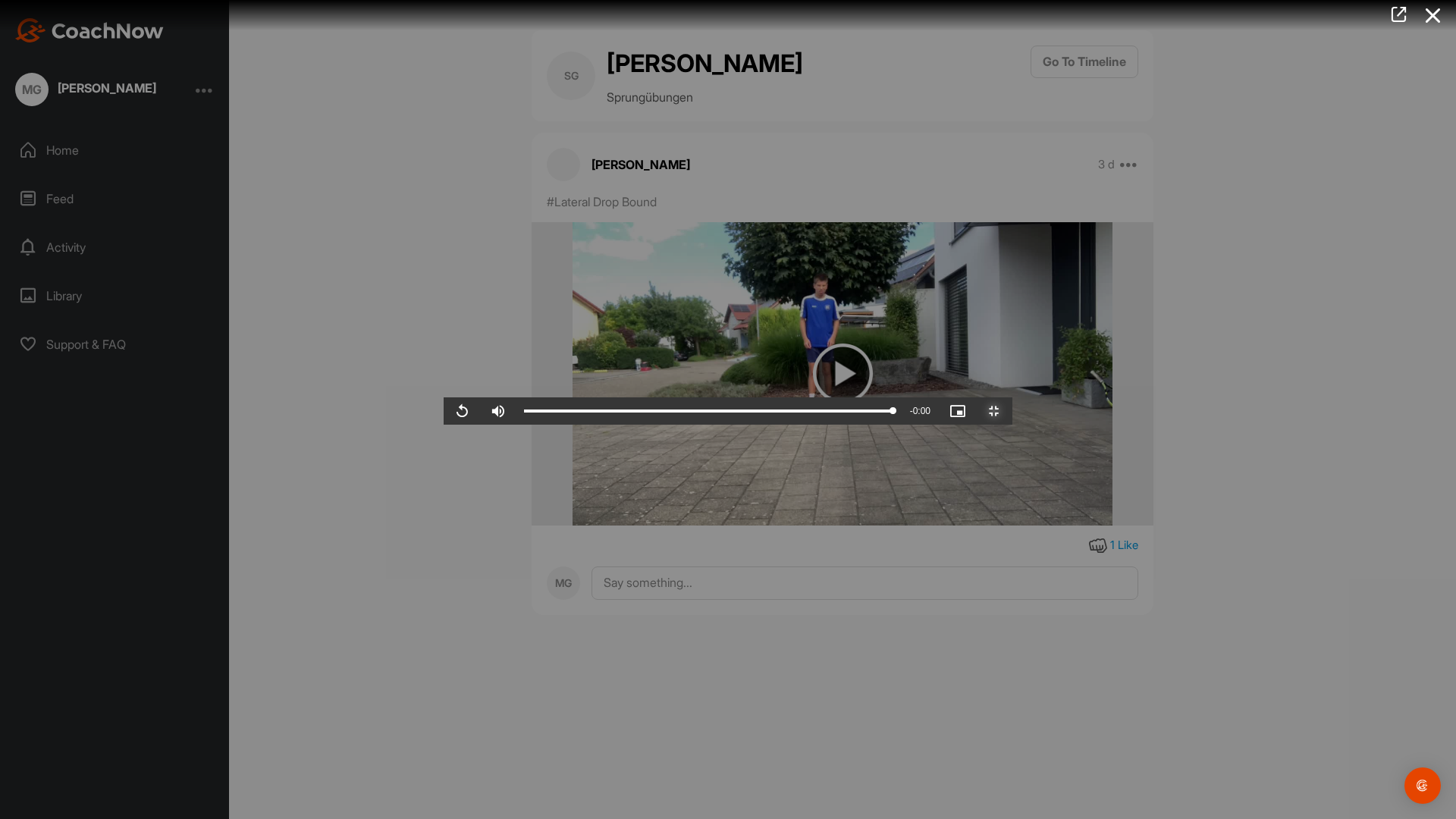
click at [1012, 411] on span "Video Player" at bounding box center [994, 411] width 37 height 0
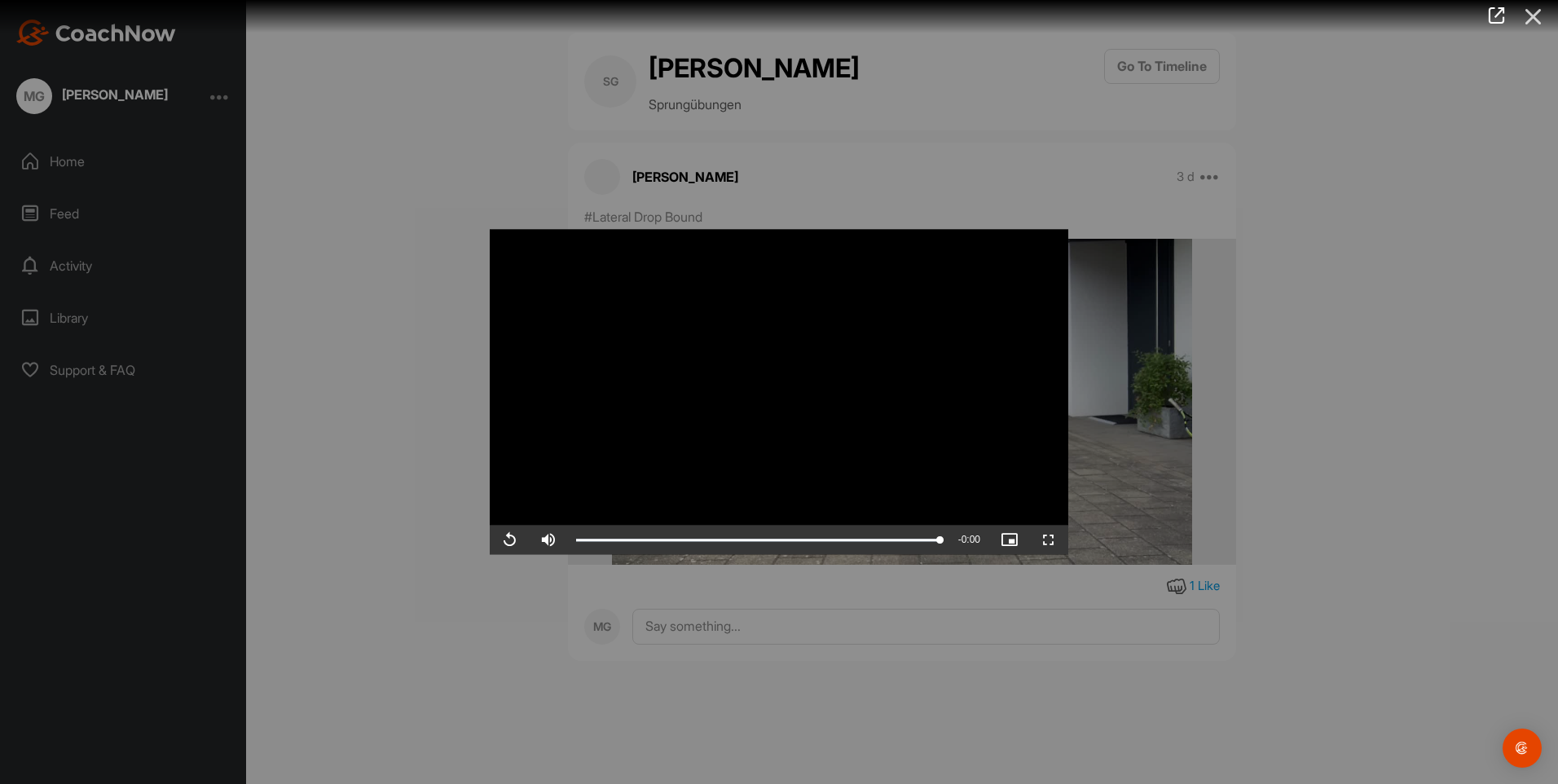
click at [1536, 14] on icon at bounding box center [1533, 17] width 38 height 30
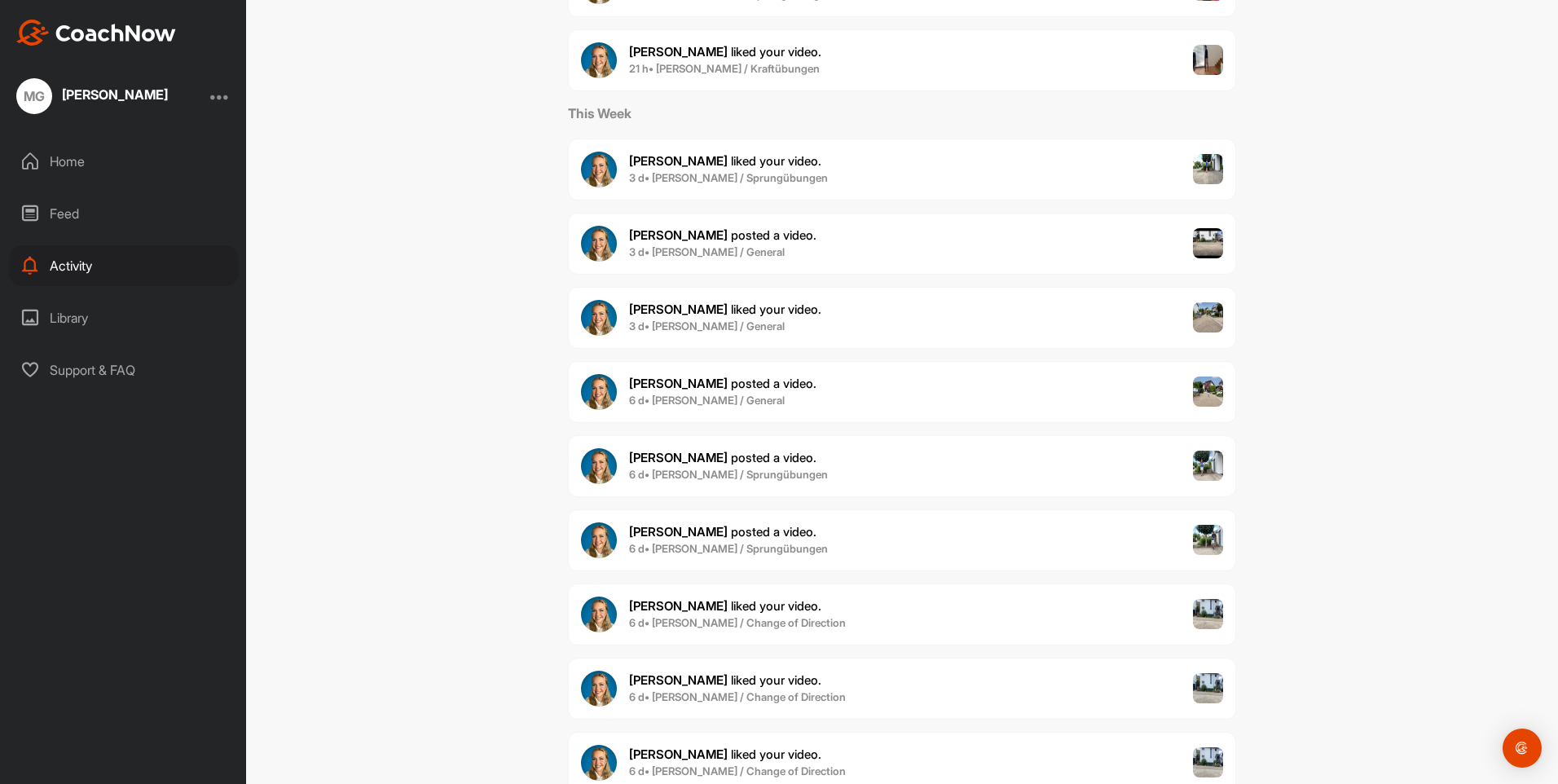
scroll to position [570, 0]
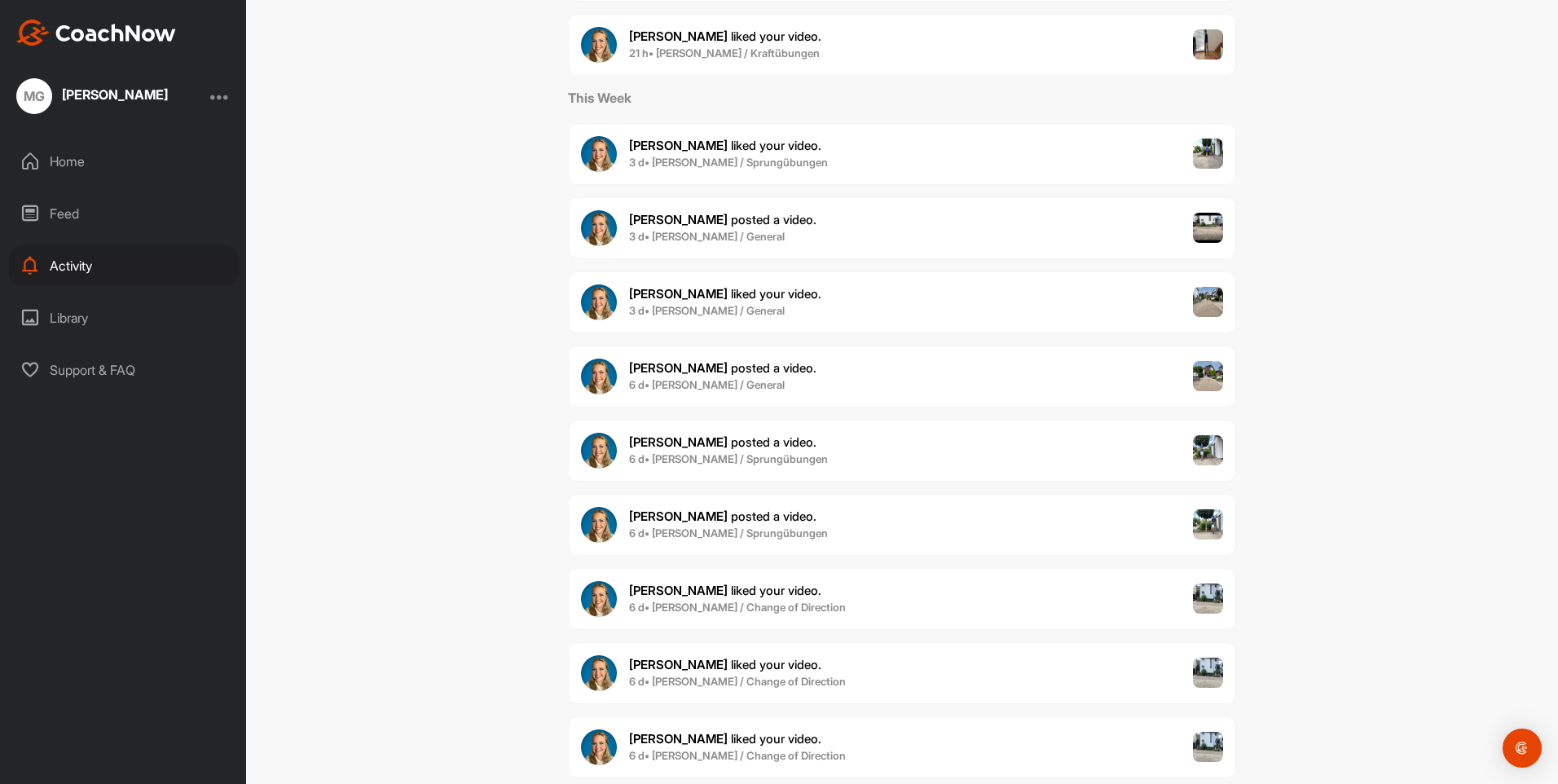
click at [1036, 678] on div "Ann-Kathrin P. liked your video . 6 d • Samuel Gündert / Change of Direction" at bounding box center [902, 673] width 669 height 62
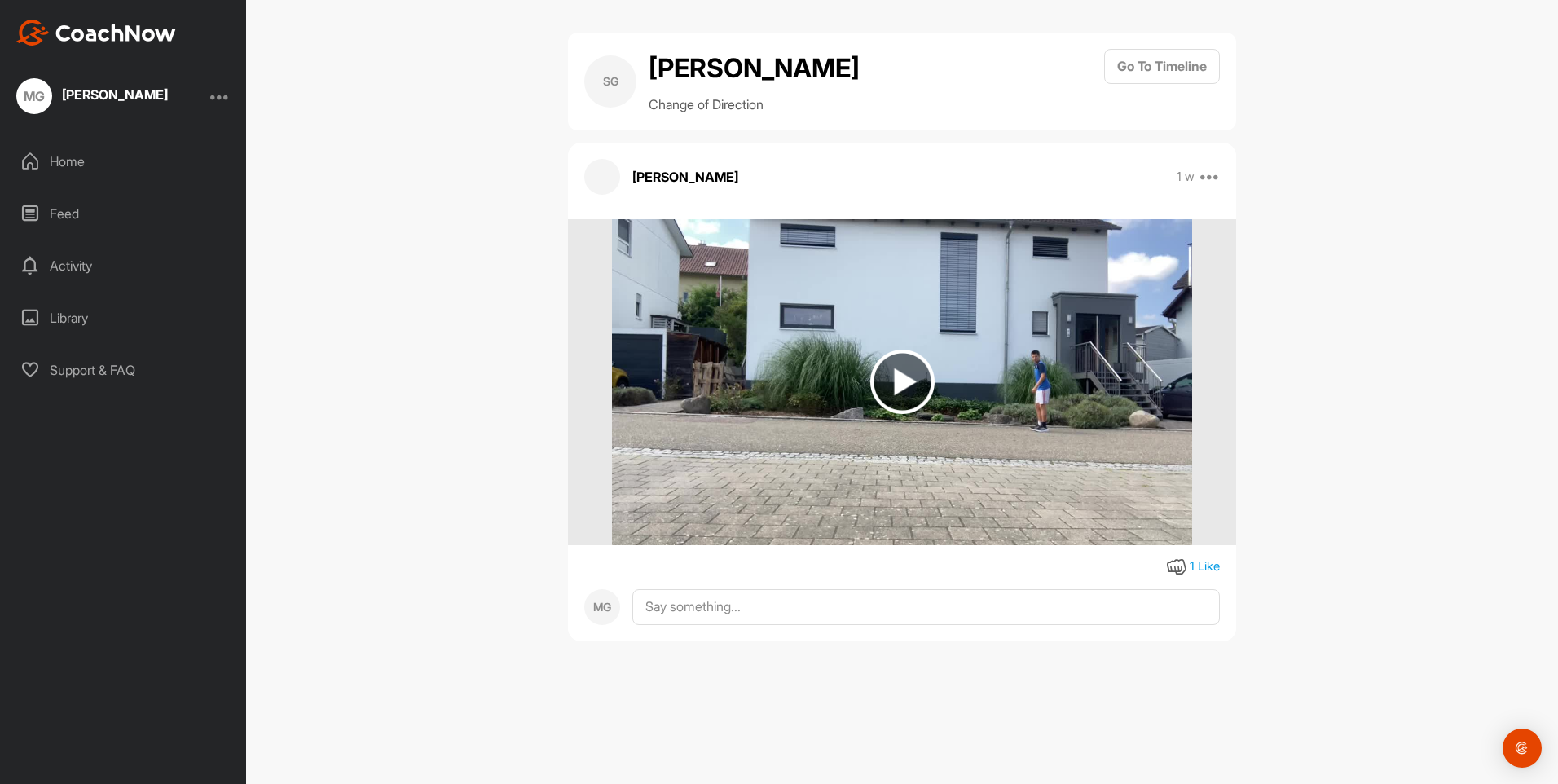
click at [900, 363] on img at bounding box center [902, 381] width 64 height 64
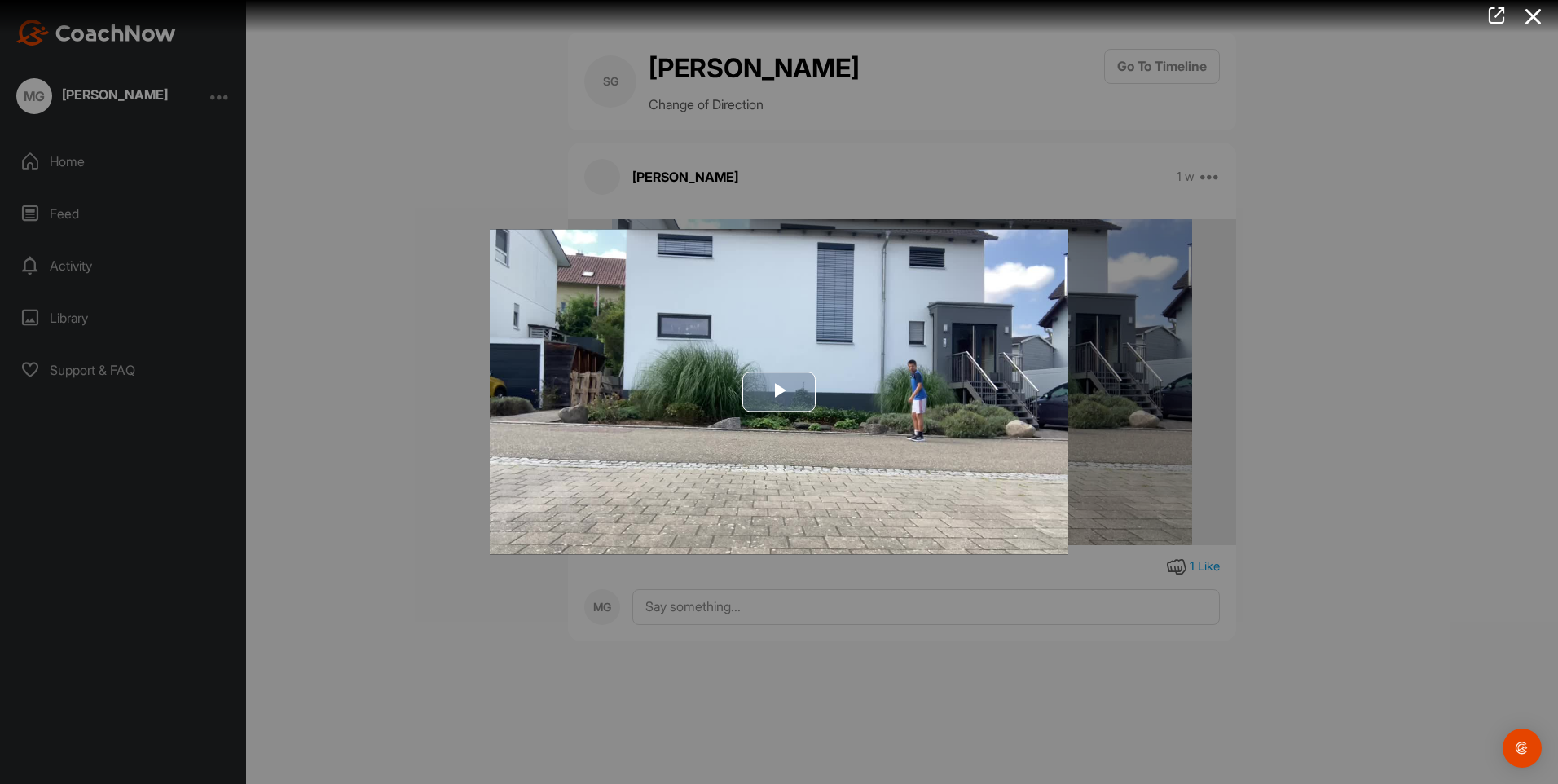
click at [779, 392] on span "Video Player" at bounding box center [779, 392] width 0 height 0
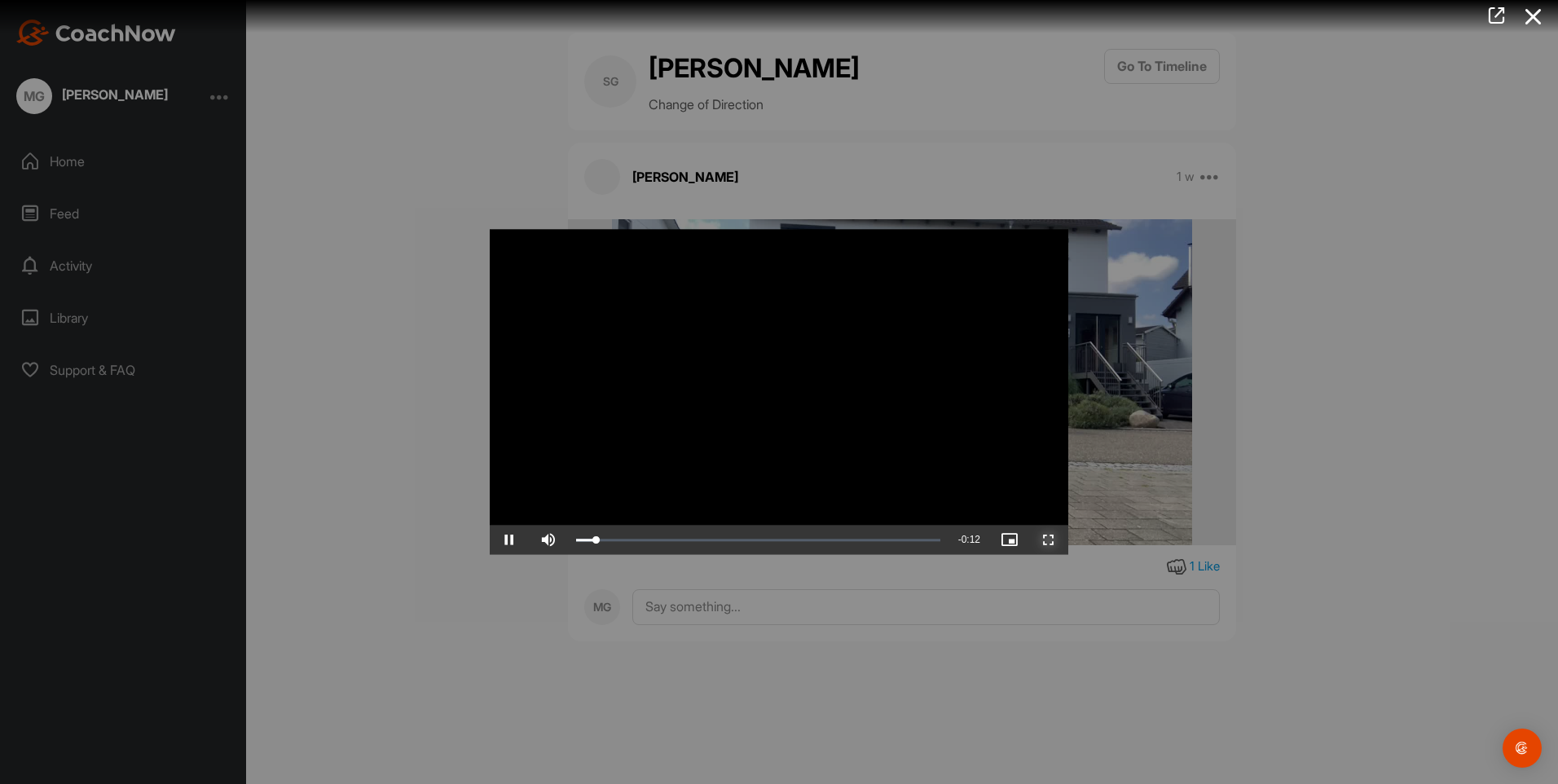
click at [1055, 540] on span "Video Player" at bounding box center [1049, 540] width 39 height 0
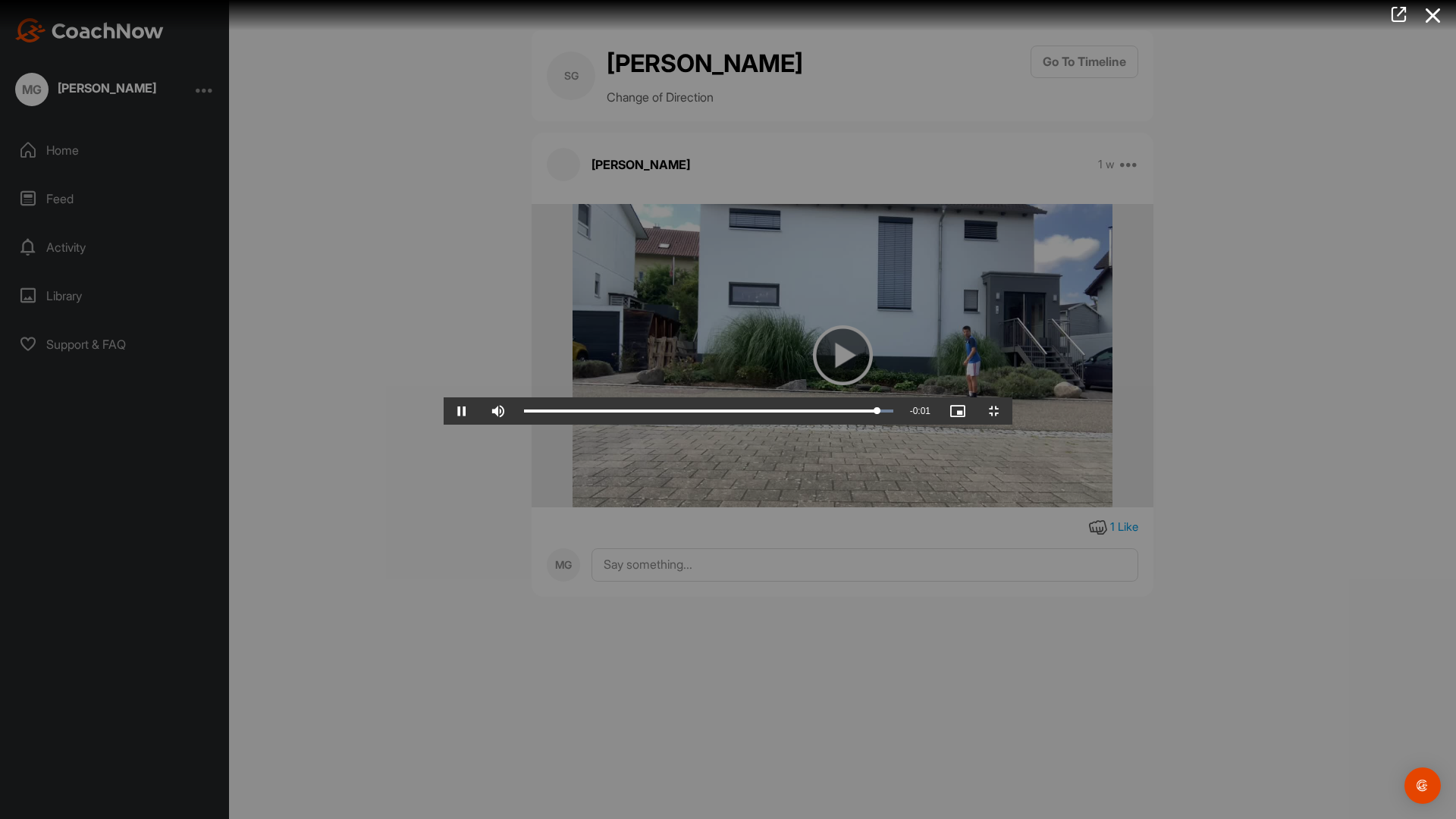
click at [1012, 394] on video "Video Player" at bounding box center [728, 410] width 569 height 31
drag, startPoint x: 1442, startPoint y: 802, endPoint x: 1415, endPoint y: 626, distance: 178.1
click at [1012, 411] on span "Video Player" at bounding box center [994, 411] width 37 height 0
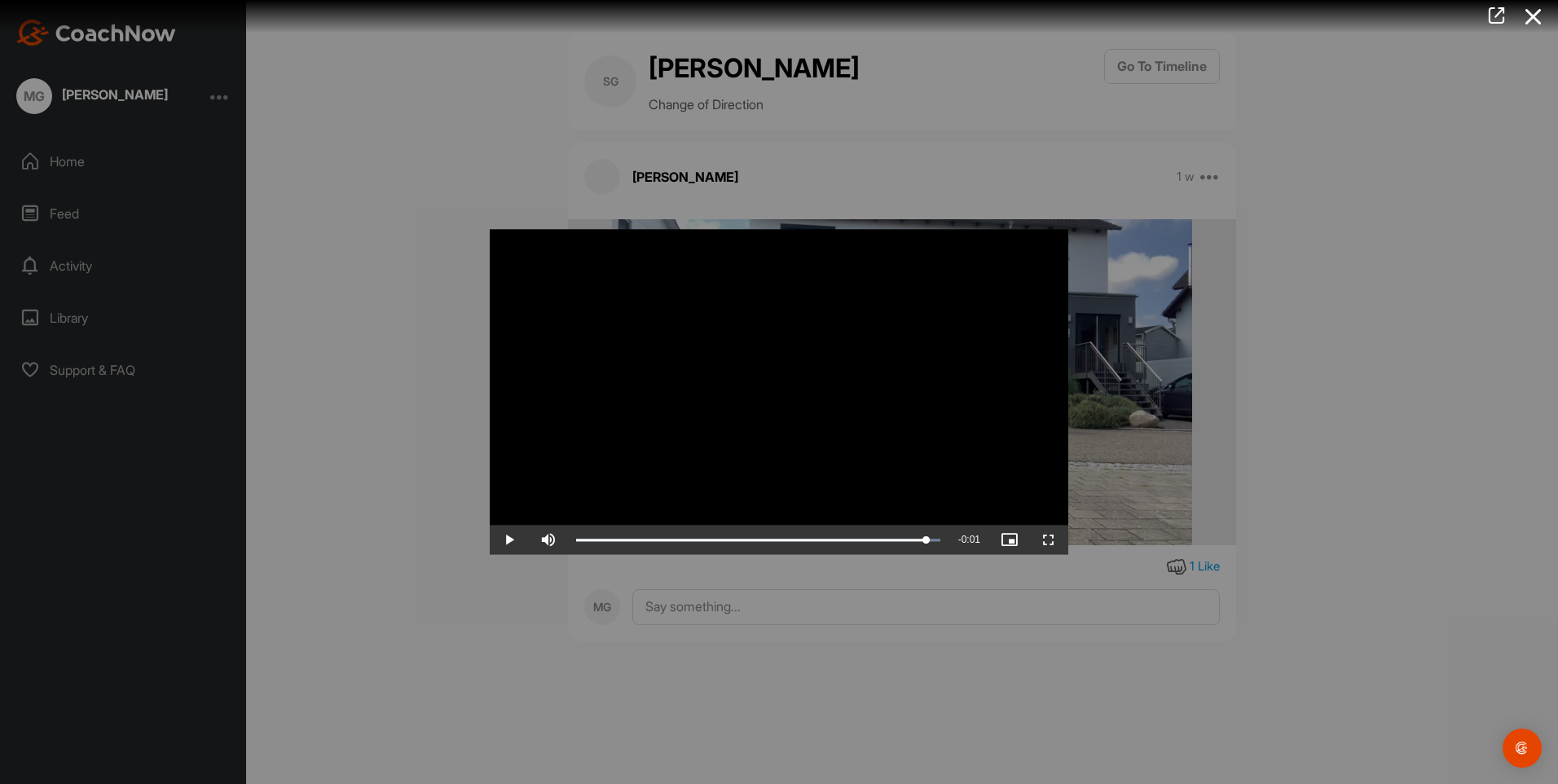
drag, startPoint x: 1532, startPoint y: 16, endPoint x: 1464, endPoint y: 19, distance: 68.1
click at [1532, 16] on icon at bounding box center [1533, 17] width 38 height 30
